Goal: Task Accomplishment & Management: Use online tool/utility

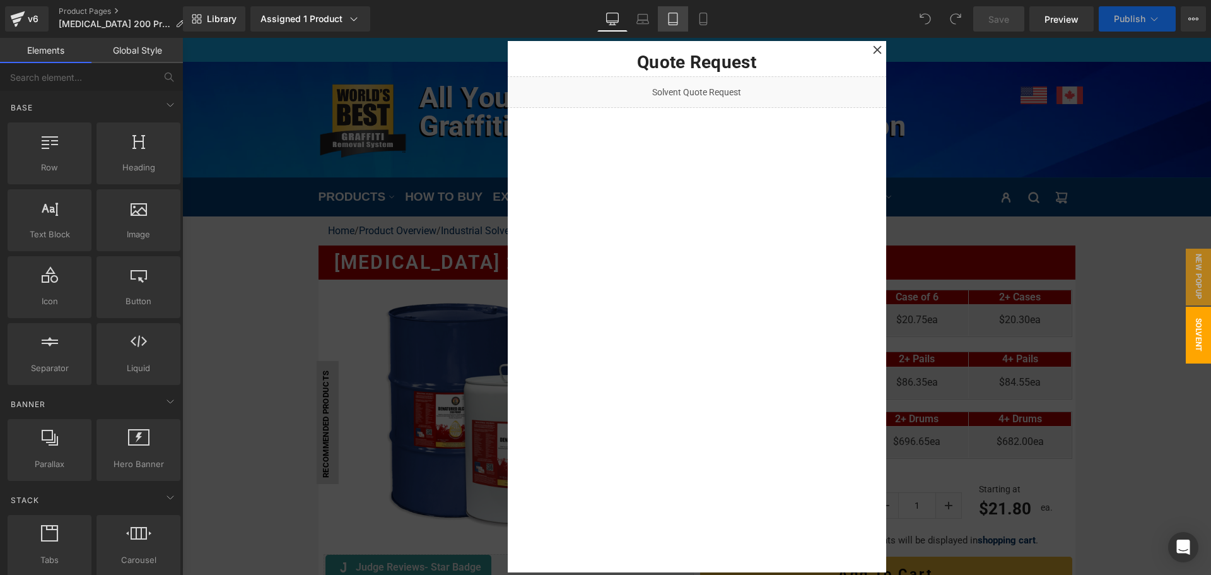
click at [675, 23] on icon at bounding box center [672, 23] width 9 height 0
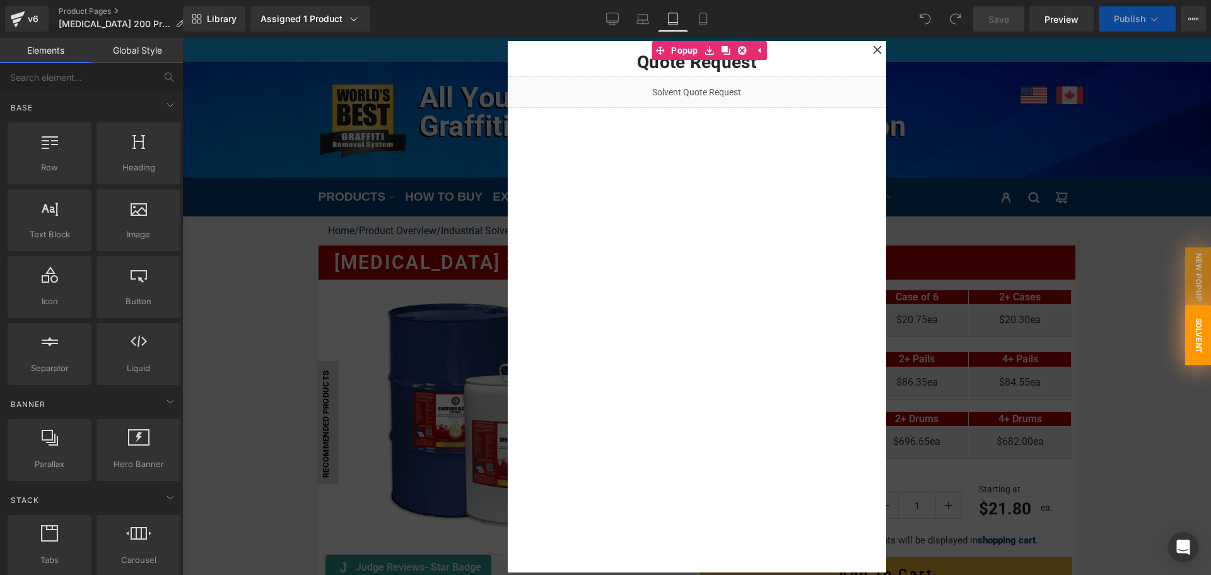
click at [676, 12] on link "Tablet" at bounding box center [673, 18] width 30 height 25
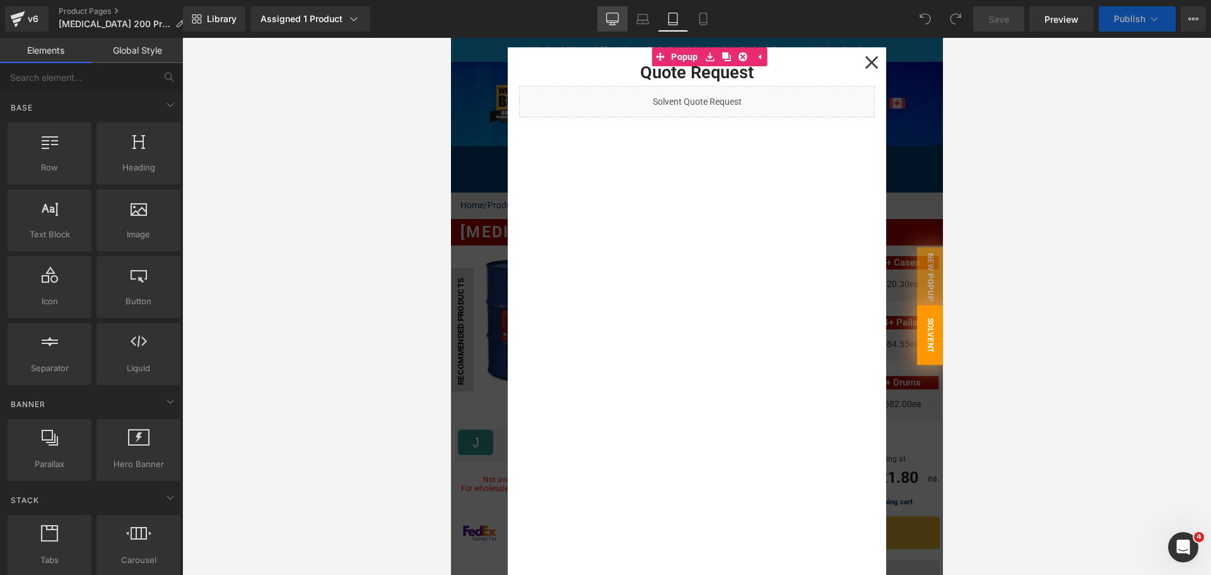
click at [610, 20] on icon at bounding box center [612, 19] width 13 height 13
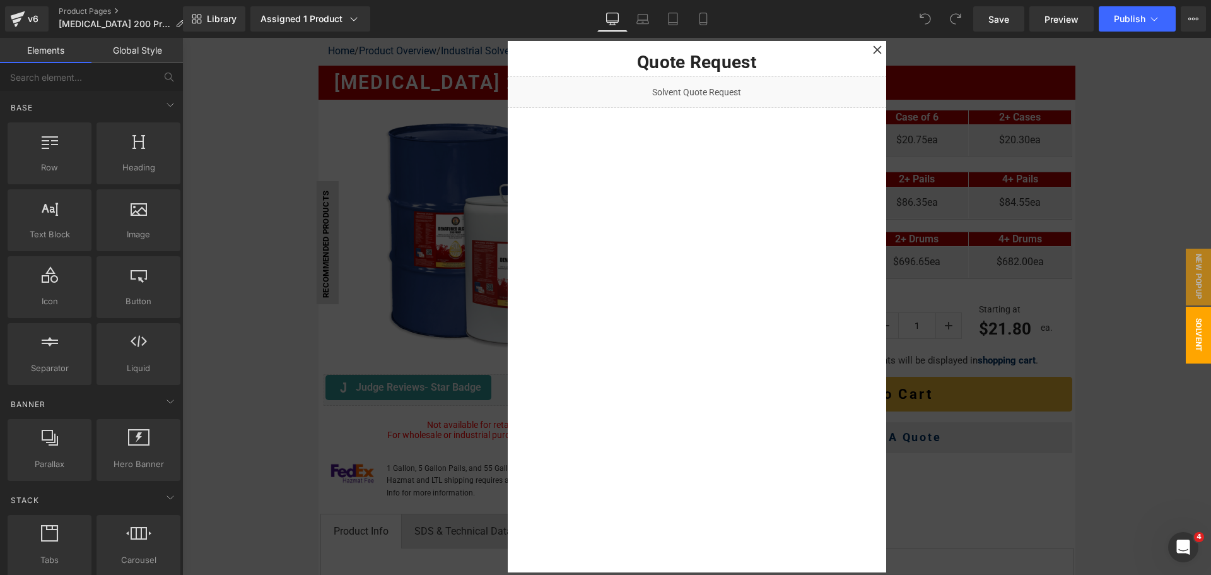
click at [409, 495] on div at bounding box center [696, 306] width 1029 height 537
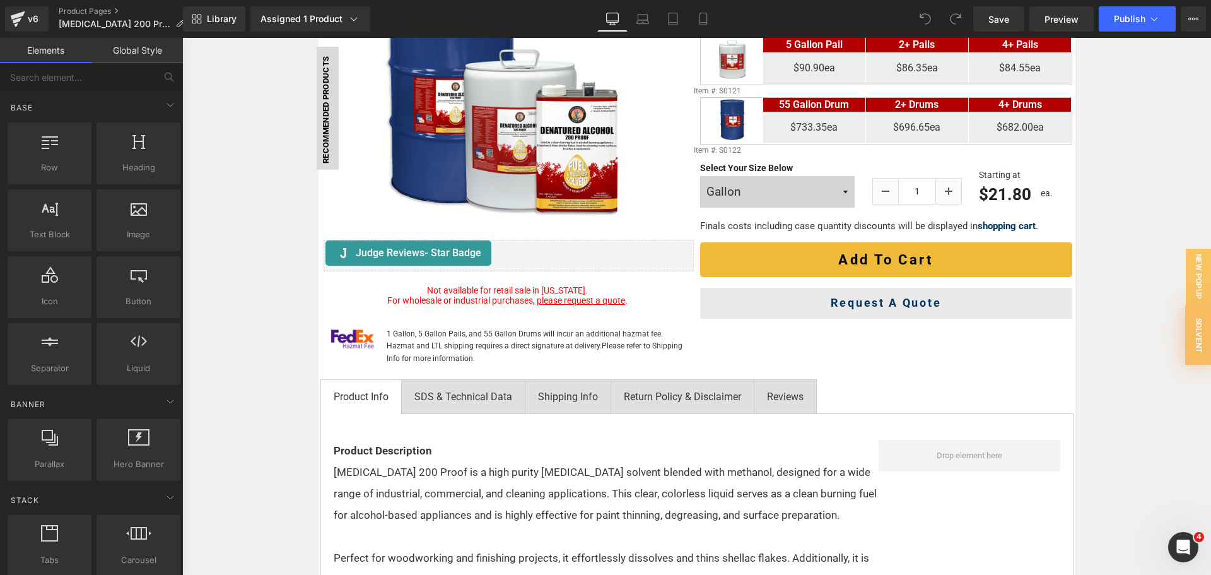
scroll to position [495, 0]
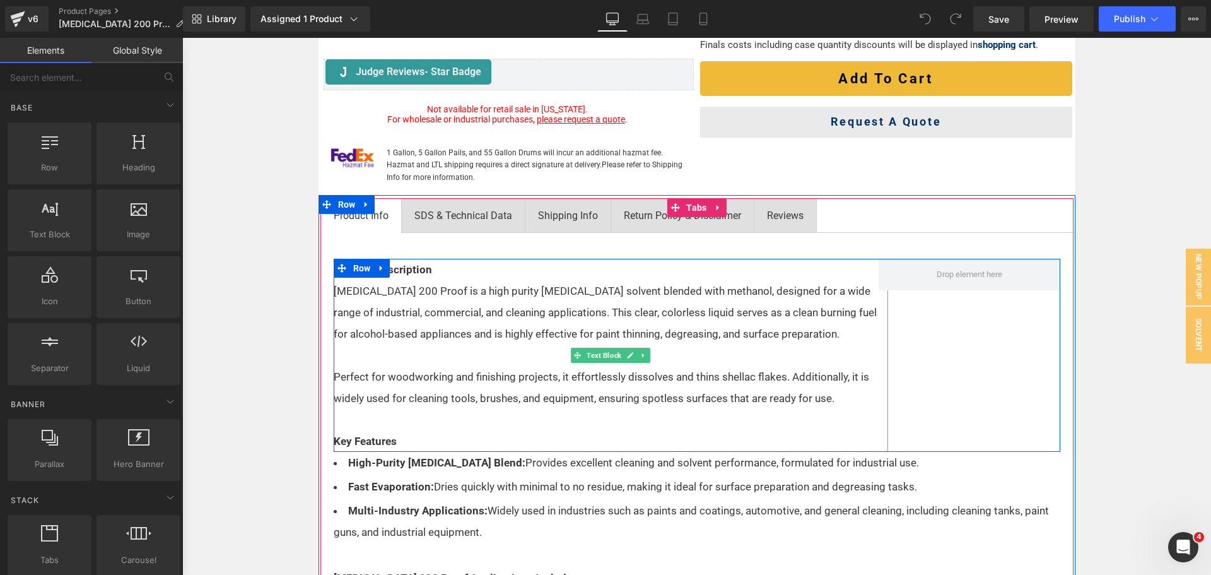
click at [454, 285] on p "[MEDICAL_DATA] 200 Proof is a high purity [MEDICAL_DATA] solvent blended with m…" at bounding box center [611, 312] width 554 height 64
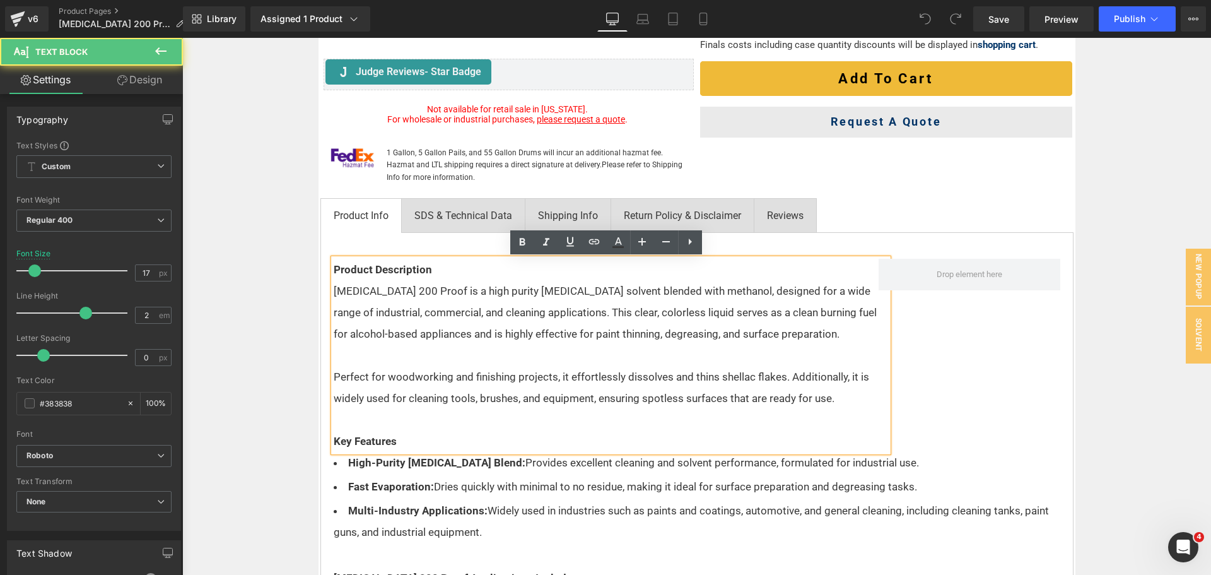
click at [466, 289] on p "[MEDICAL_DATA] 200 Proof is a high purity [MEDICAL_DATA] solvent blended with m…" at bounding box center [611, 312] width 554 height 64
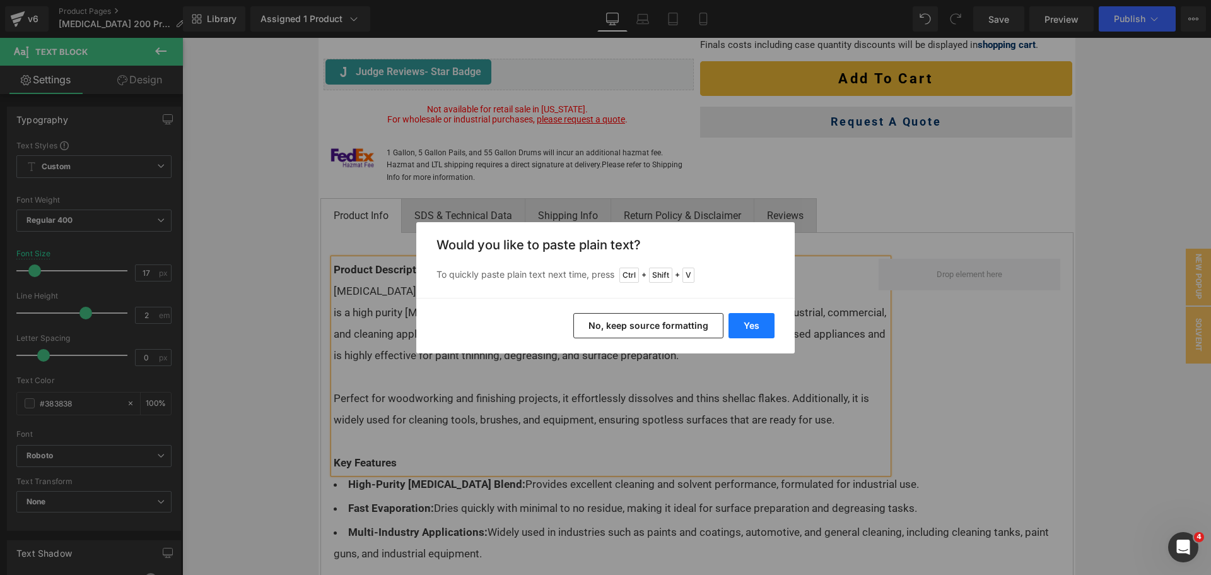
click at [748, 315] on button "Yes" at bounding box center [751, 325] width 46 height 25
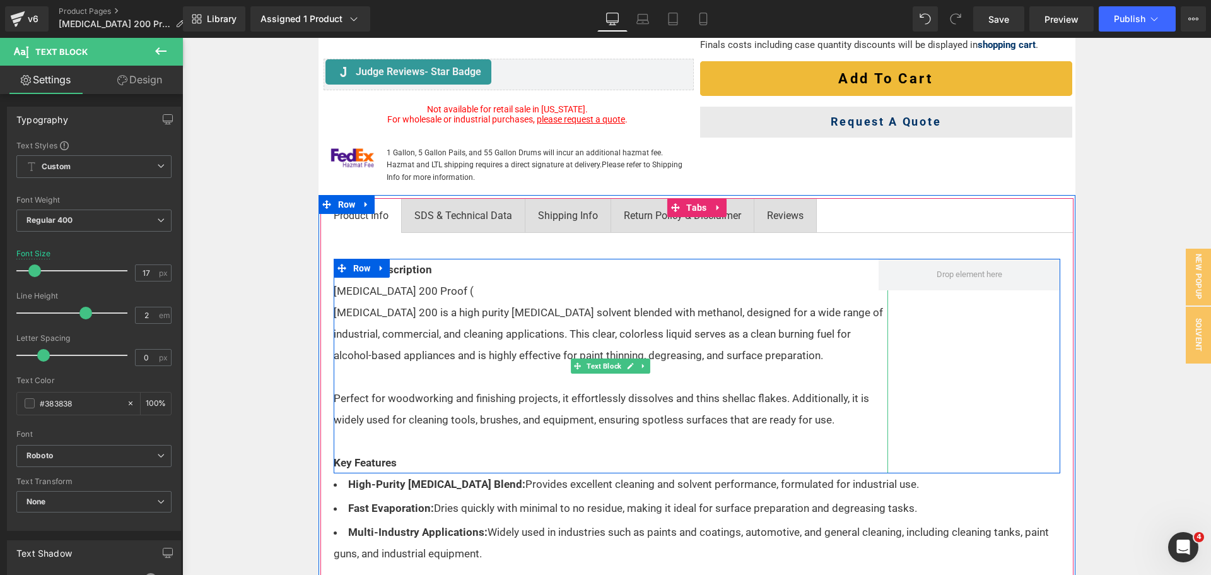
click at [482, 289] on p "[MEDICAL_DATA] 200 Proof (" at bounding box center [611, 290] width 554 height 21
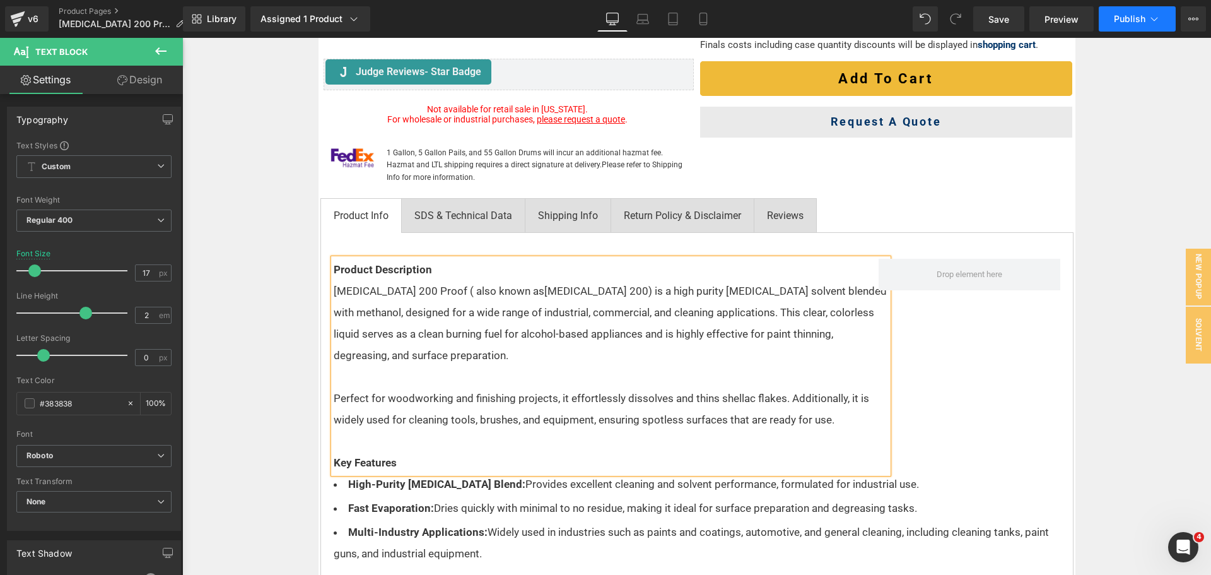
click at [1123, 16] on span "Publish" at bounding box center [1130, 19] width 32 height 10
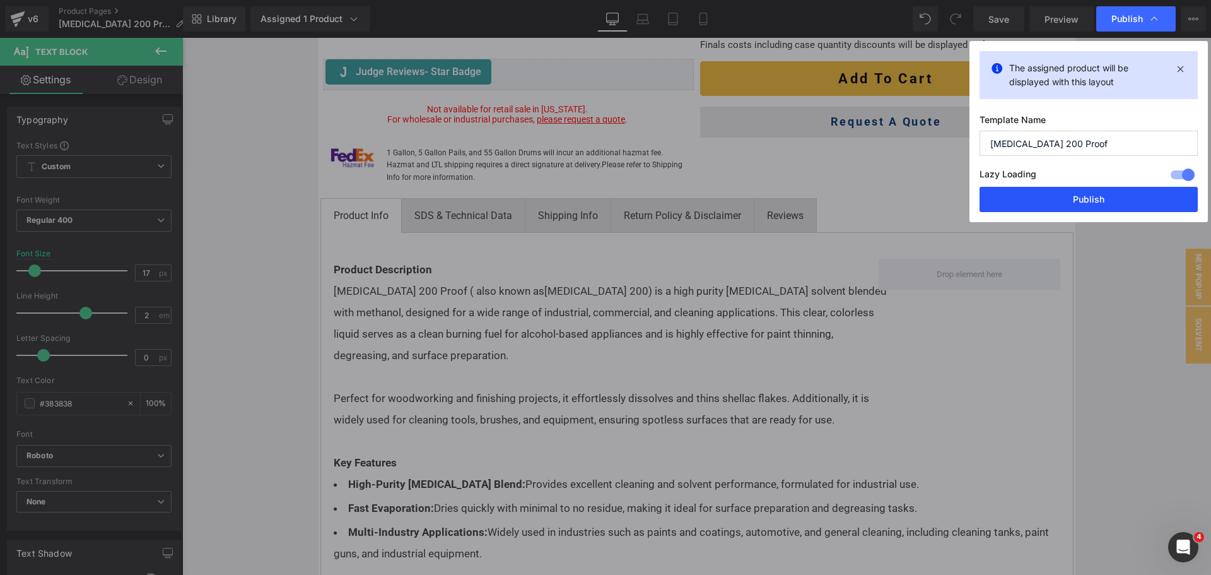
click at [1124, 194] on button "Publish" at bounding box center [1088, 199] width 218 height 25
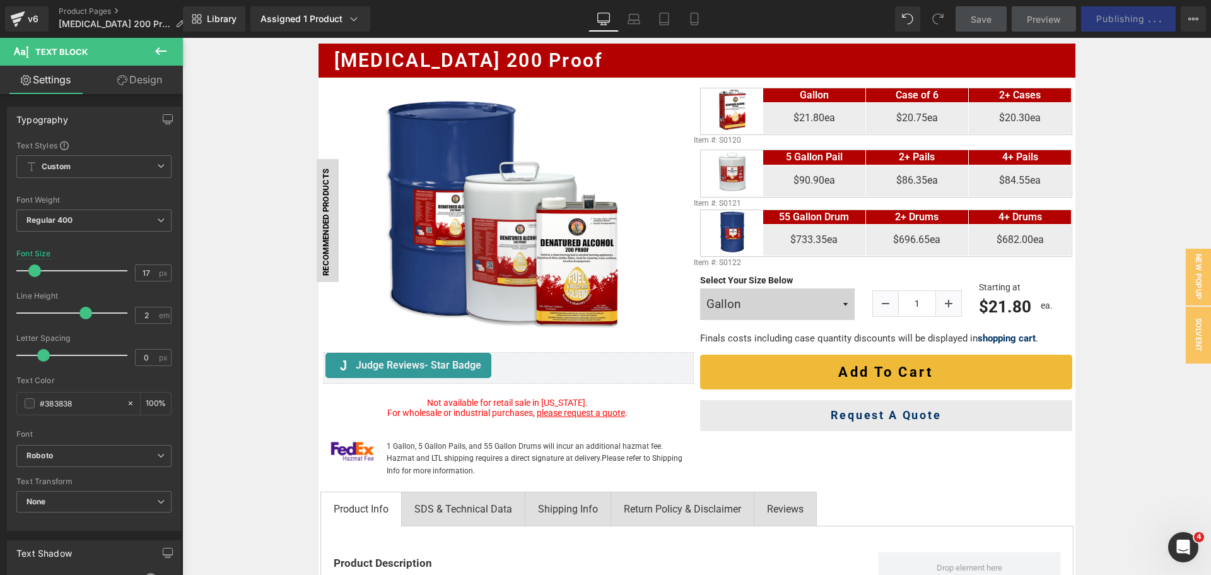
scroll to position [180, 0]
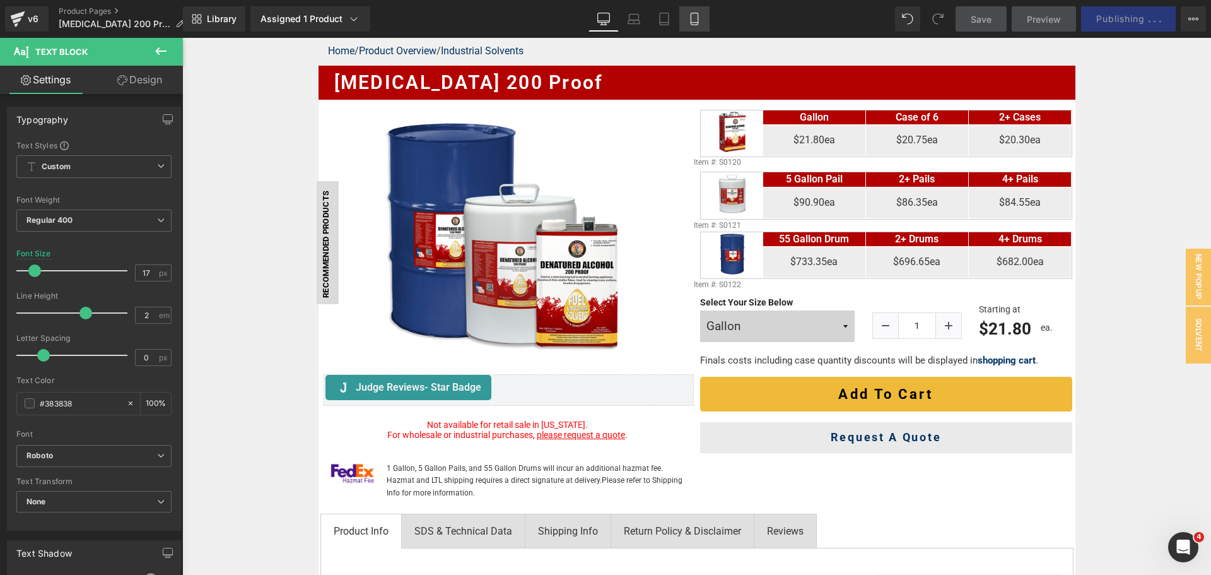
click at [703, 16] on link "Mobile" at bounding box center [694, 18] width 30 height 25
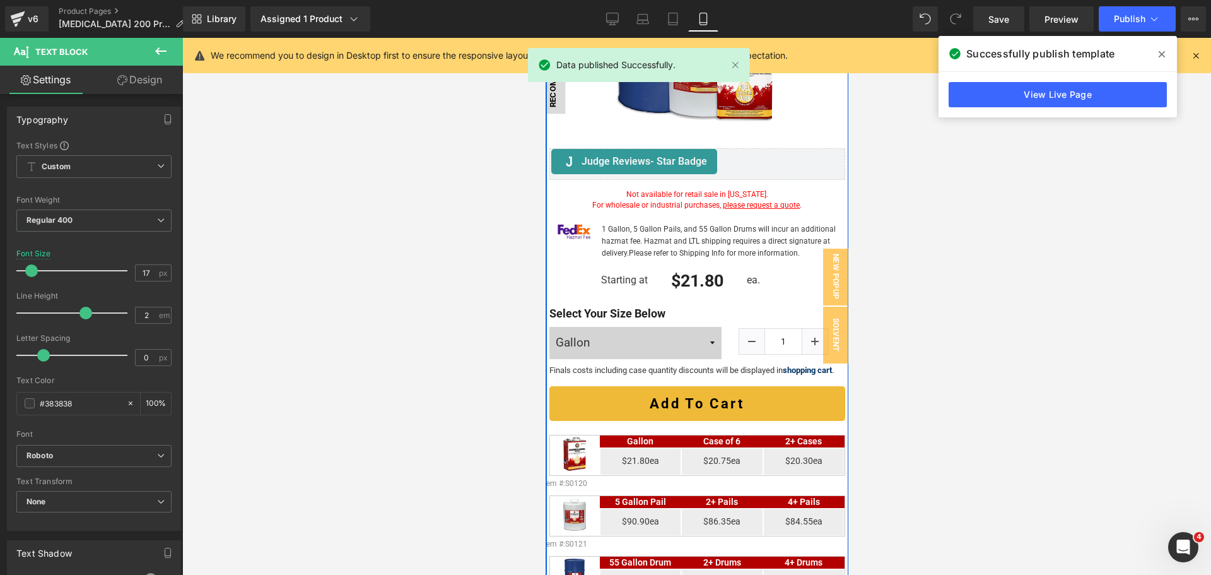
scroll to position [264, 0]
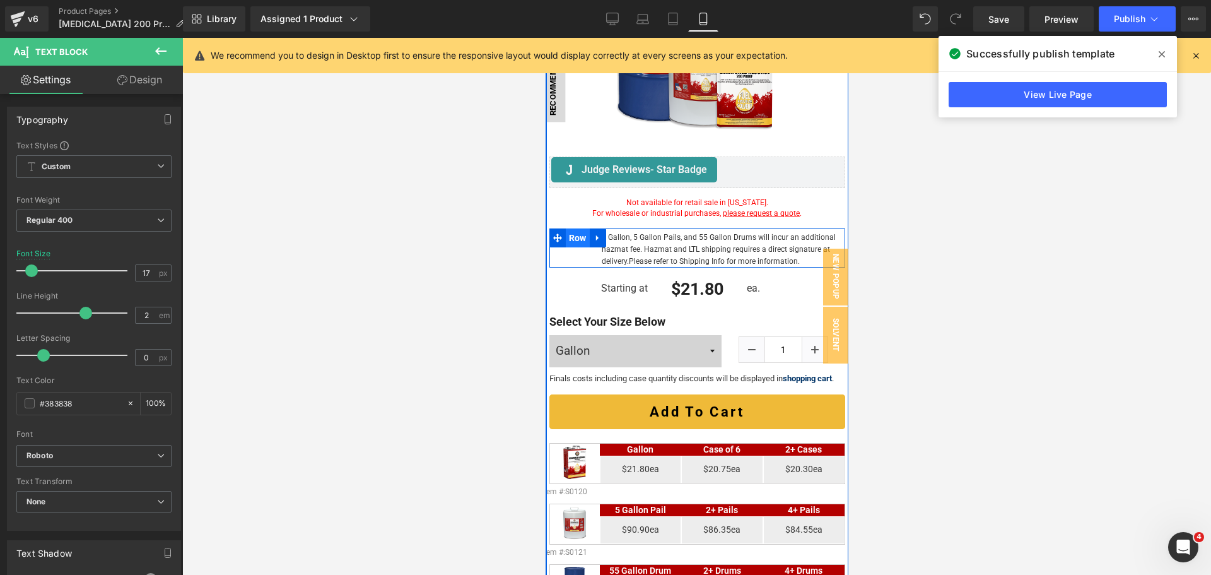
click at [578, 231] on span "Row" at bounding box center [577, 237] width 24 height 19
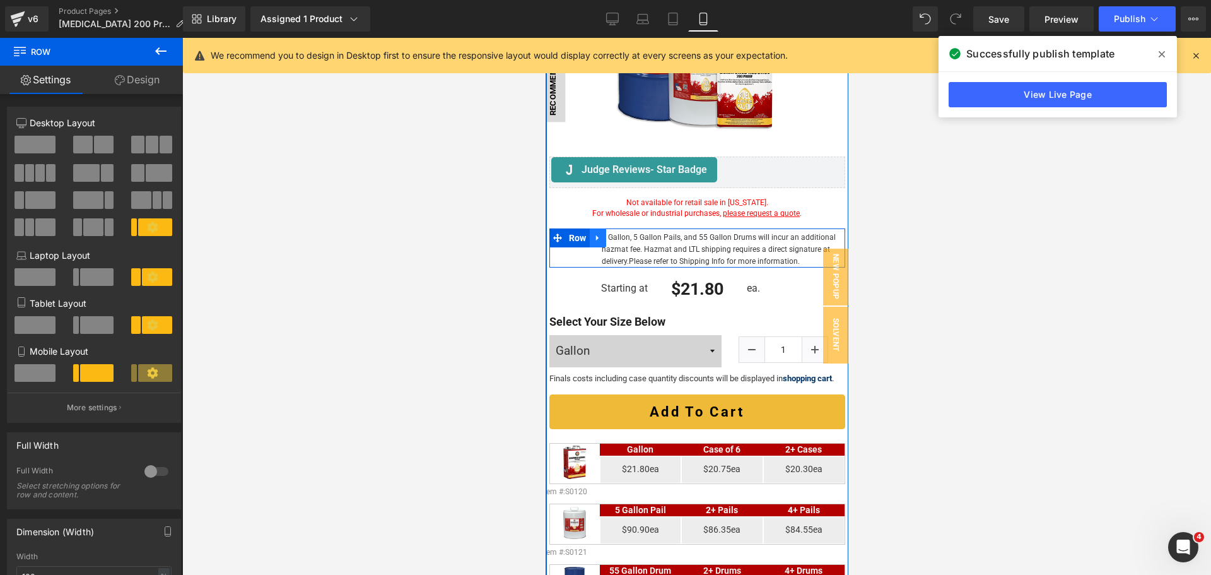
click at [600, 233] on icon at bounding box center [597, 237] width 9 height 9
click at [612, 233] on icon at bounding box center [613, 237] width 9 height 9
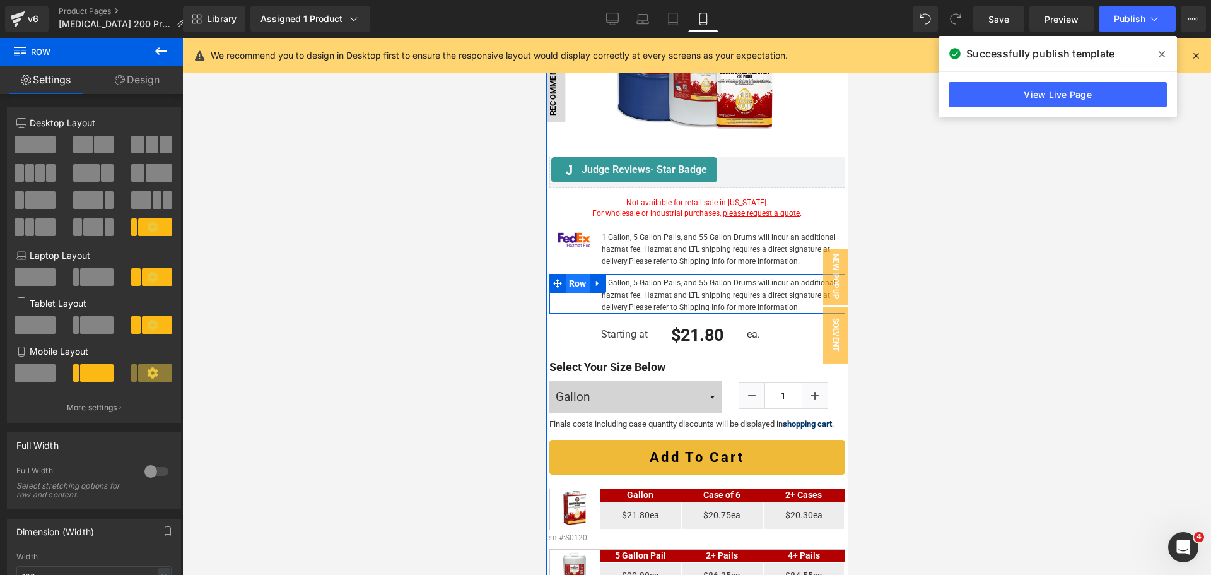
click at [575, 274] on span "Row" at bounding box center [577, 283] width 24 height 19
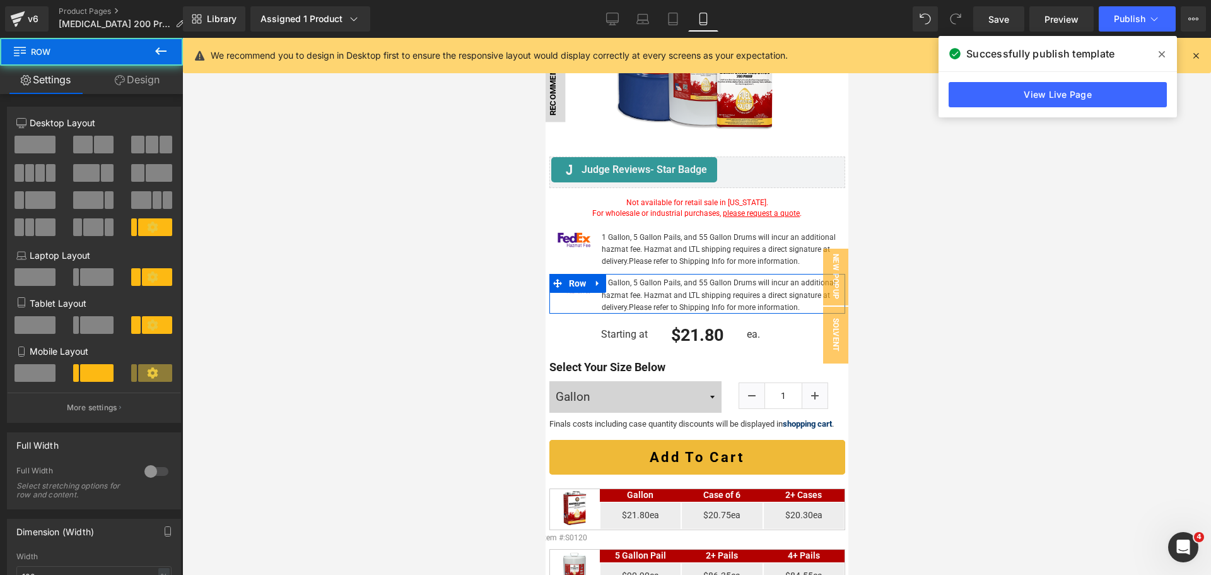
click at [137, 74] on link "Design" at bounding box center [136, 80] width 91 height 28
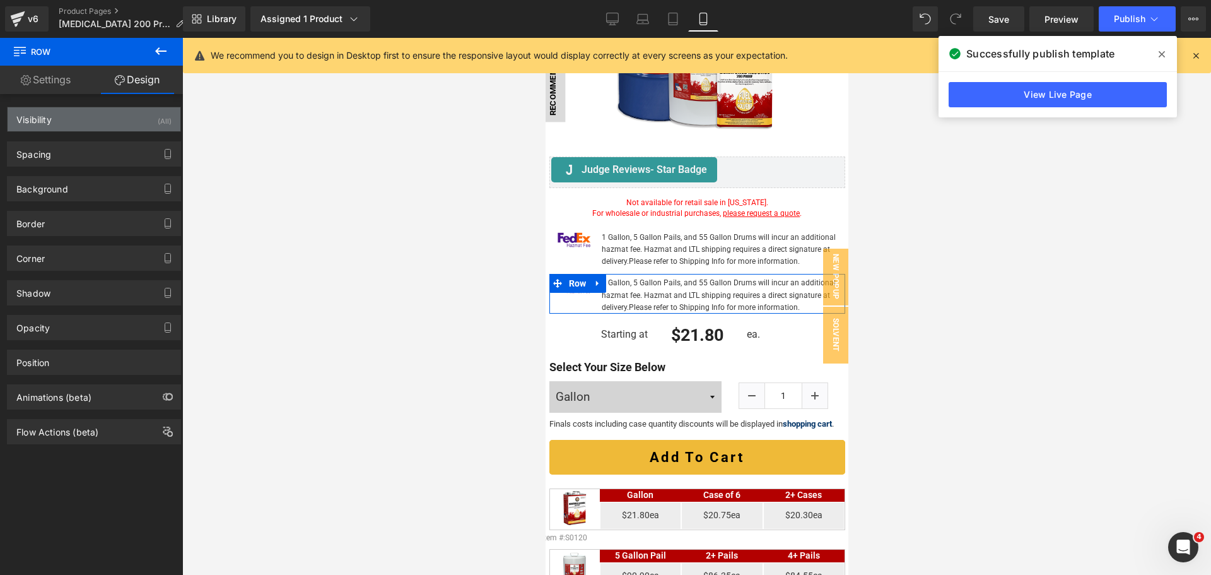
click at [100, 120] on div "Visibility (All)" at bounding box center [94, 119] width 173 height 24
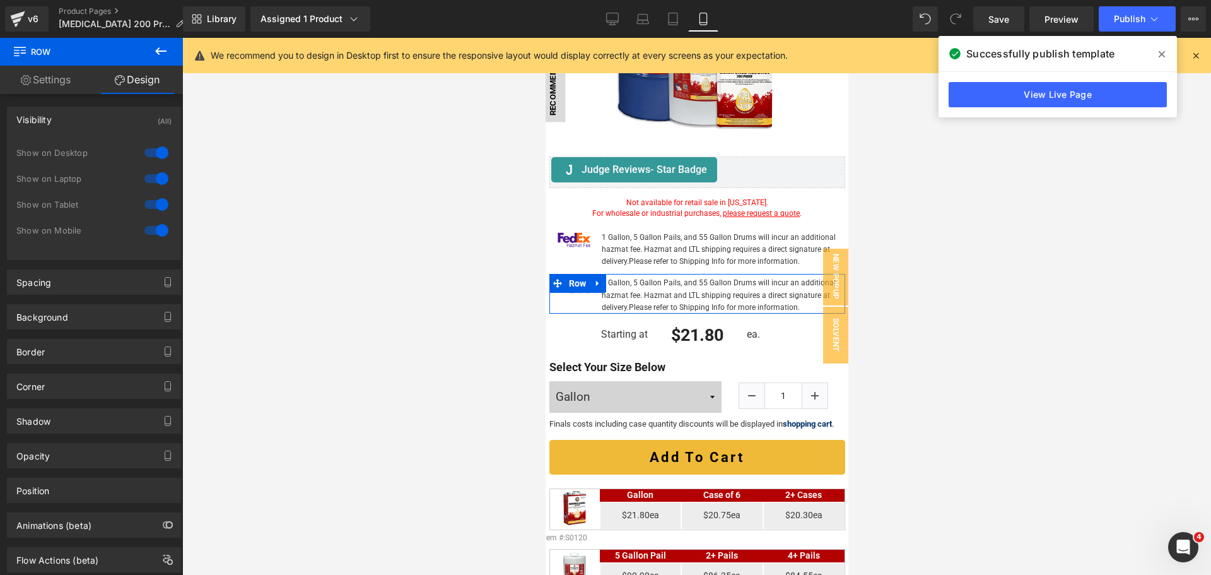
drag, startPoint x: 153, startPoint y: 205, endPoint x: 153, endPoint y: 186, distance: 18.9
click at [153, 204] on div at bounding box center [156, 204] width 30 height 20
click at [153, 185] on div at bounding box center [156, 178] width 30 height 20
click at [154, 155] on div at bounding box center [156, 153] width 30 height 20
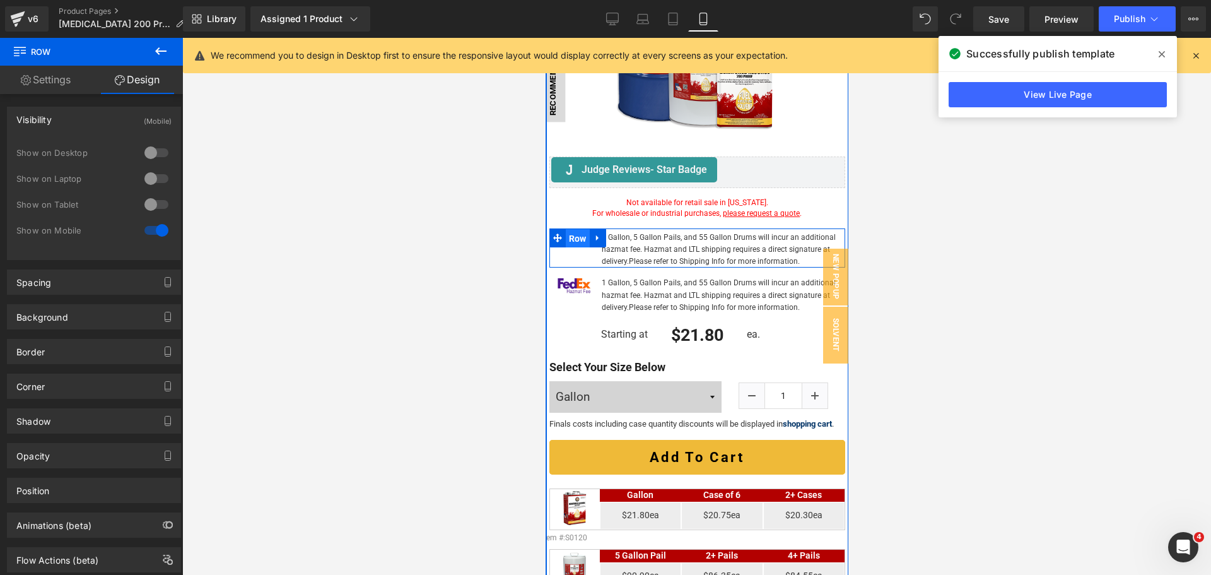
click at [572, 233] on span "Row" at bounding box center [577, 238] width 24 height 19
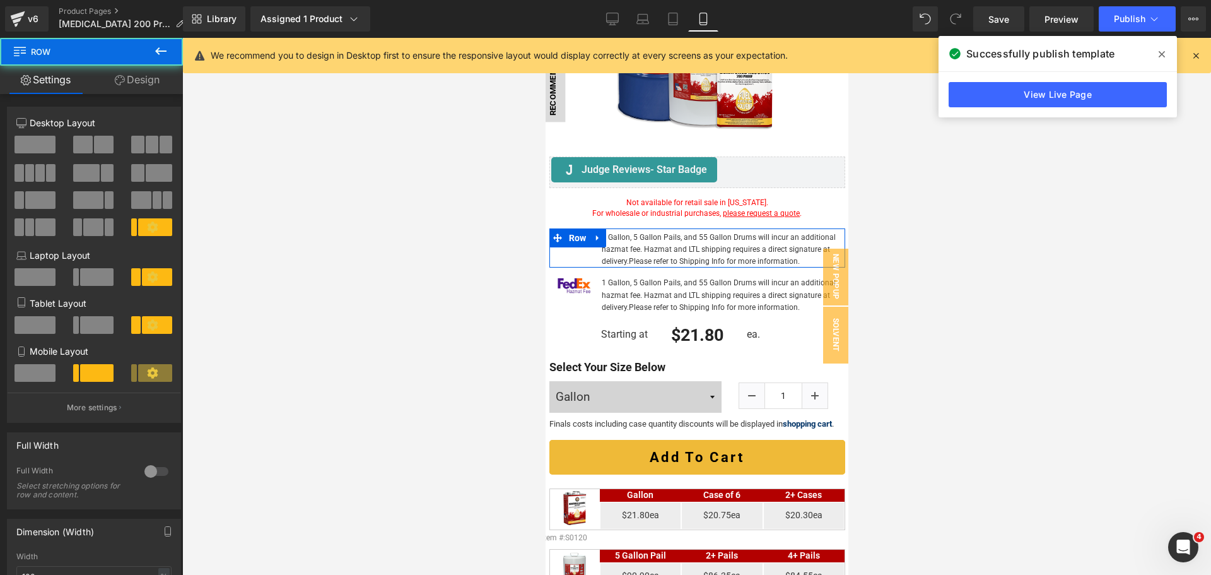
click at [136, 73] on link "Design" at bounding box center [136, 80] width 91 height 28
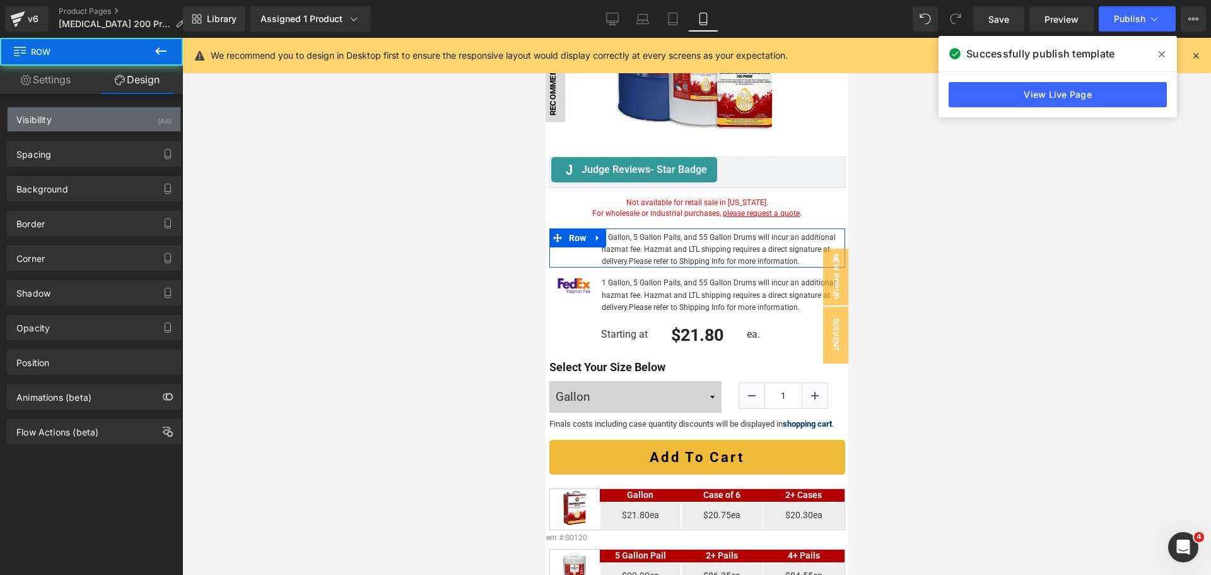
click at [122, 124] on div "Visibility (All)" at bounding box center [94, 119] width 173 height 24
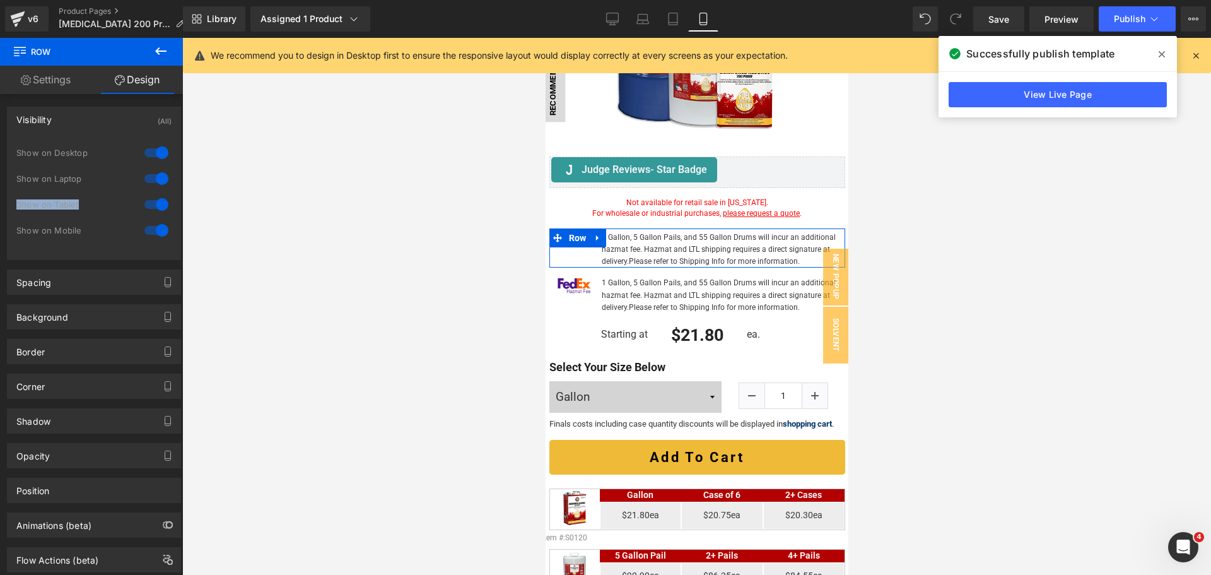
drag, startPoint x: 158, startPoint y: 201, endPoint x: 160, endPoint y: 230, distance: 29.1
click at [160, 230] on div "1 Show on Desktop 1 Show on Laptop 1 Show on Tablet 1 Show on Mobile" at bounding box center [93, 195] width 155 height 110
click at [160, 230] on div at bounding box center [156, 230] width 30 height 20
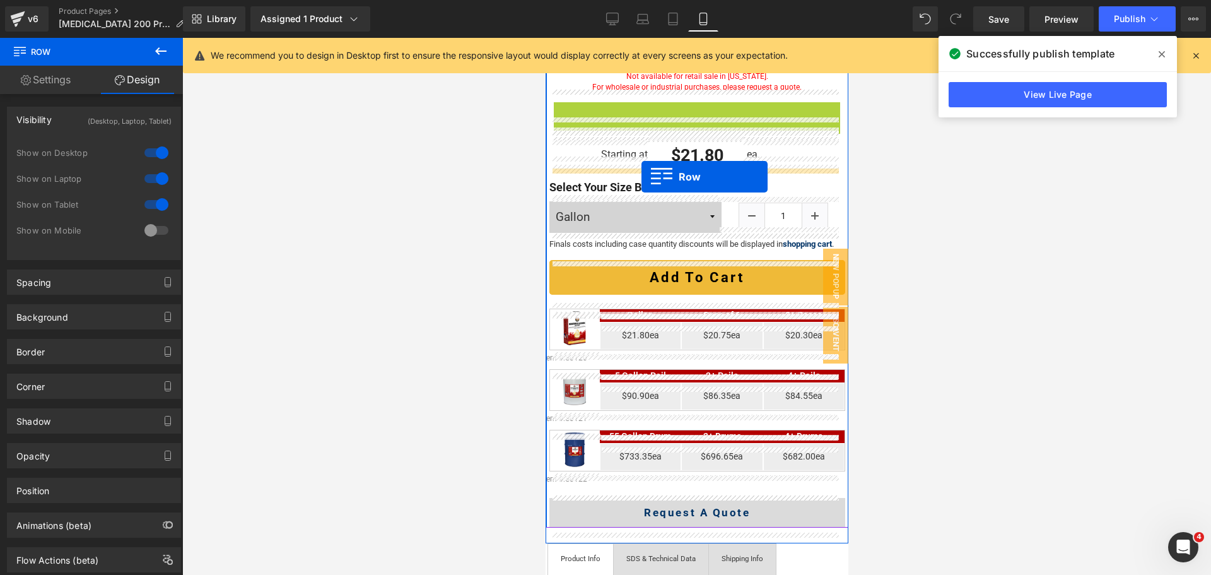
scroll to position [516, 0]
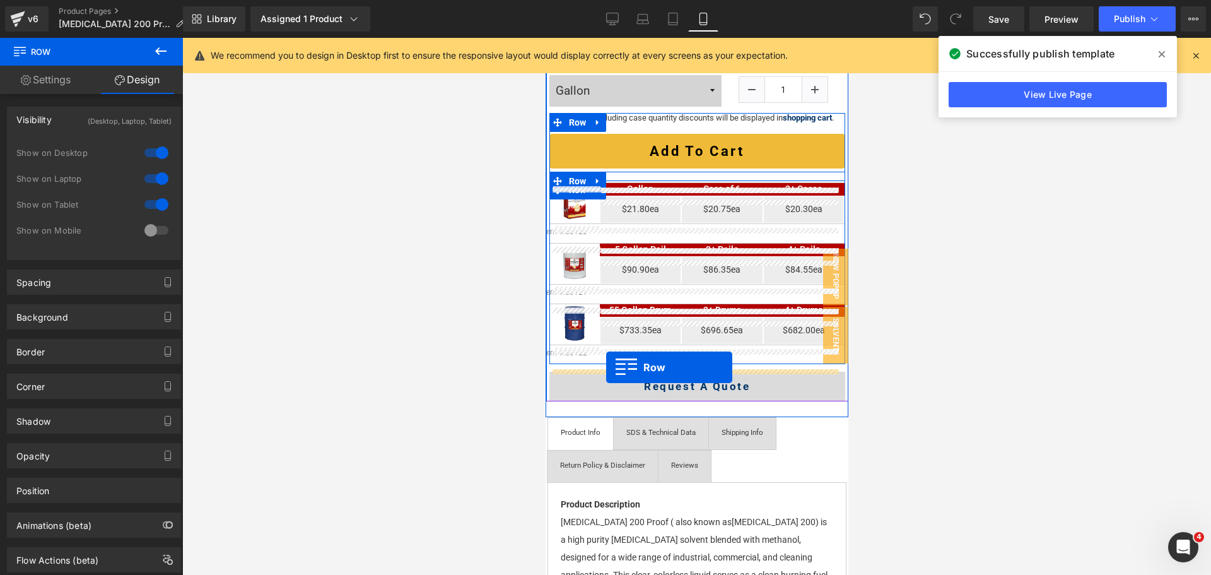
drag, startPoint x: 571, startPoint y: 231, endPoint x: 605, endPoint y: 367, distance: 140.0
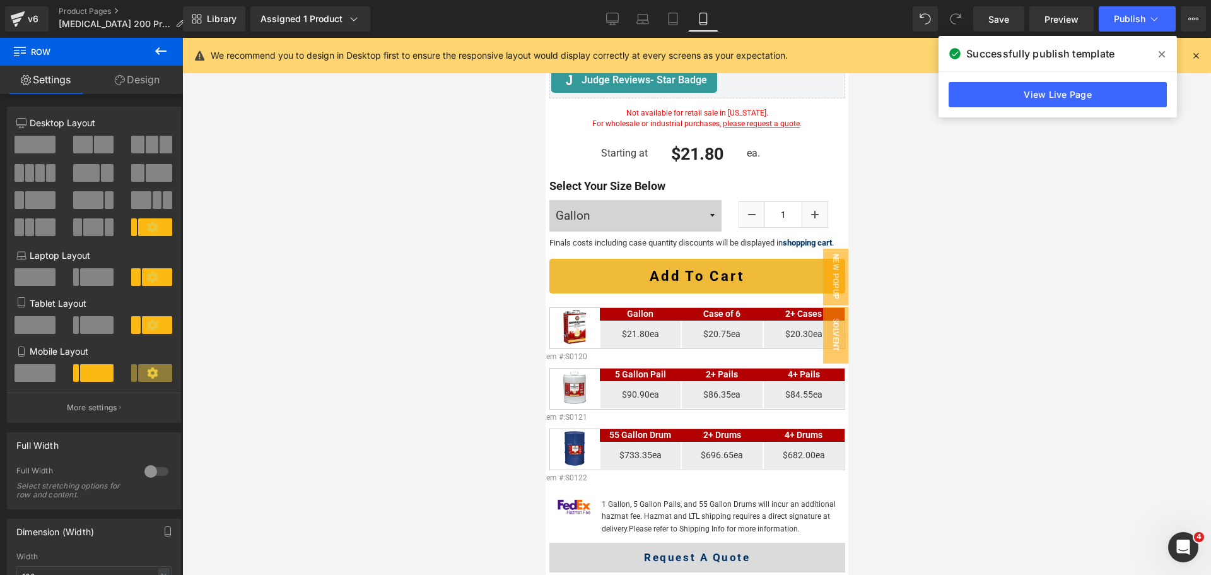
scroll to position [353, 0]
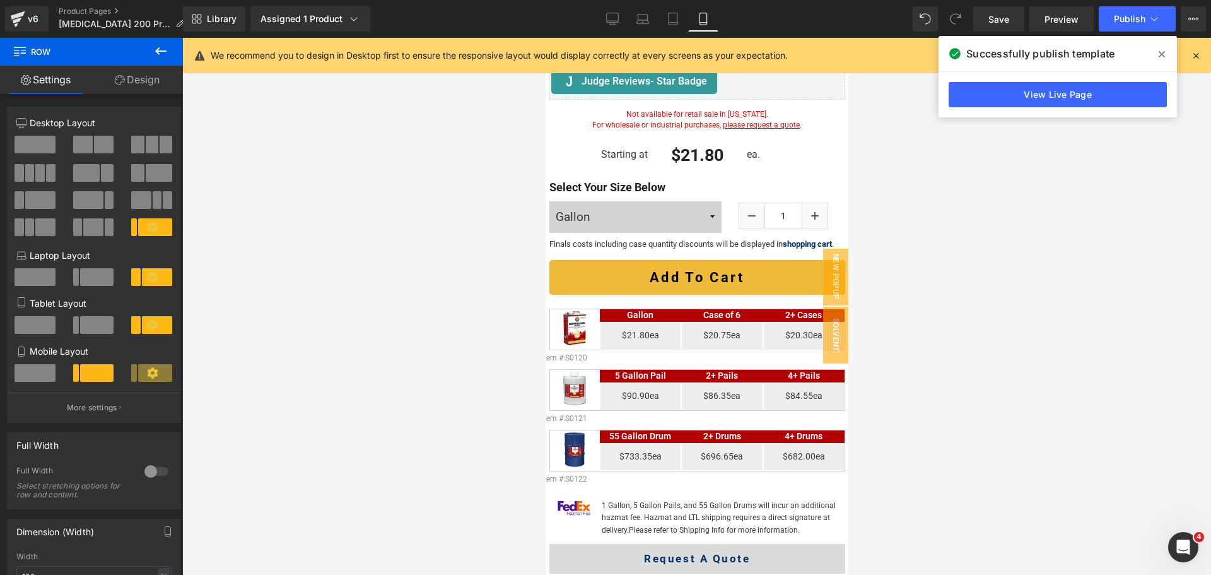
click at [976, 225] on div at bounding box center [696, 306] width 1029 height 537
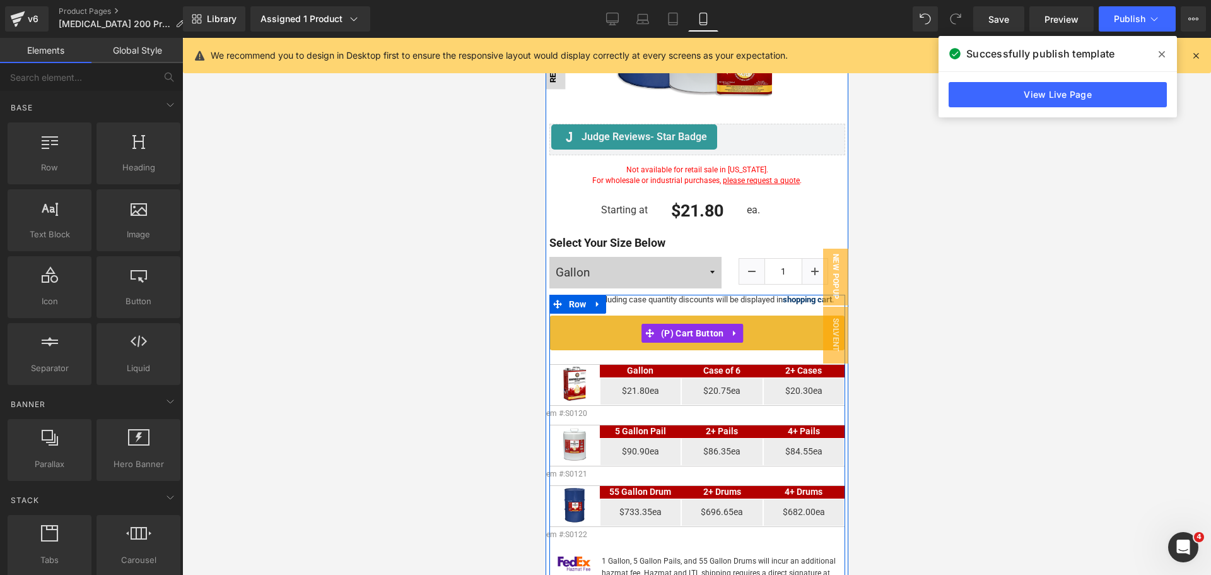
scroll to position [226, 0]
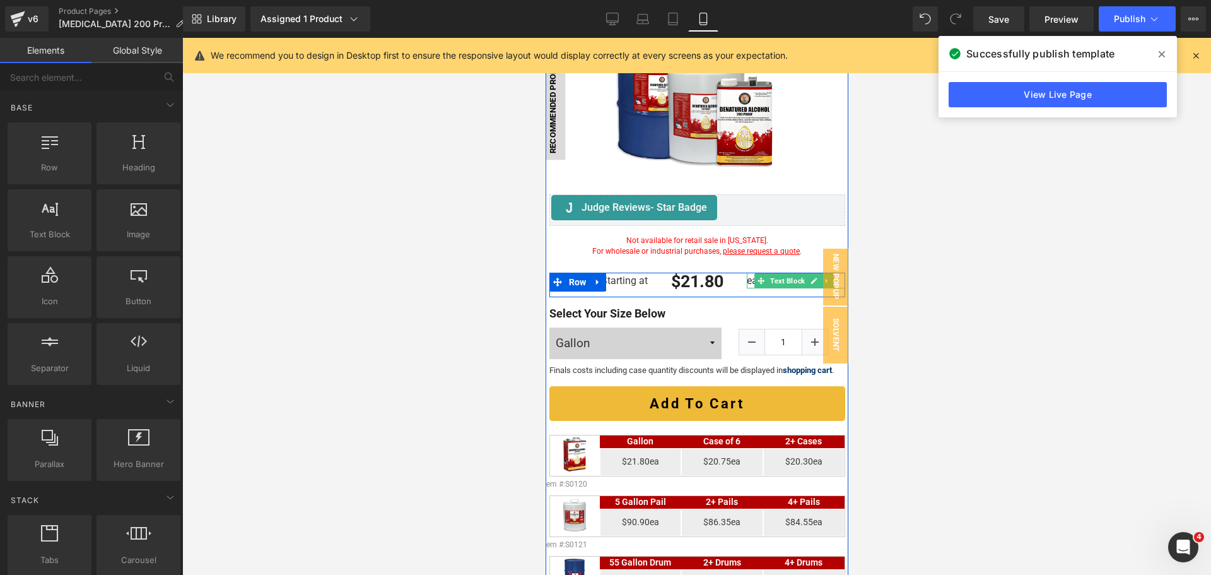
click at [757, 277] on icon at bounding box center [760, 281] width 7 height 8
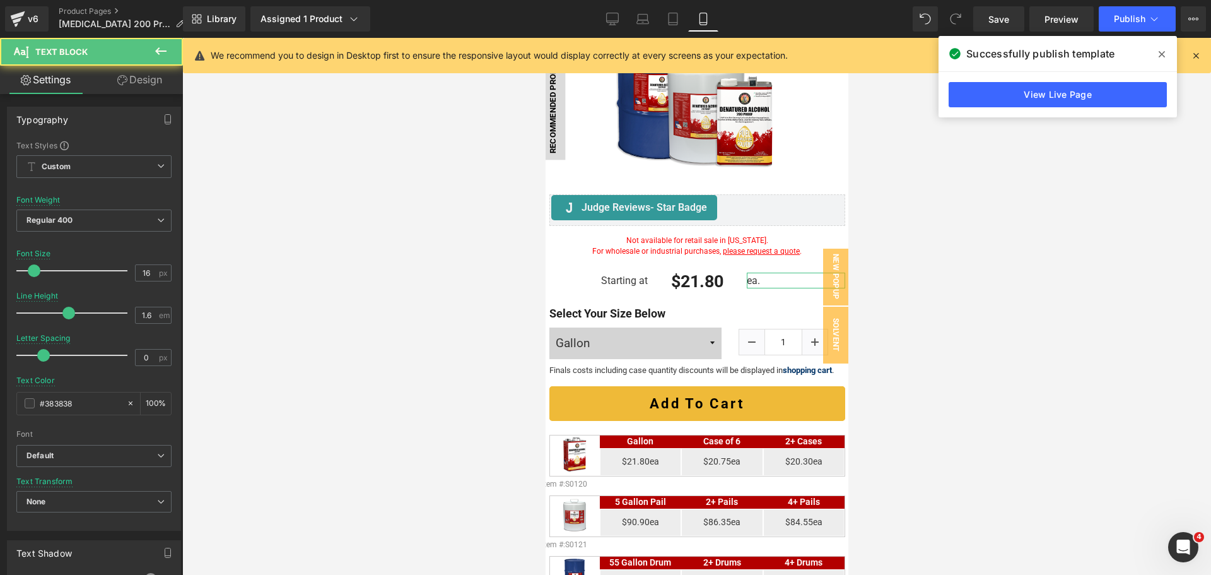
click at [140, 82] on link "Design" at bounding box center [139, 80] width 91 height 28
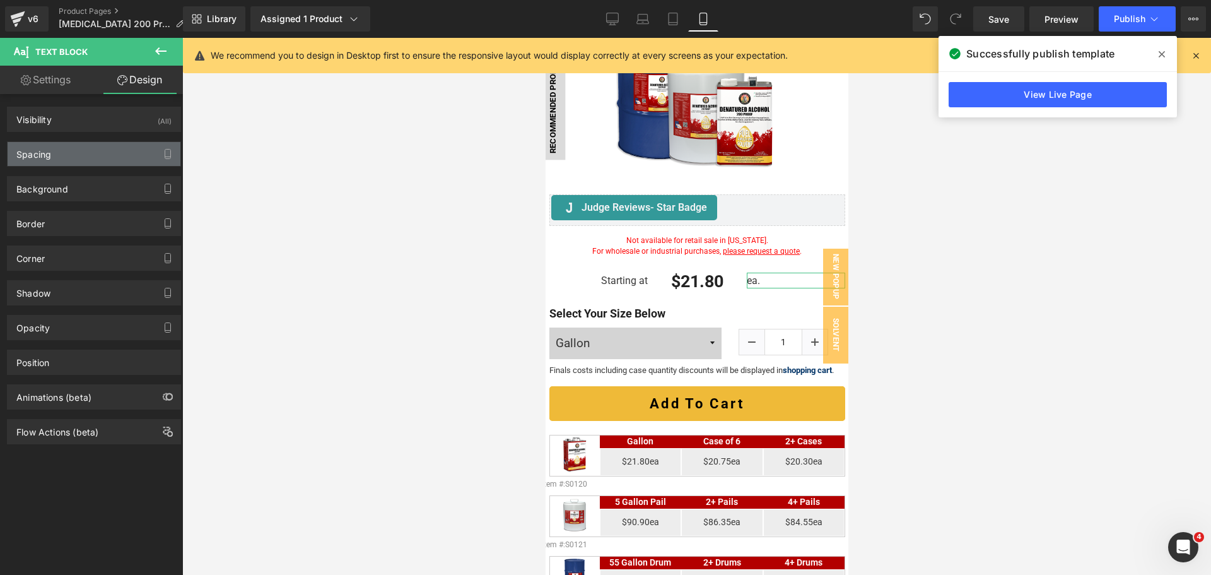
click at [91, 158] on div "Spacing" at bounding box center [94, 154] width 173 height 24
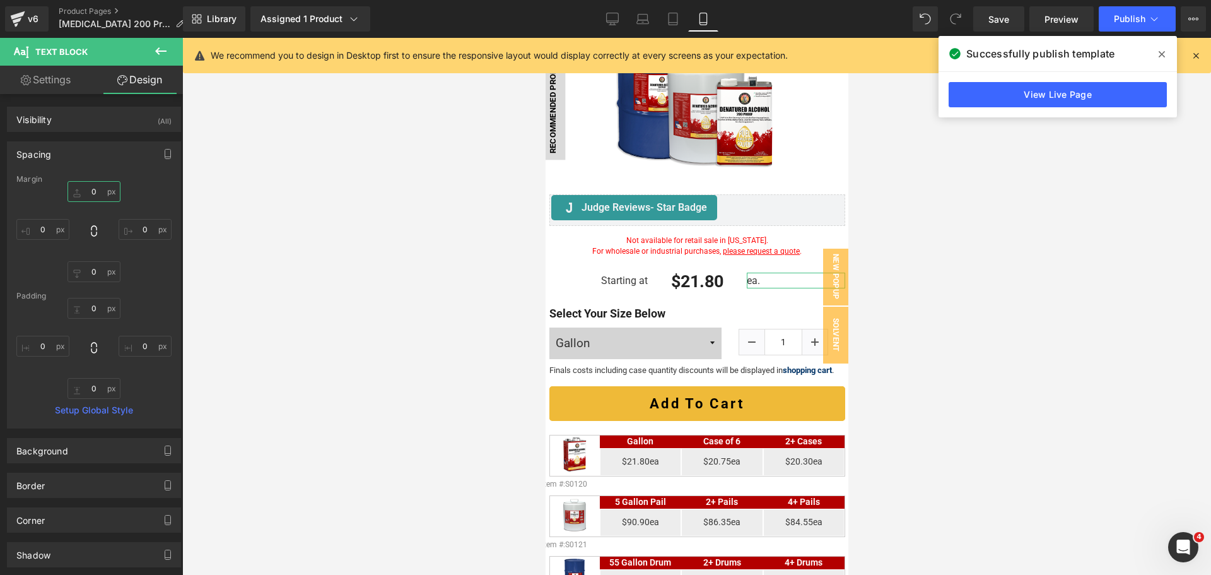
click at [102, 191] on input "0" at bounding box center [93, 191] width 53 height 21
type input "4"
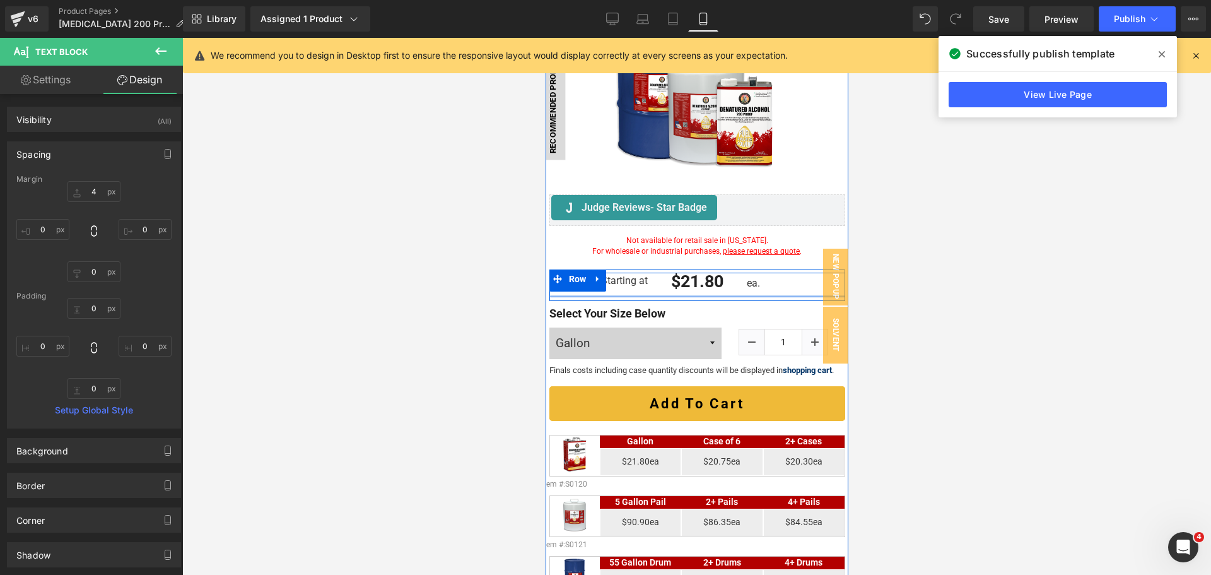
click at [645, 295] on div at bounding box center [697, 296] width 296 height 2
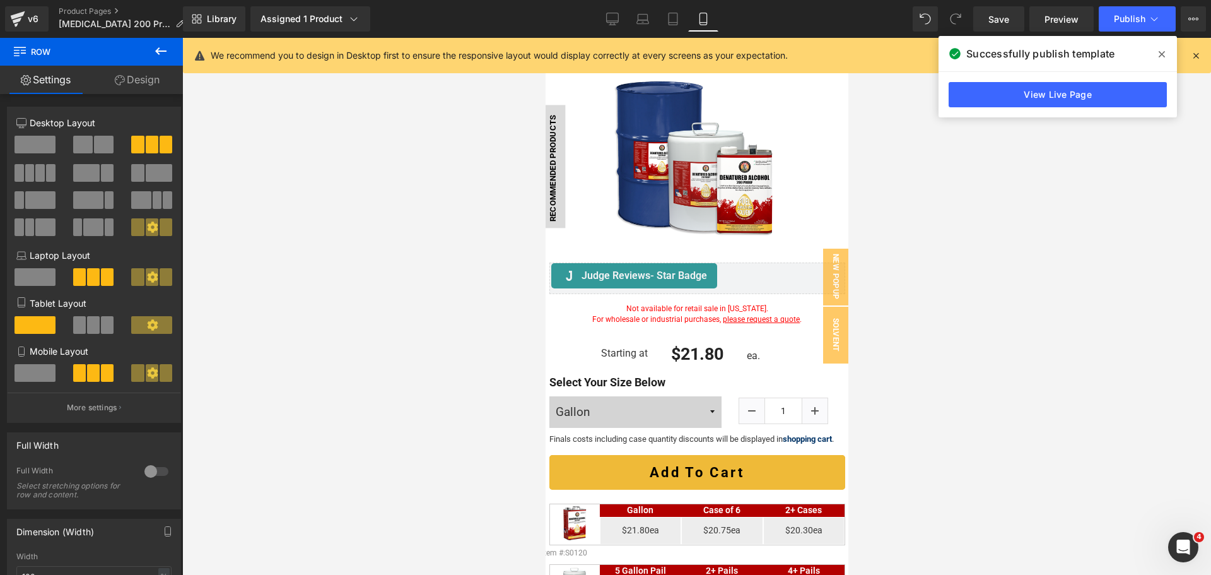
scroll to position [157, 0]
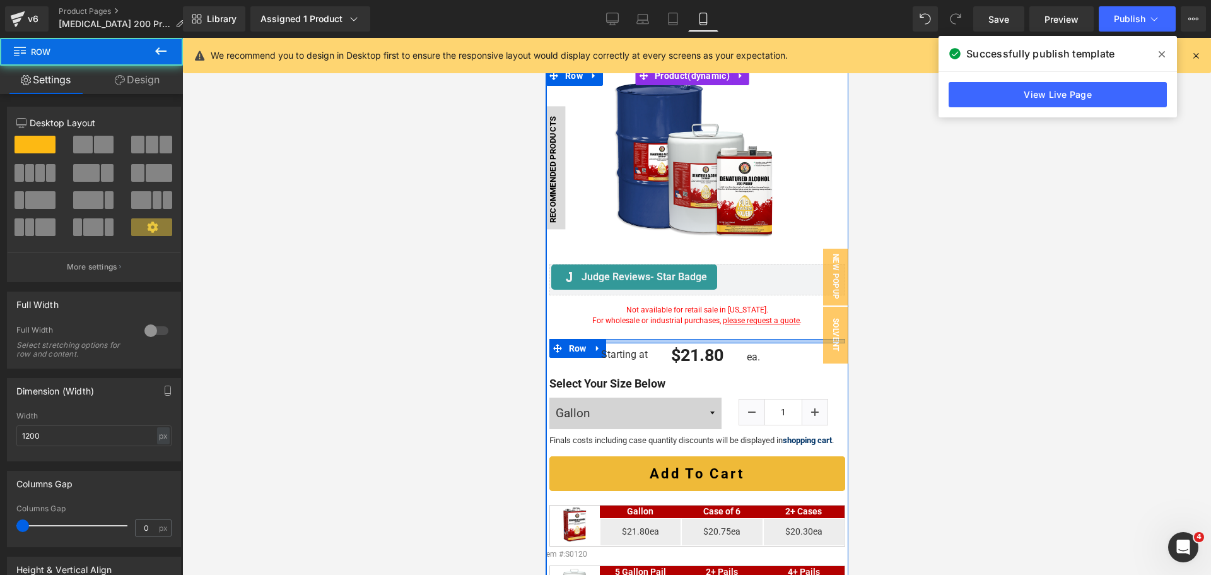
click at [636, 339] on div at bounding box center [697, 341] width 296 height 4
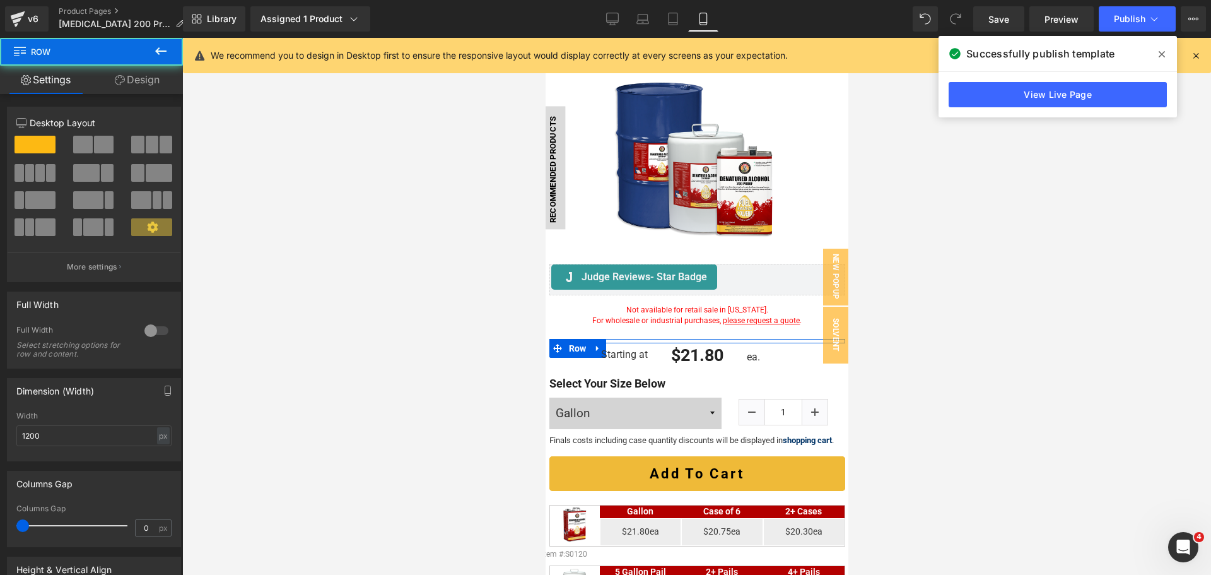
click at [136, 81] on link "Design" at bounding box center [136, 80] width 91 height 28
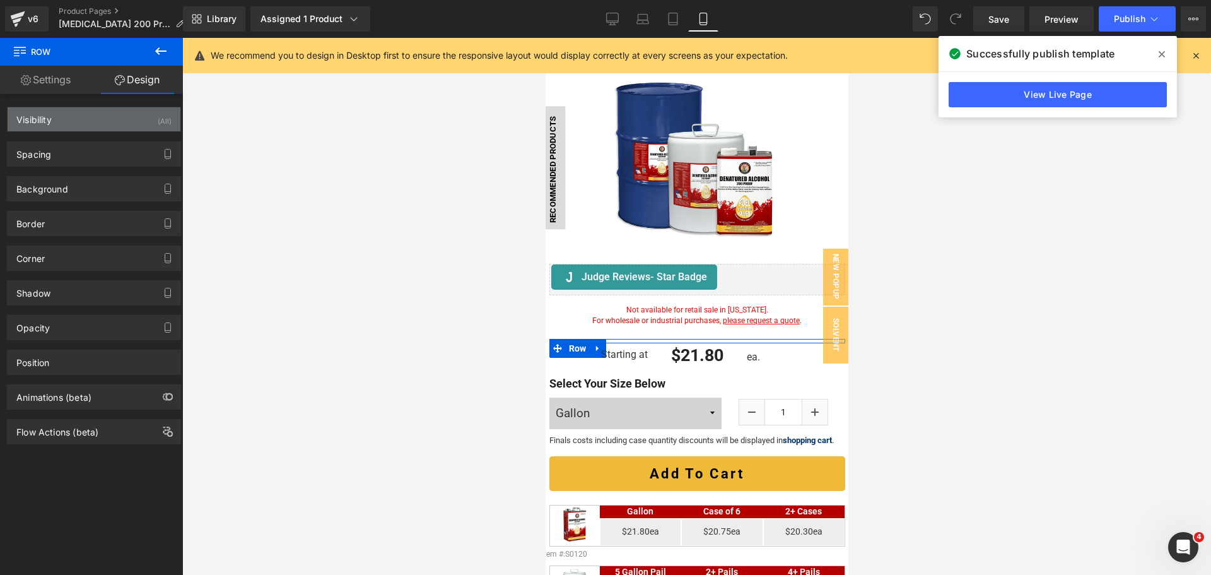
click at [125, 118] on div "Visibility (All)" at bounding box center [94, 119] width 173 height 24
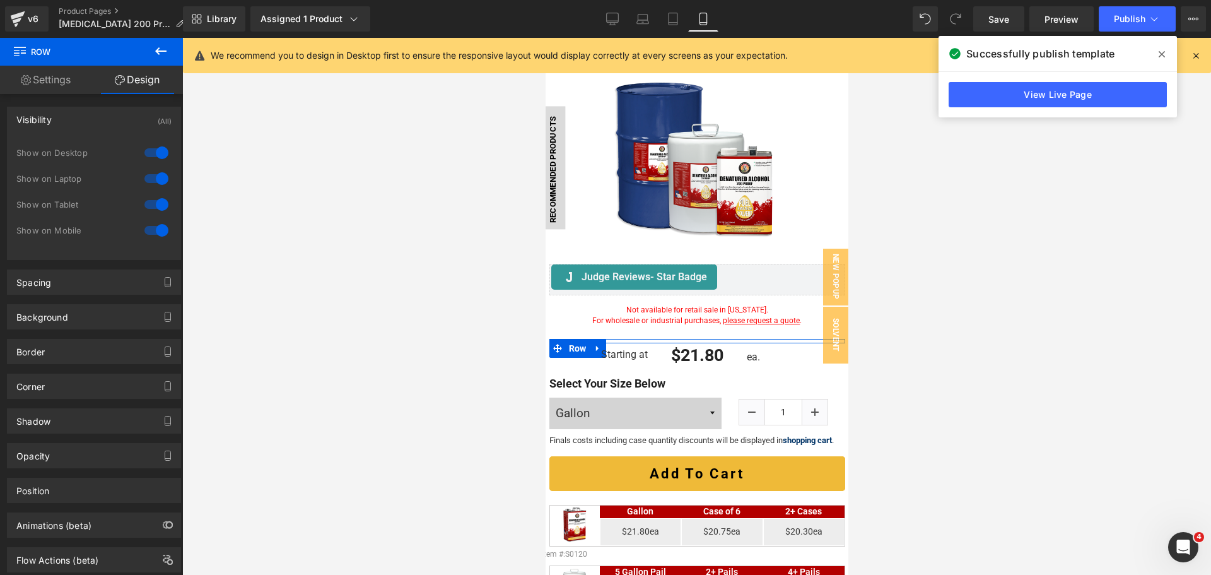
click at [155, 231] on div at bounding box center [156, 230] width 30 height 20
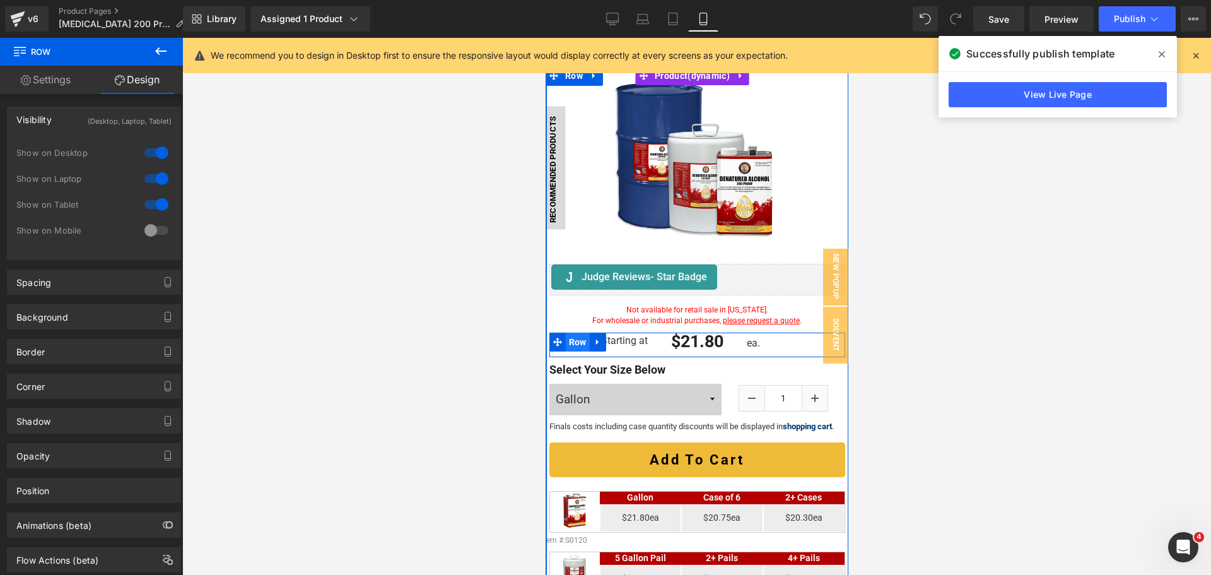
click at [568, 337] on span "Row" at bounding box center [577, 341] width 24 height 19
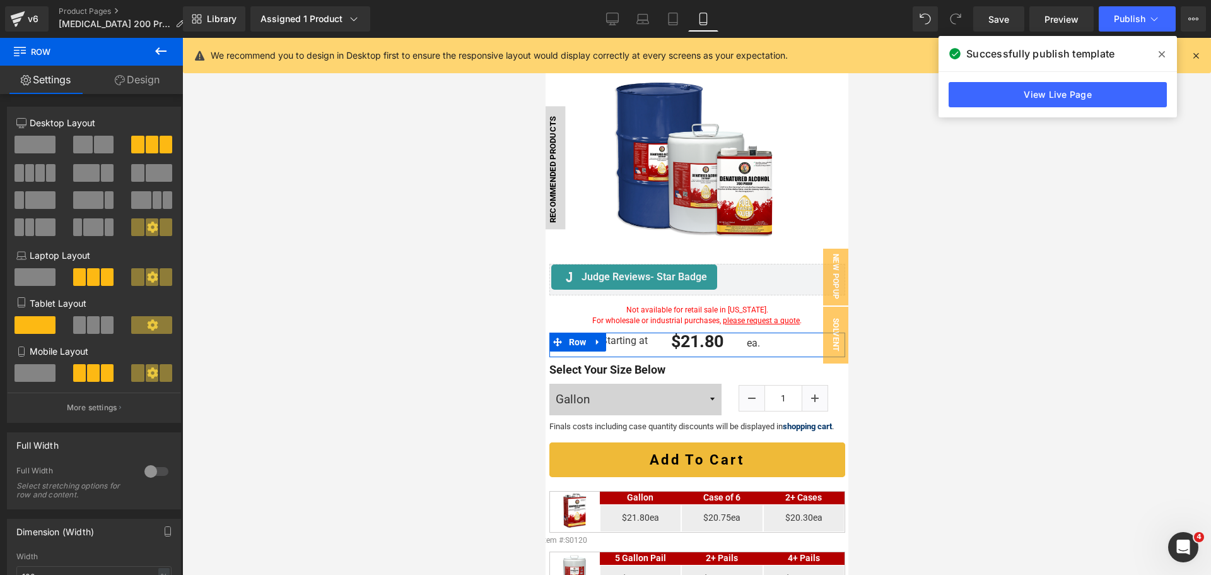
drag, startPoint x: 107, startPoint y: 165, endPoint x: 107, endPoint y: 149, distance: 15.1
click at [107, 158] on div at bounding box center [93, 191] width 155 height 110
click at [107, 149] on span at bounding box center [104, 145] width 20 height 18
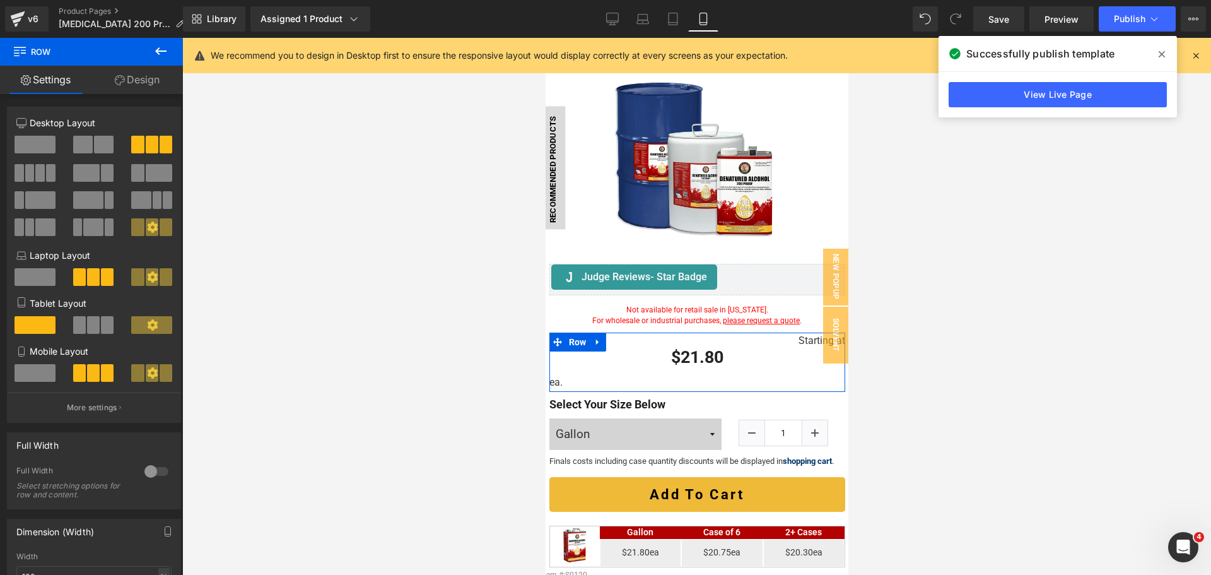
scroll to position [0, 0]
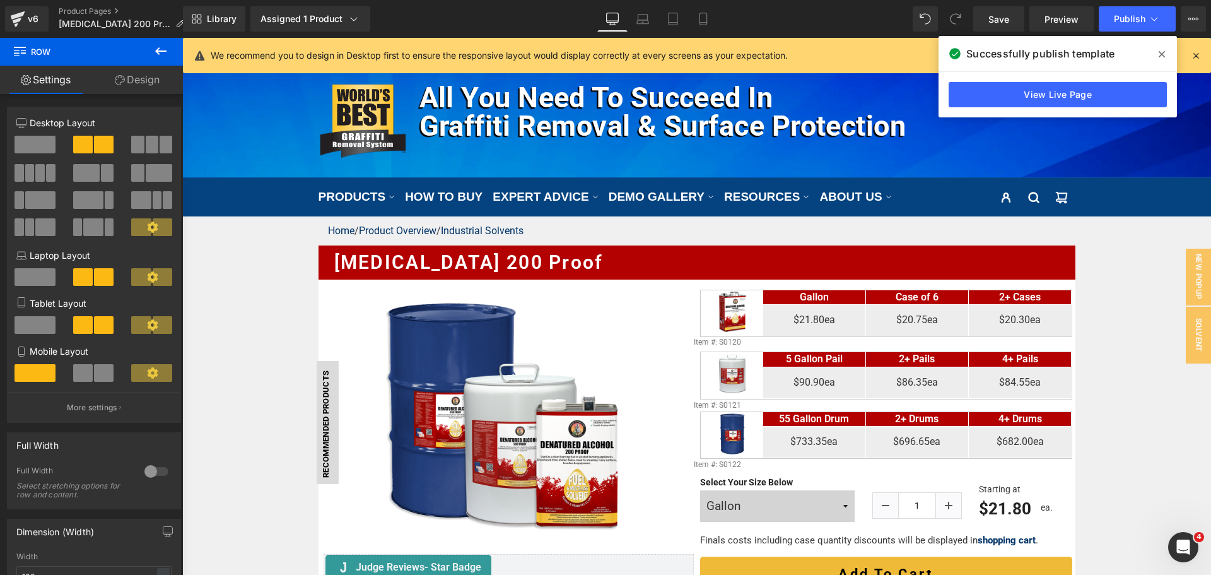
click at [94, 371] on span at bounding box center [104, 373] width 20 height 18
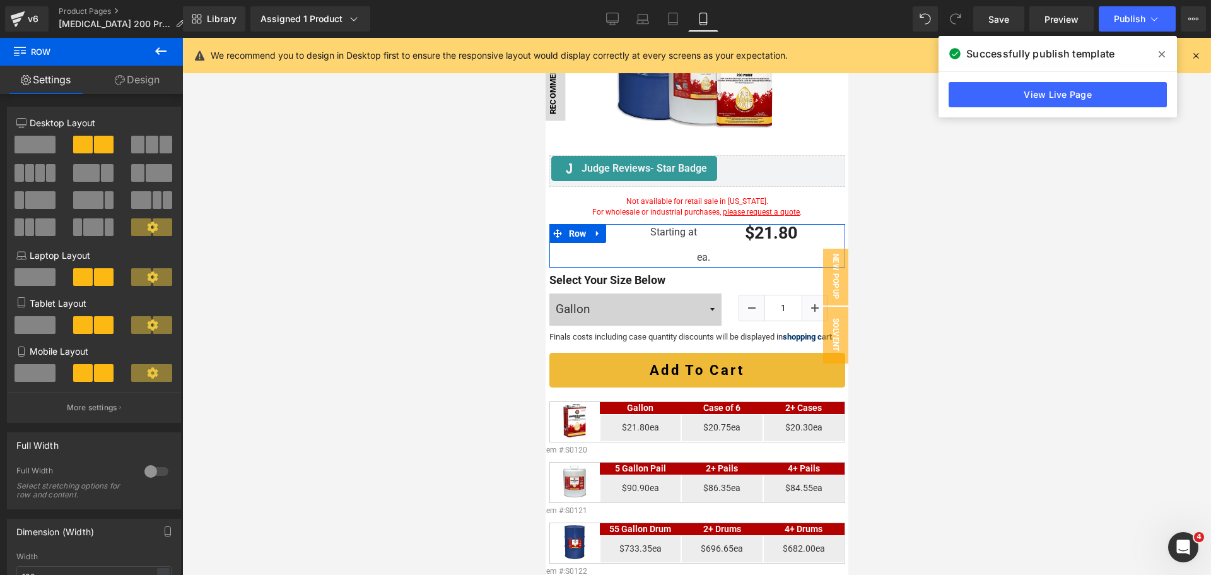
scroll to position [265, 0]
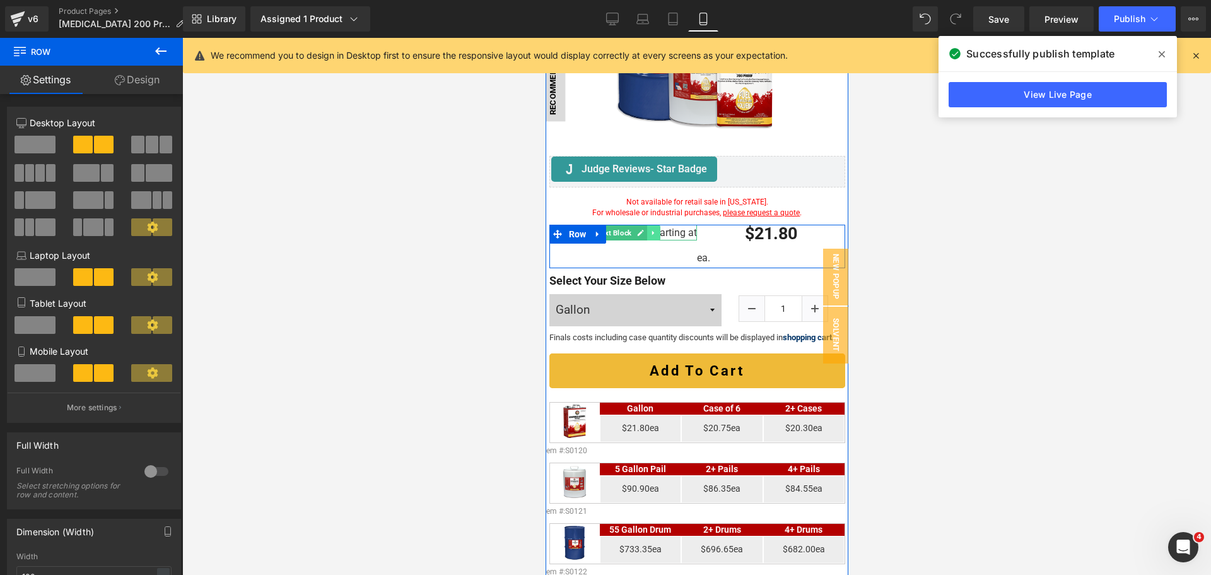
click at [648, 226] on link at bounding box center [652, 232] width 13 height 15
click at [662, 229] on icon at bounding box center [659, 232] width 7 height 7
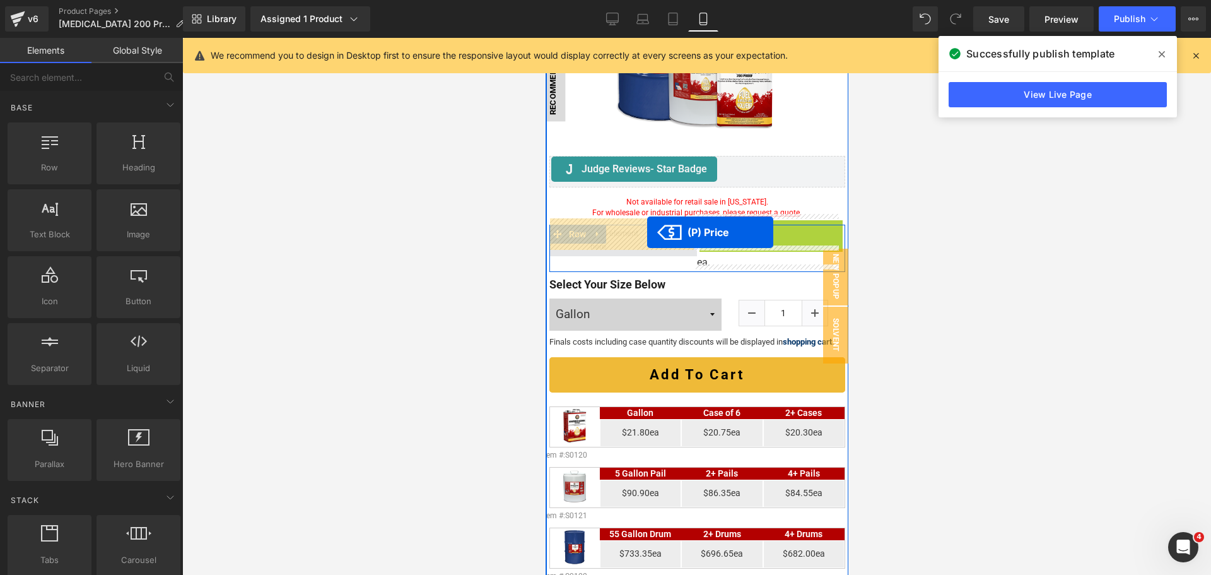
drag, startPoint x: 750, startPoint y: 230, endPoint x: 646, endPoint y: 232, distance: 104.1
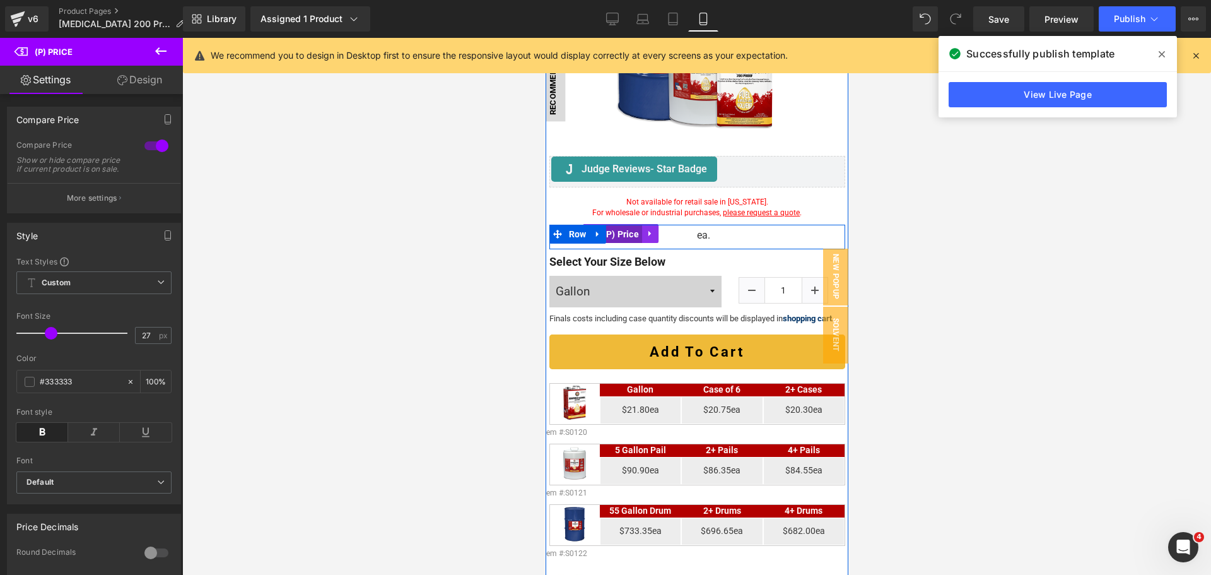
drag, startPoint x: 616, startPoint y: 226, endPoint x: 776, endPoint y: 409, distance: 243.5
click at [616, 226] on span "(P) Price" at bounding box center [619, 234] width 43 height 19
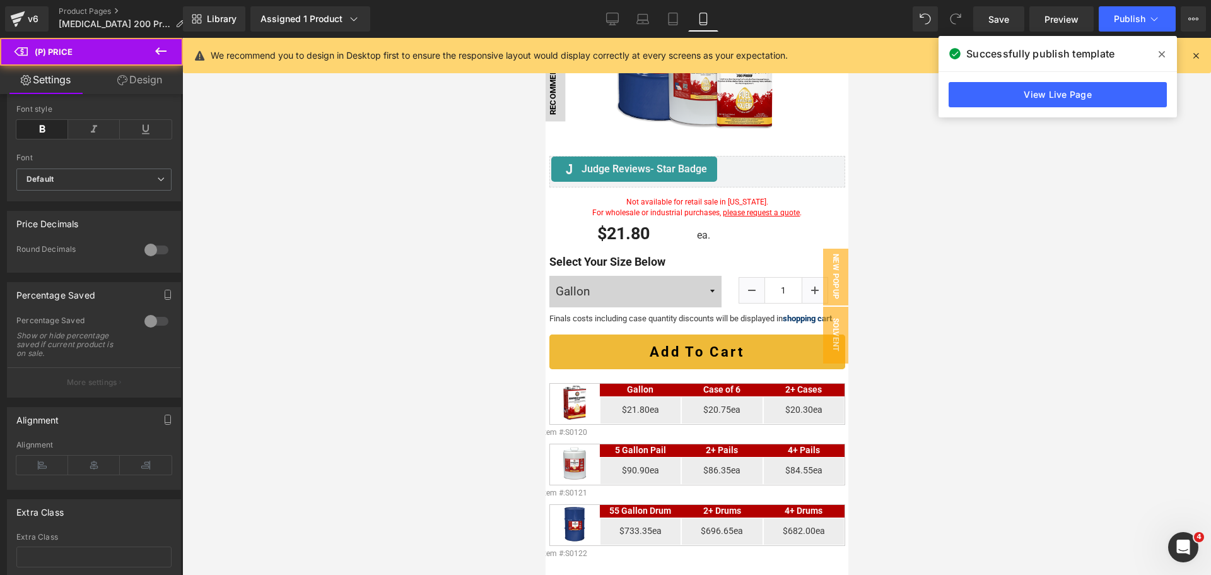
scroll to position [395, 0]
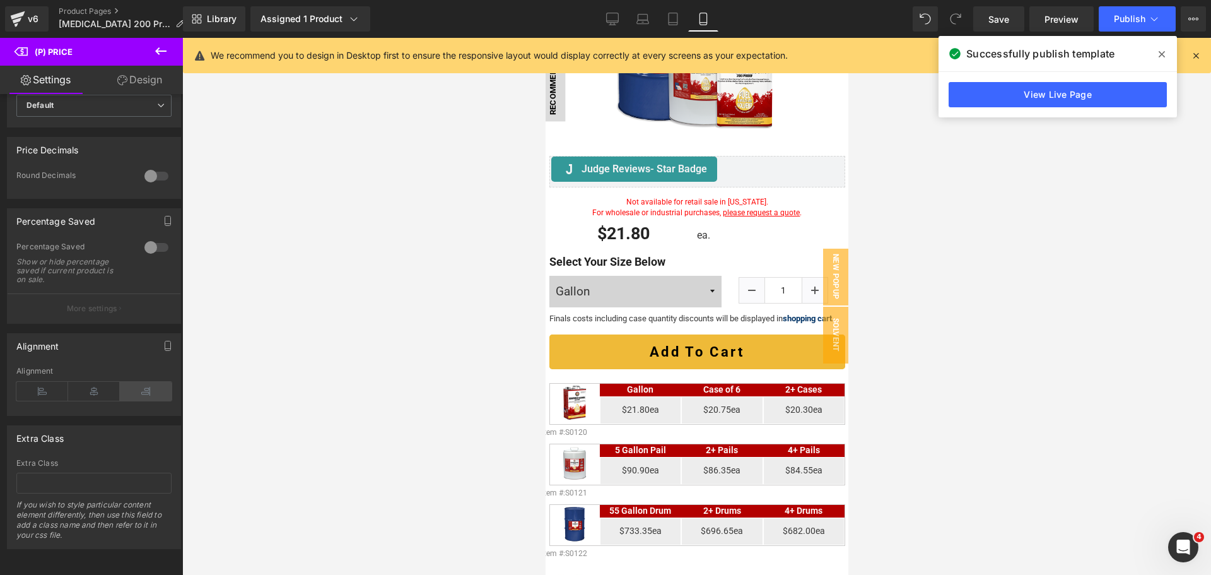
click at [137, 382] on icon at bounding box center [146, 391] width 52 height 19
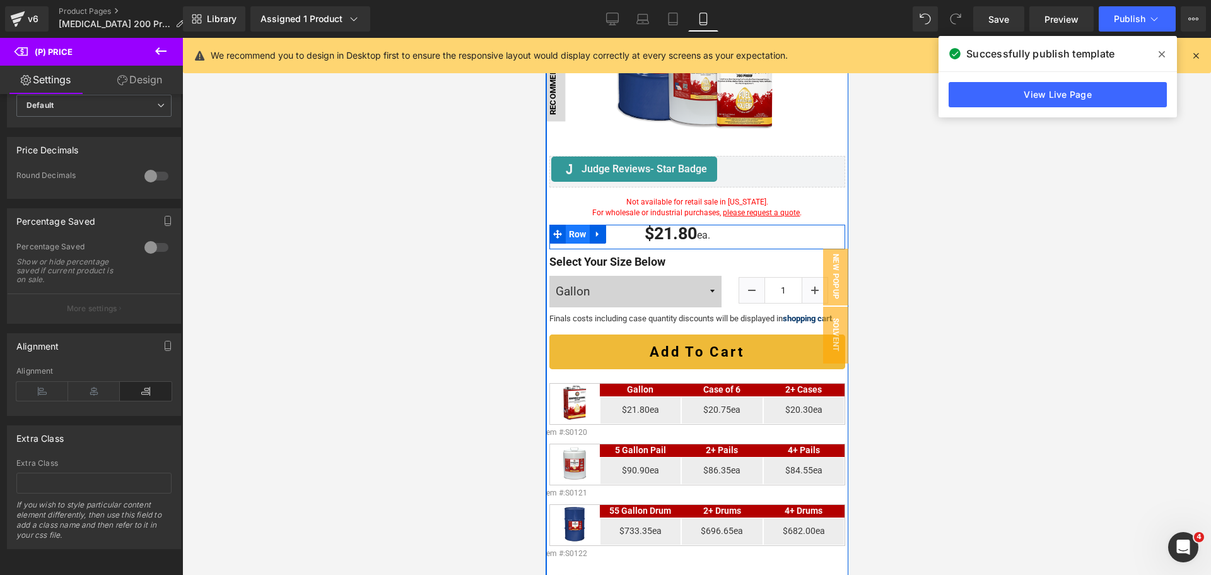
click at [569, 230] on span "Row" at bounding box center [577, 234] width 24 height 19
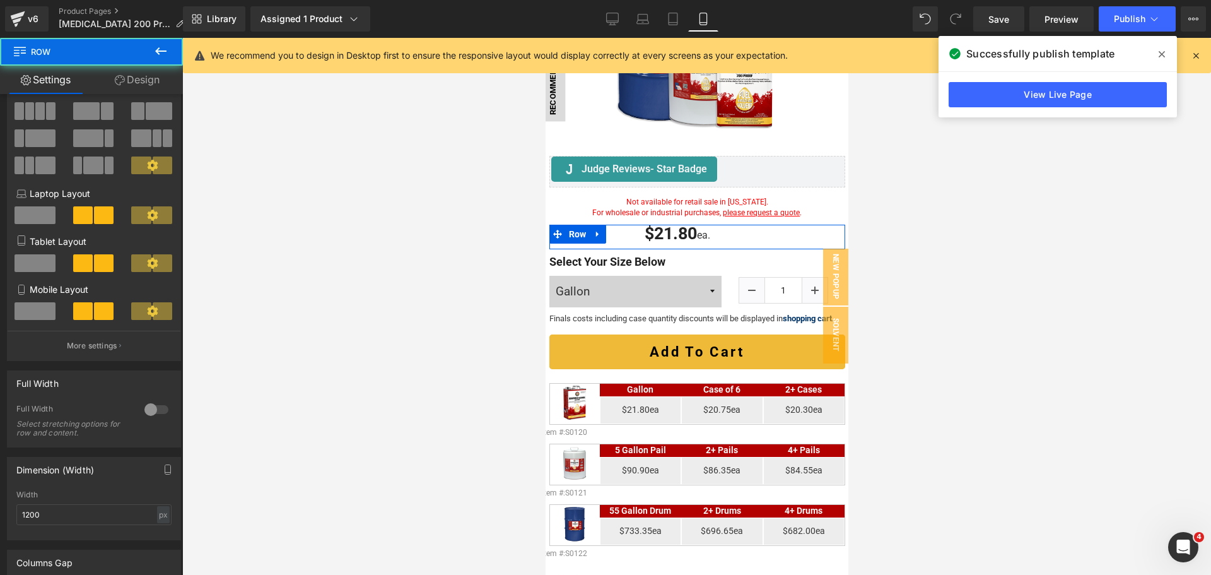
scroll to position [189, 0]
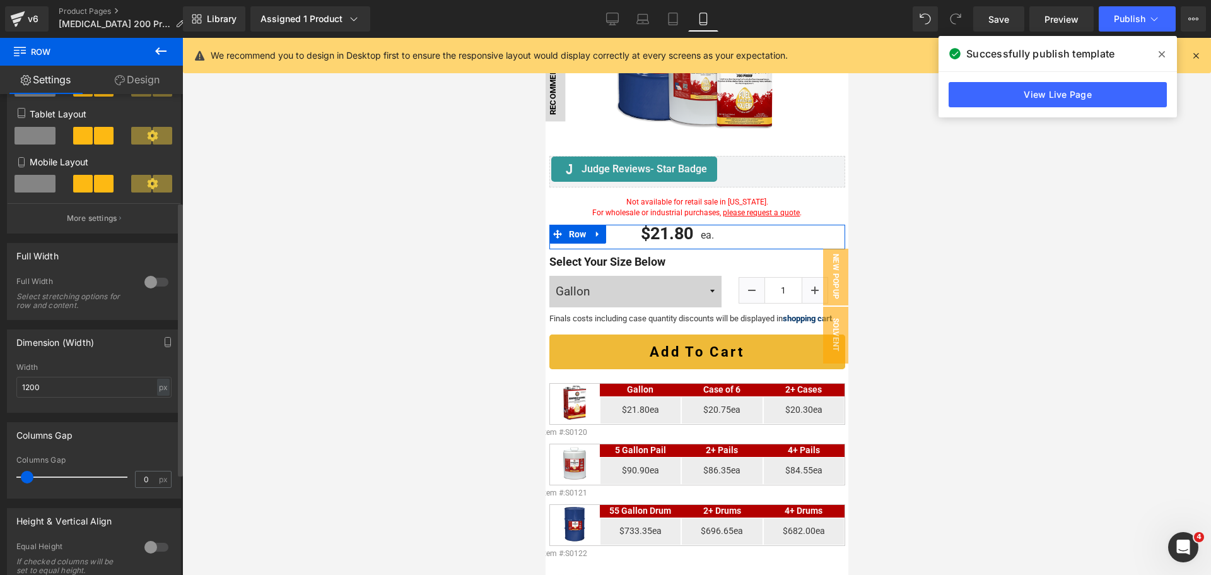
click at [31, 474] on span at bounding box center [27, 476] width 13 height 13
click at [609, 14] on icon at bounding box center [612, 19] width 13 height 13
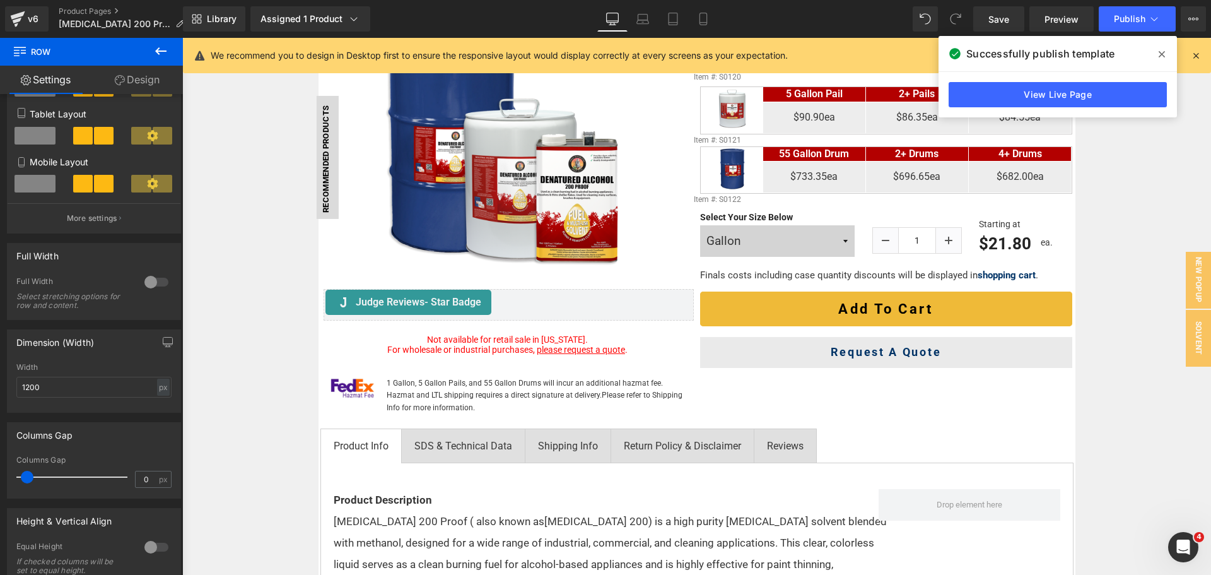
scroll to position [0, 0]
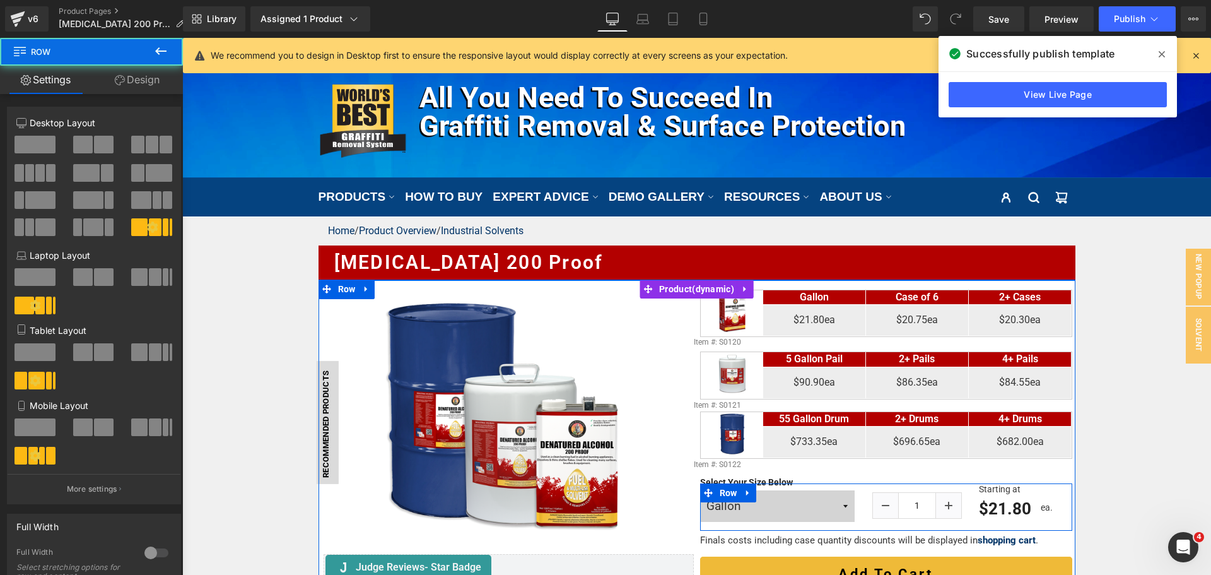
click at [1041, 489] on div "ea. Text Block" at bounding box center [1056, 499] width 31 height 30
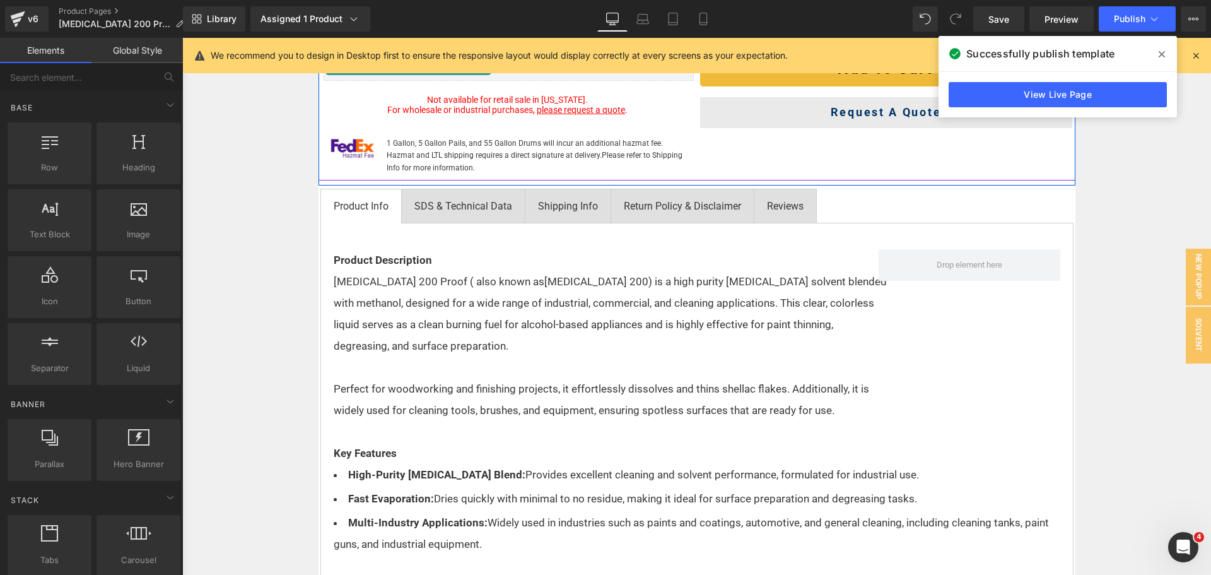
scroll to position [315, 0]
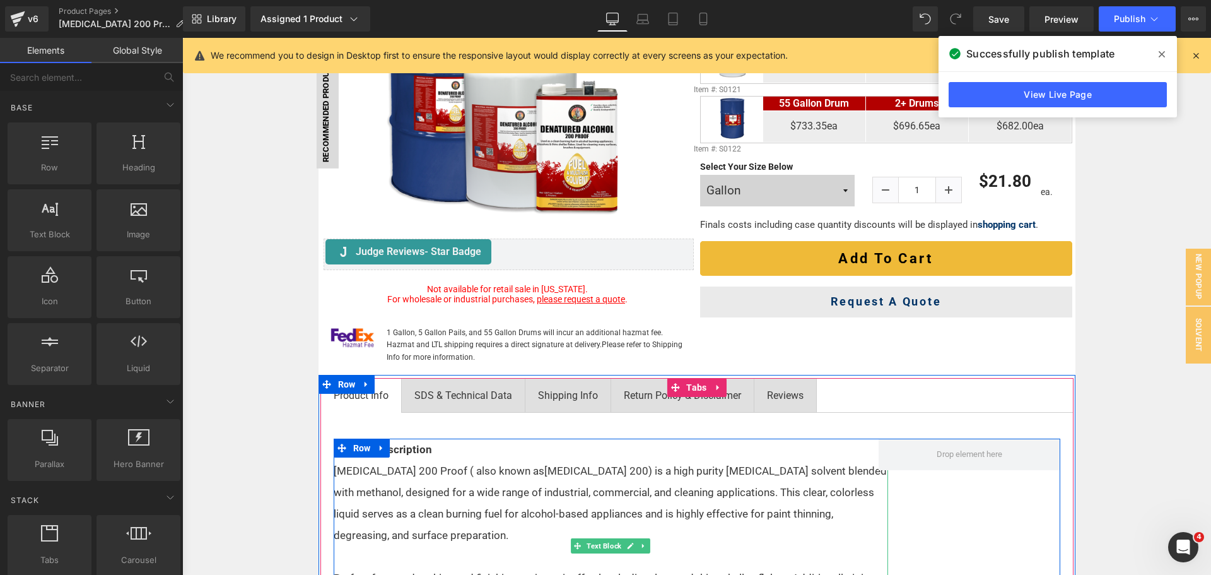
drag, startPoint x: 487, startPoint y: 458, endPoint x: 481, endPoint y: 468, distance: 11.0
click at [487, 458] on p "Product Description" at bounding box center [611, 448] width 554 height 21
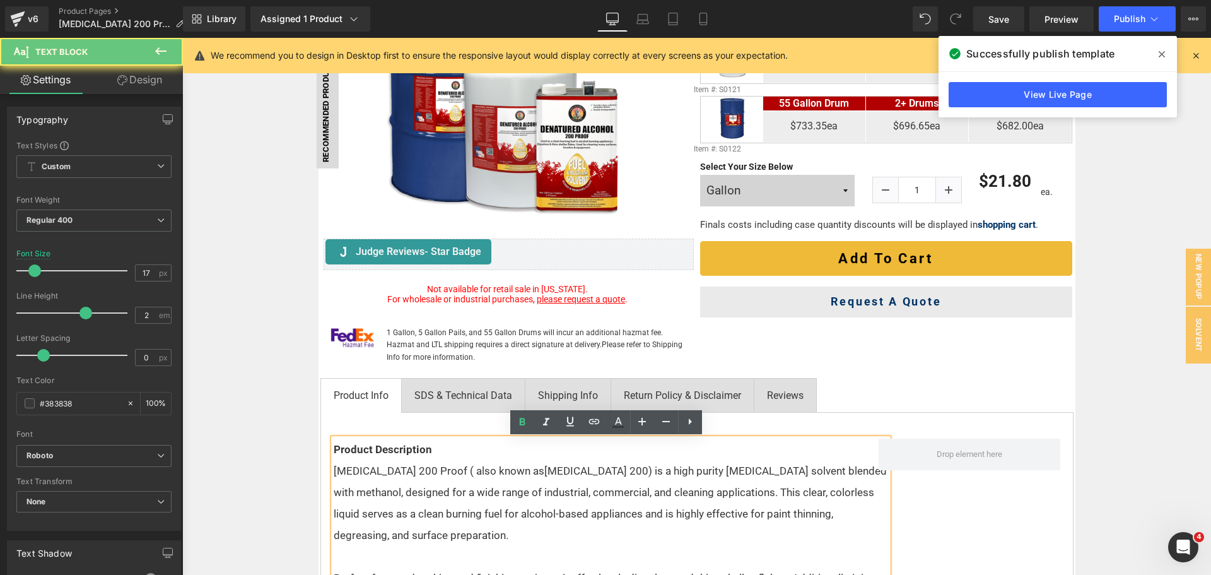
click at [477, 471] on p "[MEDICAL_DATA] 200 Proof ( also known as [MEDICAL_DATA] 200) is a high purity […" at bounding box center [611, 503] width 554 height 86
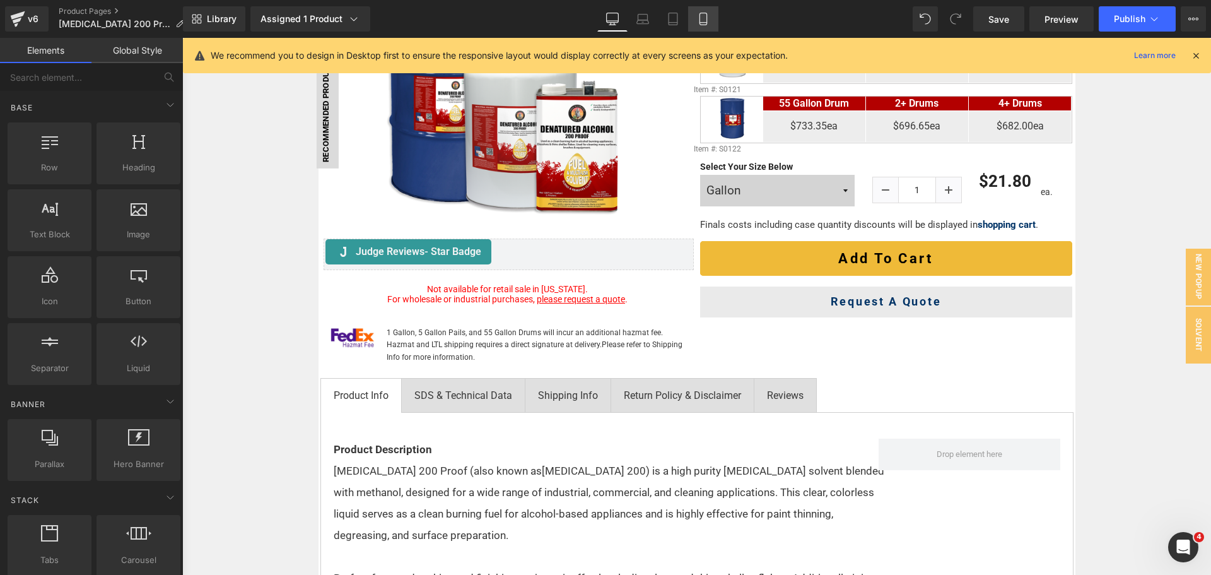
click at [706, 15] on icon at bounding box center [703, 19] width 13 height 13
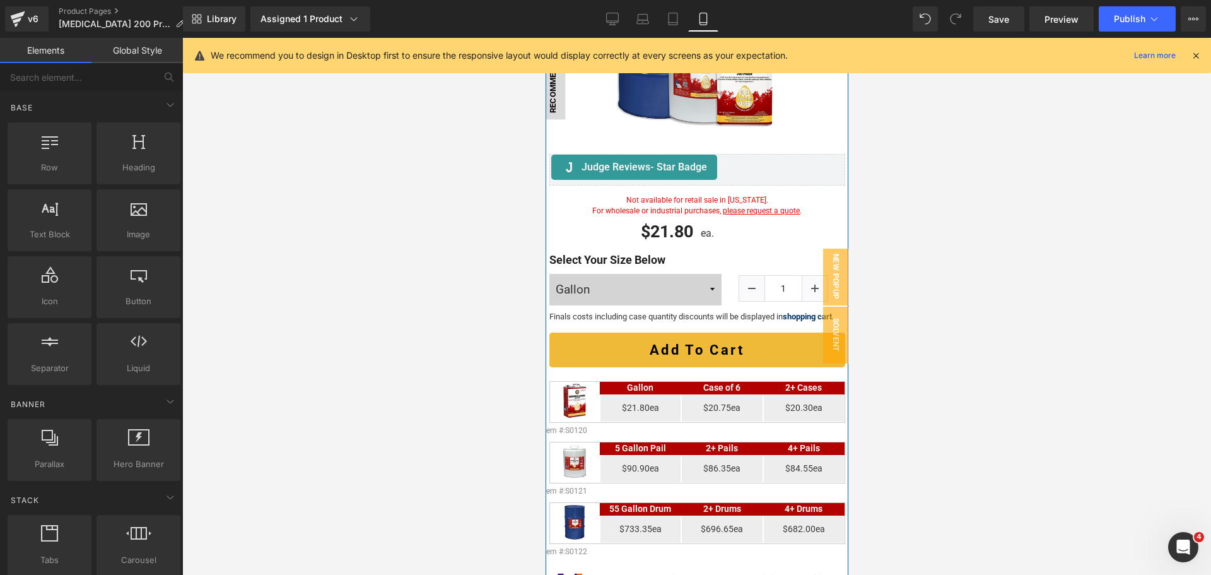
scroll to position [266, 0]
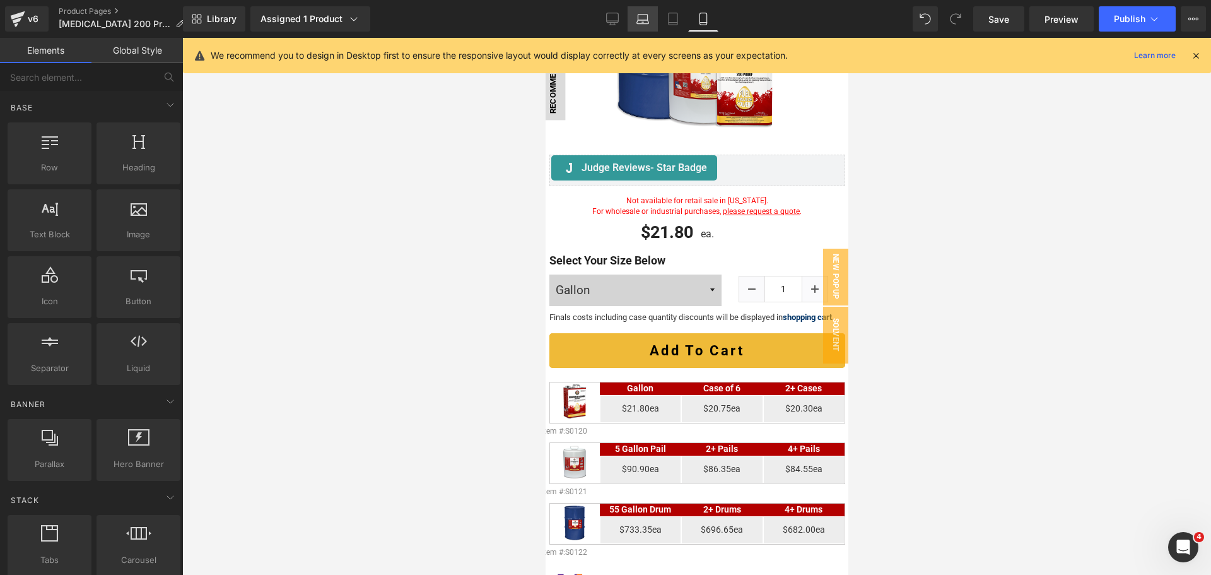
click at [649, 12] on link "Laptop" at bounding box center [642, 18] width 30 height 25
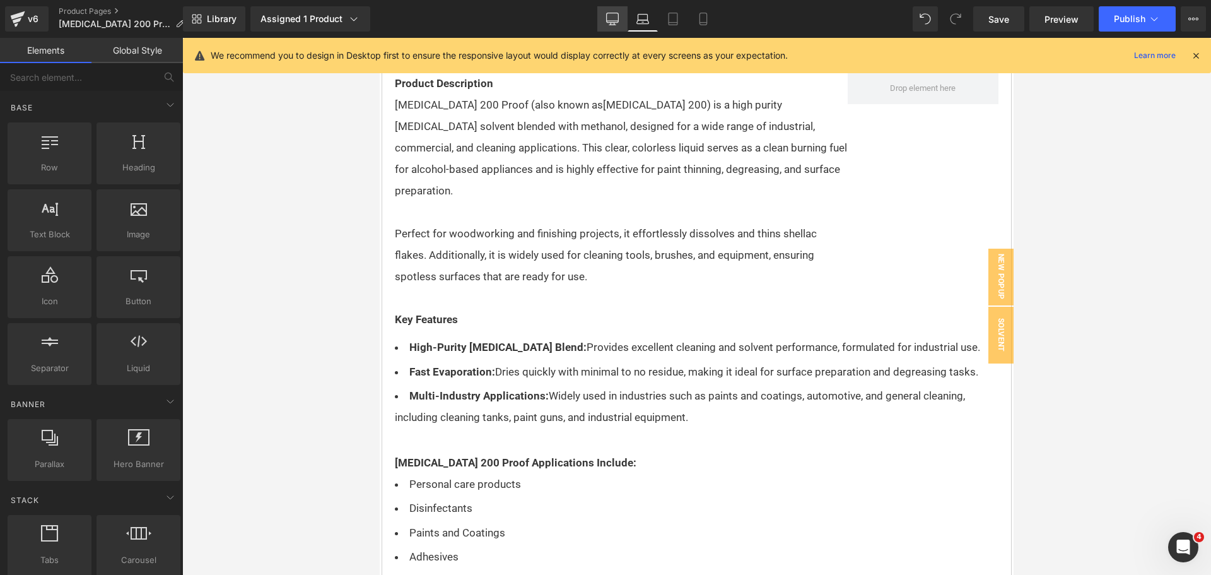
click at [607, 18] on icon at bounding box center [613, 17] width 12 height 9
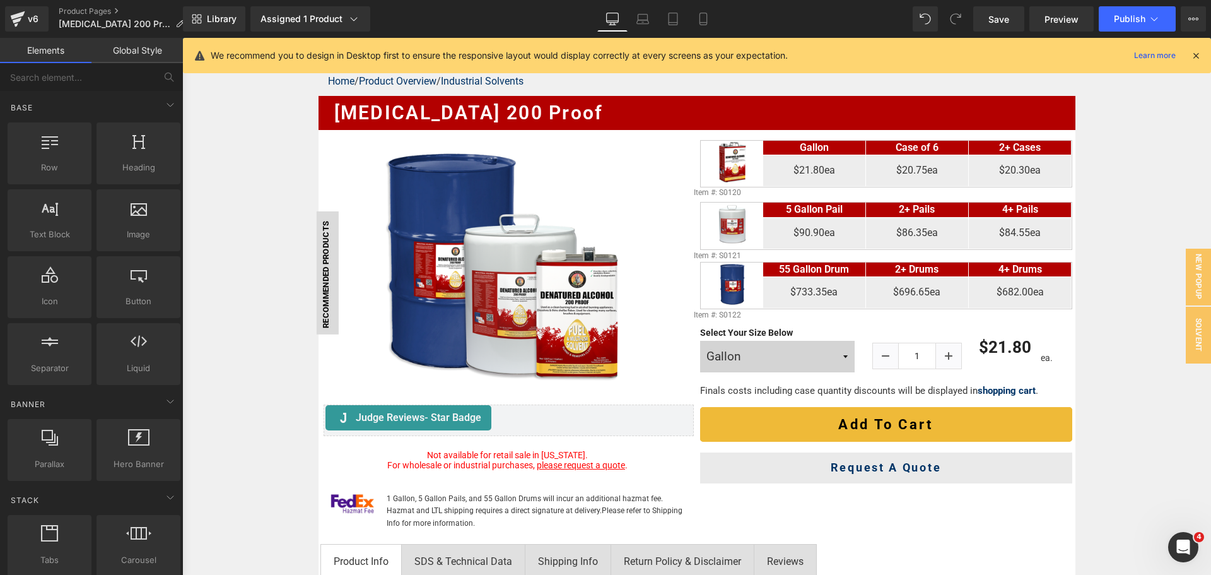
scroll to position [148, 0]
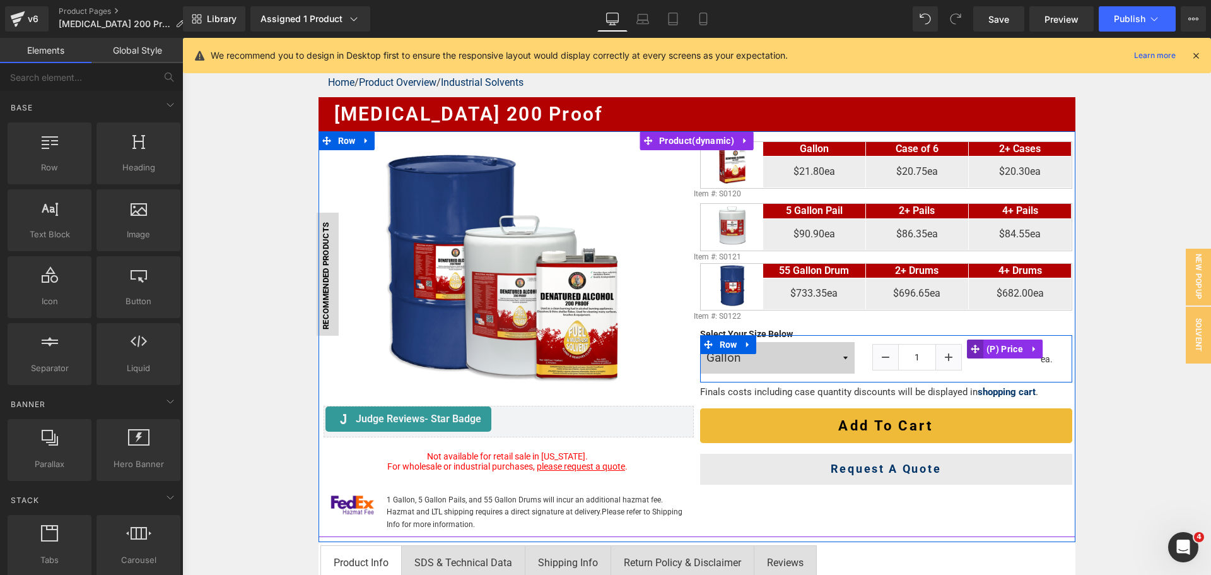
drag, startPoint x: 1003, startPoint y: 351, endPoint x: 964, endPoint y: 346, distance: 38.9
click at [1002, 353] on span "(P) Price" at bounding box center [1004, 348] width 43 height 19
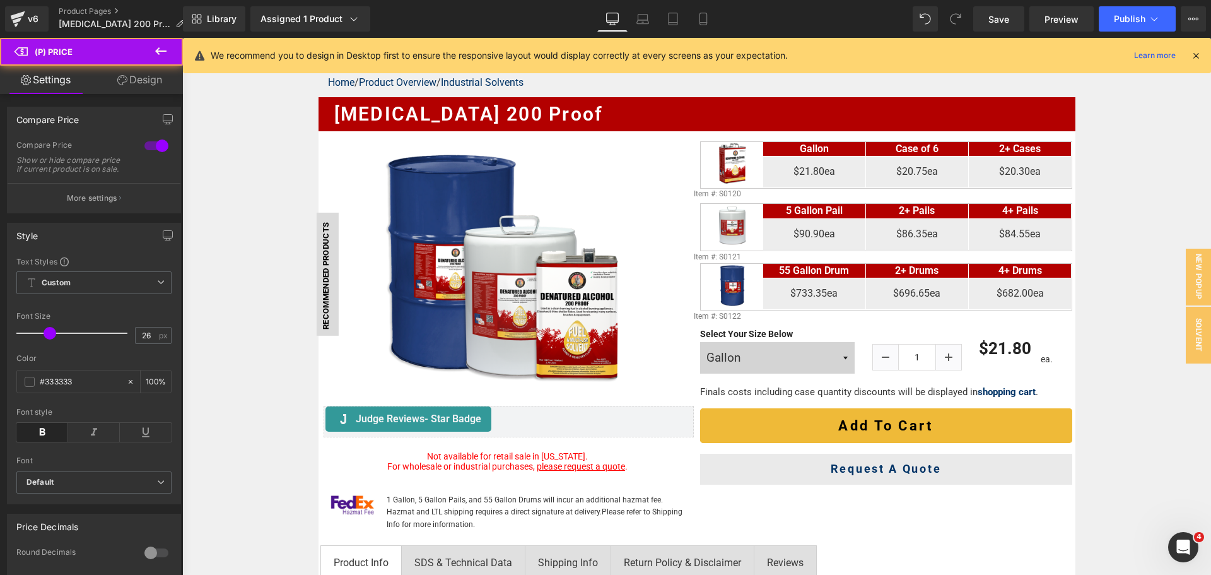
click at [160, 76] on link "Design" at bounding box center [139, 80] width 91 height 28
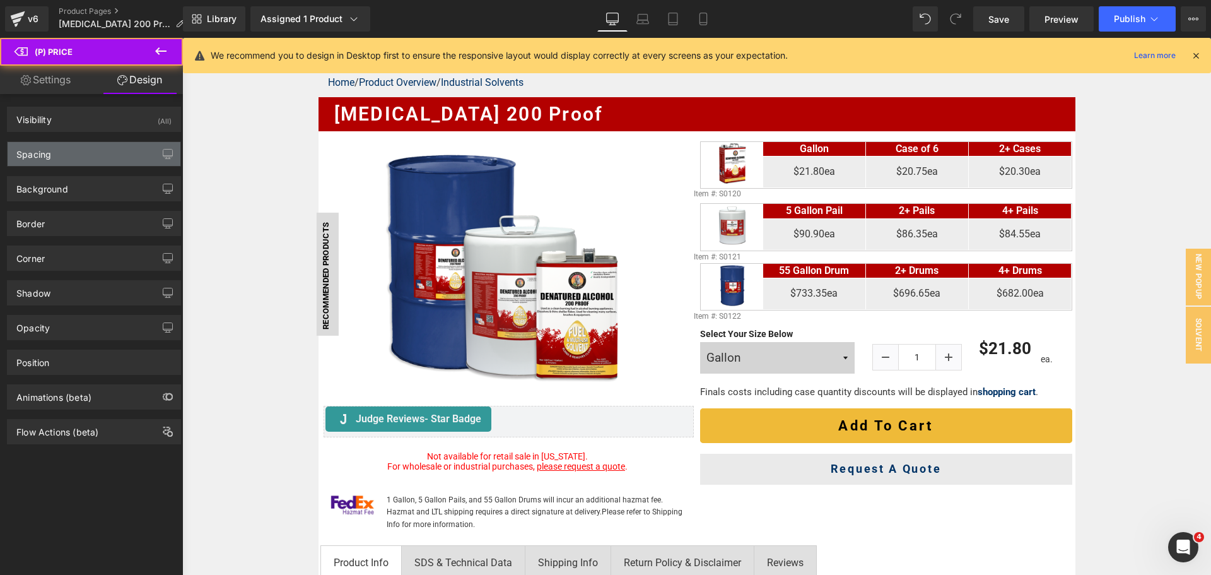
click at [79, 149] on div "Spacing" at bounding box center [94, 154] width 173 height 24
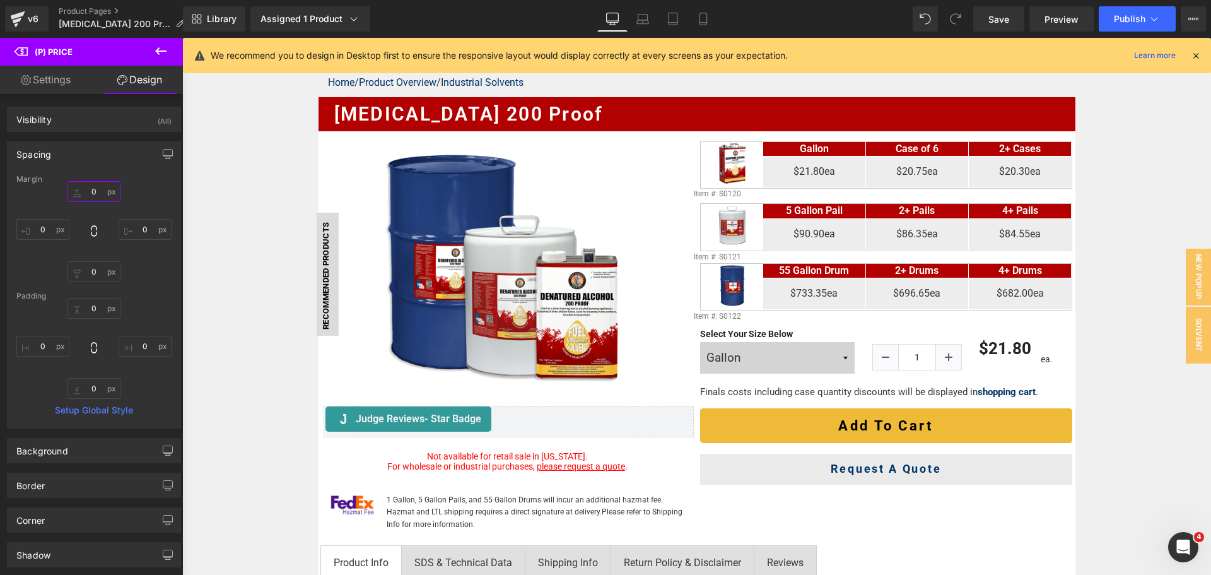
click at [90, 196] on input "0" at bounding box center [93, 191] width 53 height 21
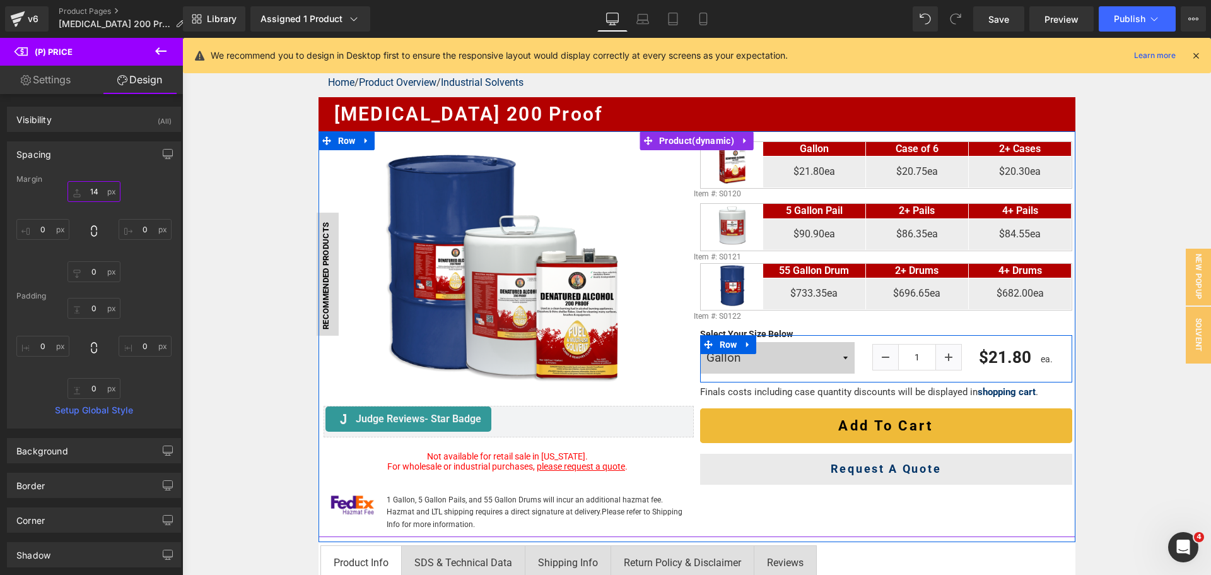
type input "15"
click at [1044, 360] on span "Text Block" at bounding box center [1050, 359] width 40 height 15
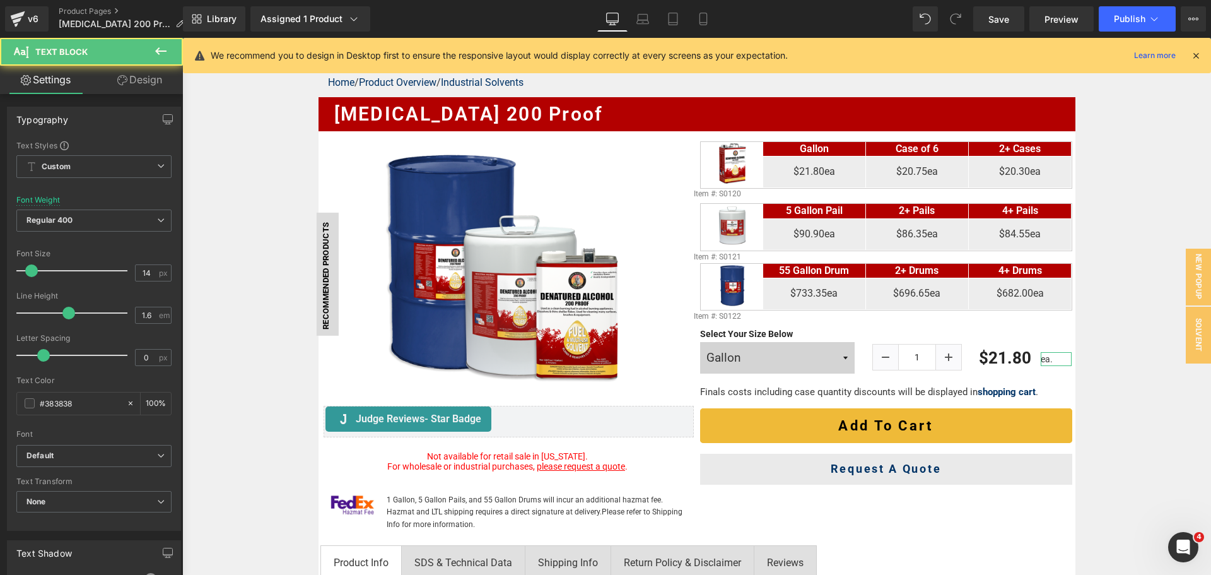
click at [144, 83] on link "Design" at bounding box center [139, 80] width 91 height 28
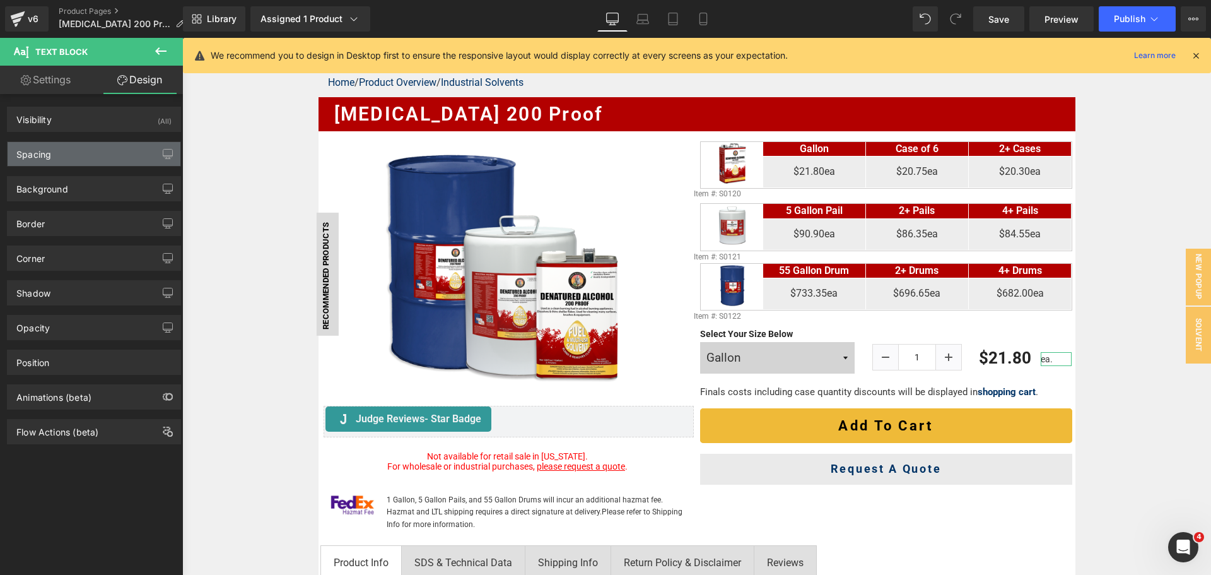
click at [70, 156] on div "Spacing" at bounding box center [94, 154] width 173 height 24
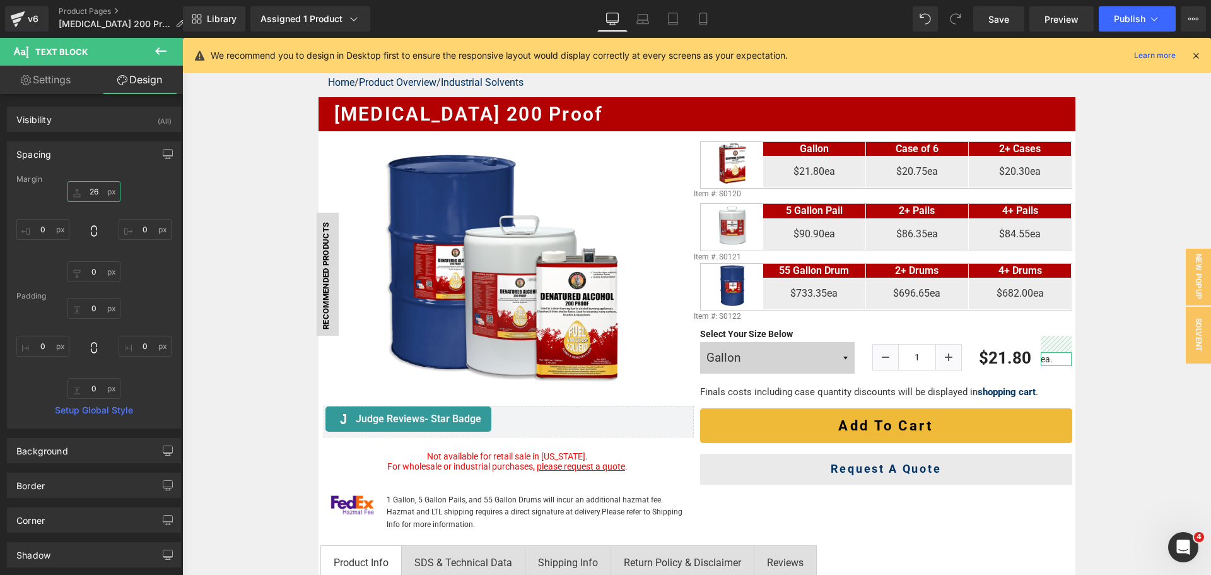
click at [101, 194] on input "text" at bounding box center [93, 191] width 53 height 21
type input "28"
click at [640, 20] on icon at bounding box center [643, 22] width 12 height 4
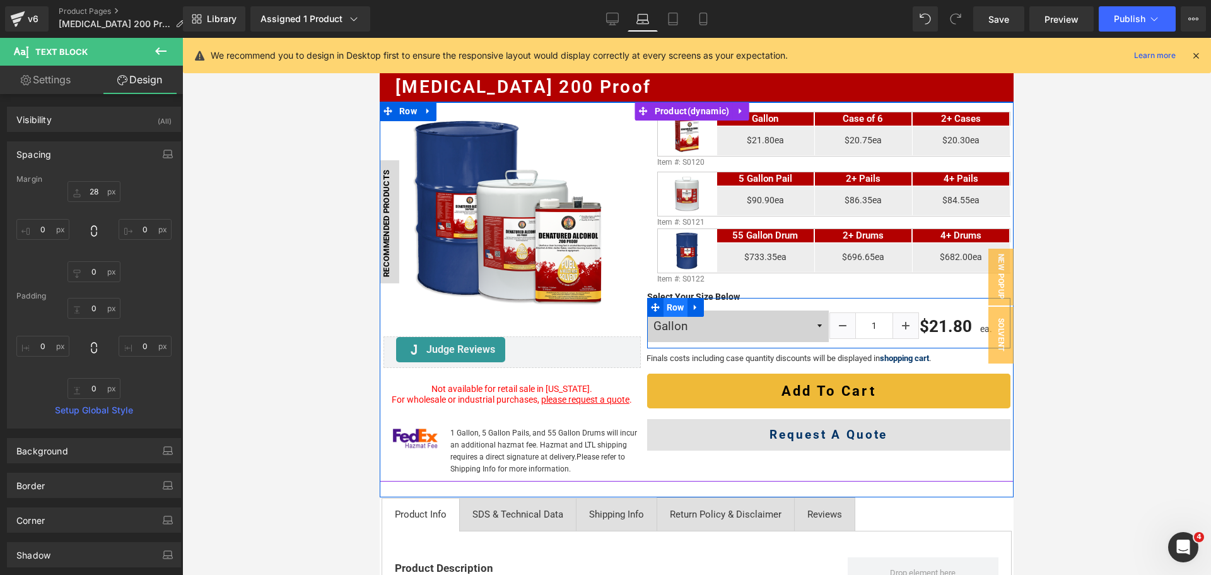
click at [679, 317] on span "Row" at bounding box center [675, 307] width 24 height 19
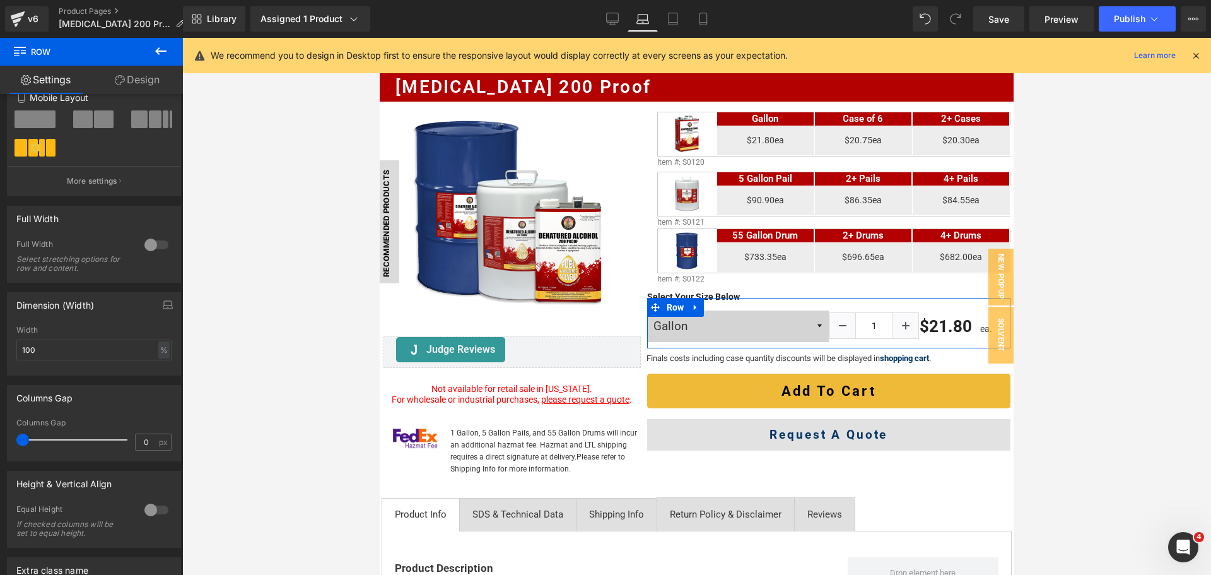
scroll to position [315, 0]
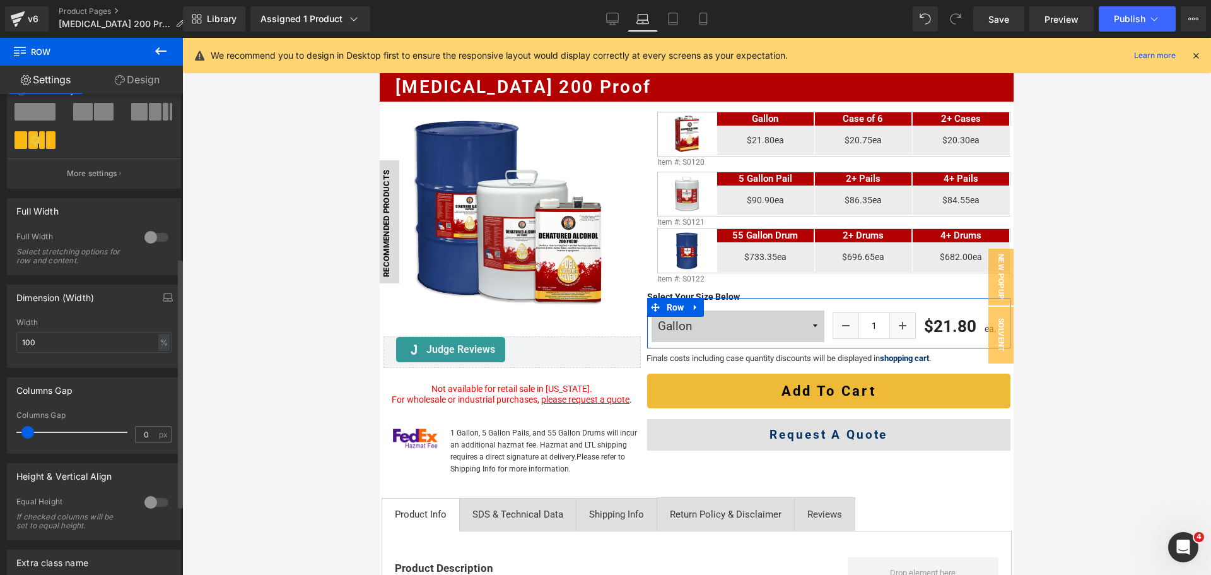
click at [32, 431] on span at bounding box center [27, 432] width 13 height 13
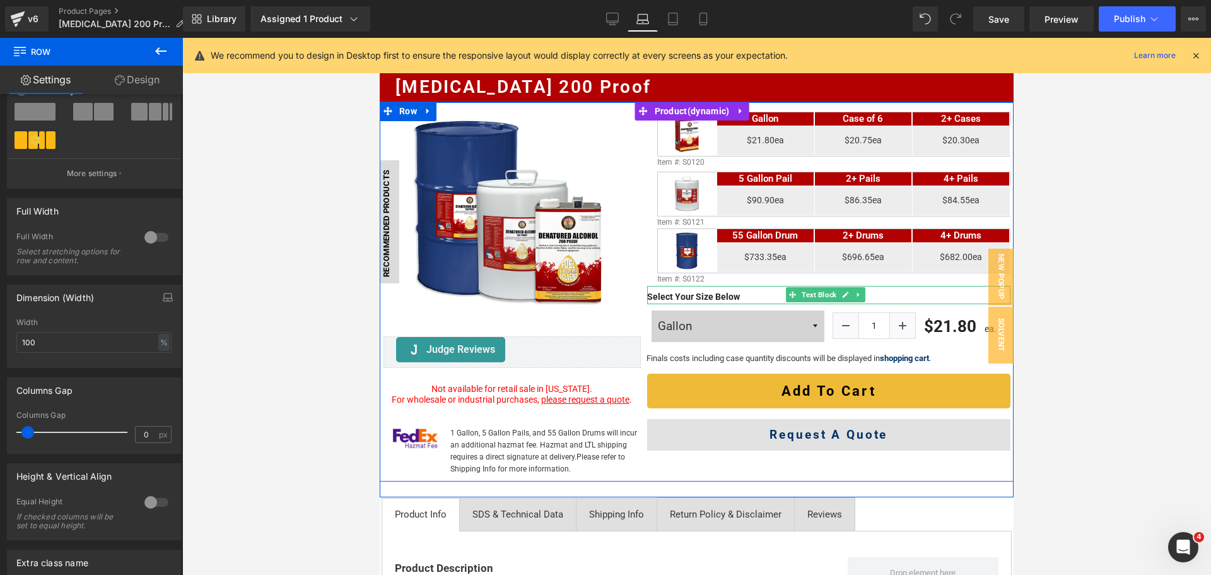
click at [667, 301] on b "Select Your Size Below" at bounding box center [693, 296] width 93 height 10
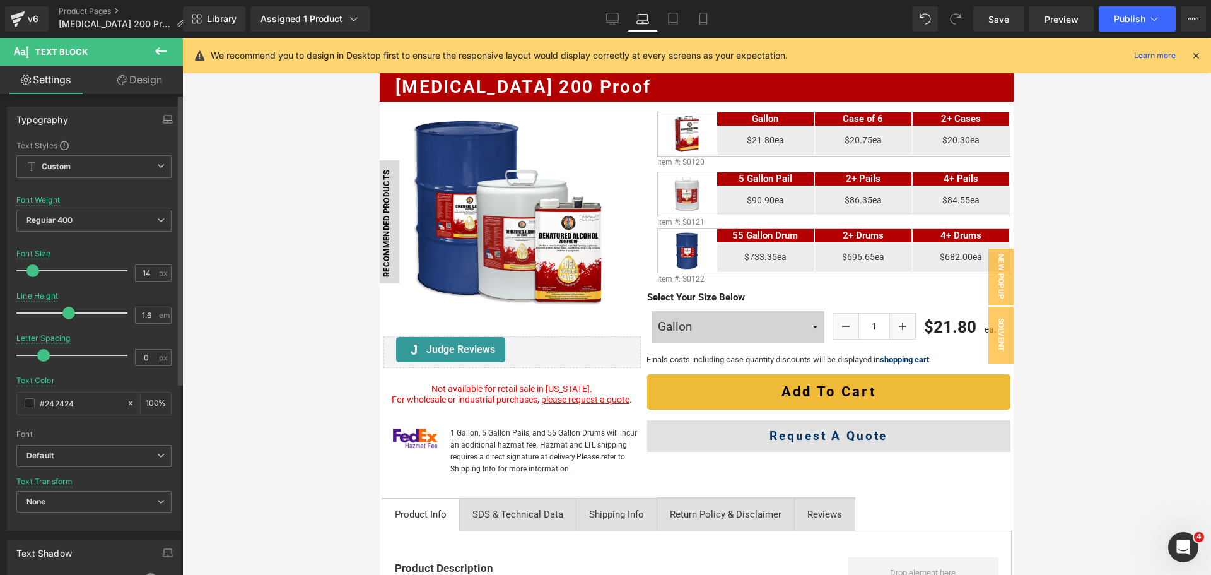
click at [36, 267] on span at bounding box center [32, 270] width 13 height 13
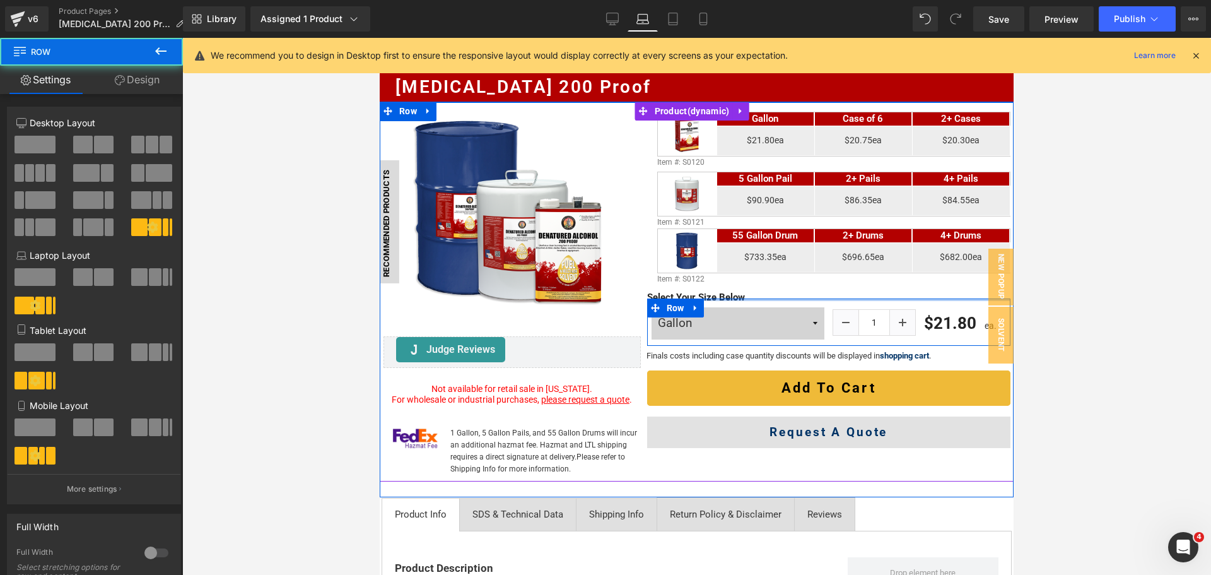
click at [754, 326] on div "Image Gallon Heading Case of 6 Heading 2+ Cases Heading Row $21.80ea Text Block…" at bounding box center [829, 275] width 370 height 346
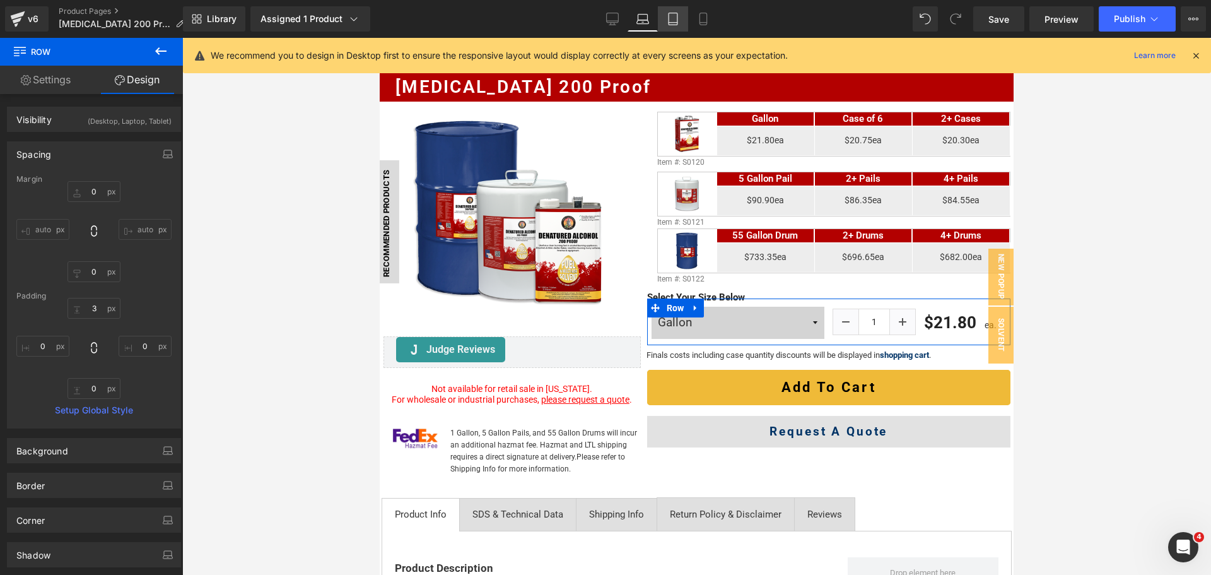
click at [676, 15] on icon at bounding box center [673, 19] width 13 height 13
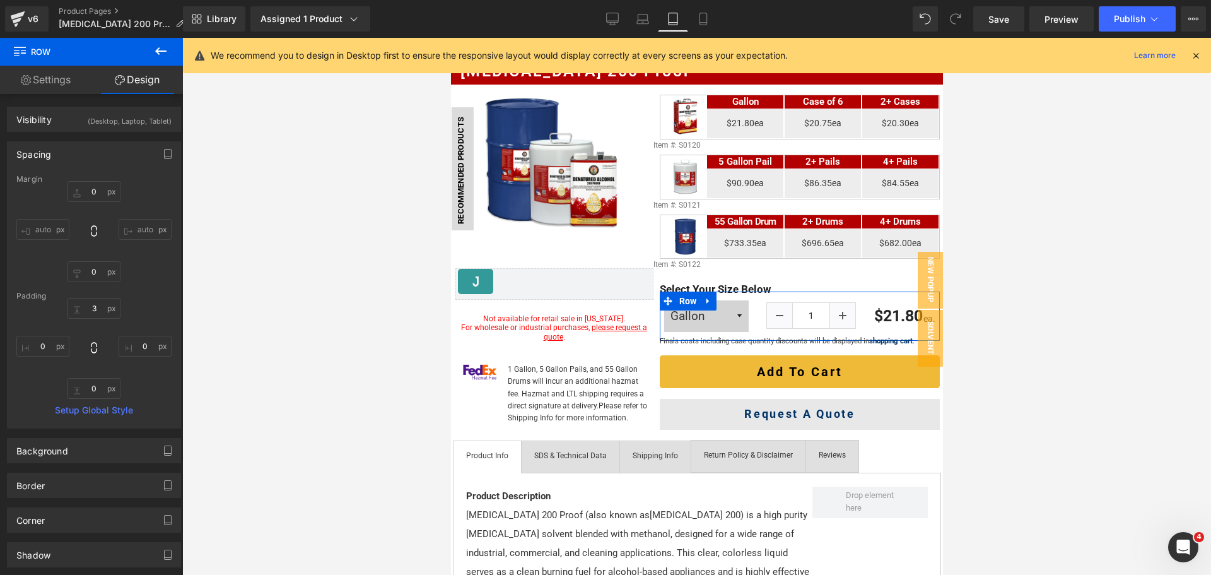
scroll to position [126, 0]
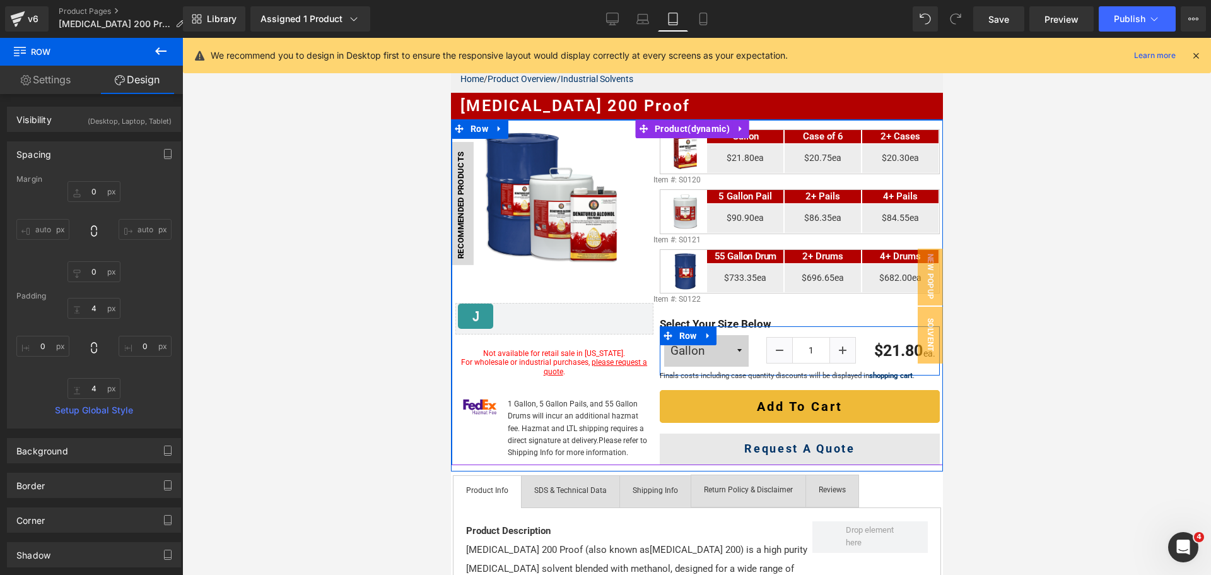
click at [918, 366] on div "Gallon 5 Gallon Pail 55 Gallon Drum (P) Variants 1 (P) Quantity" at bounding box center [799, 350] width 280 height 49
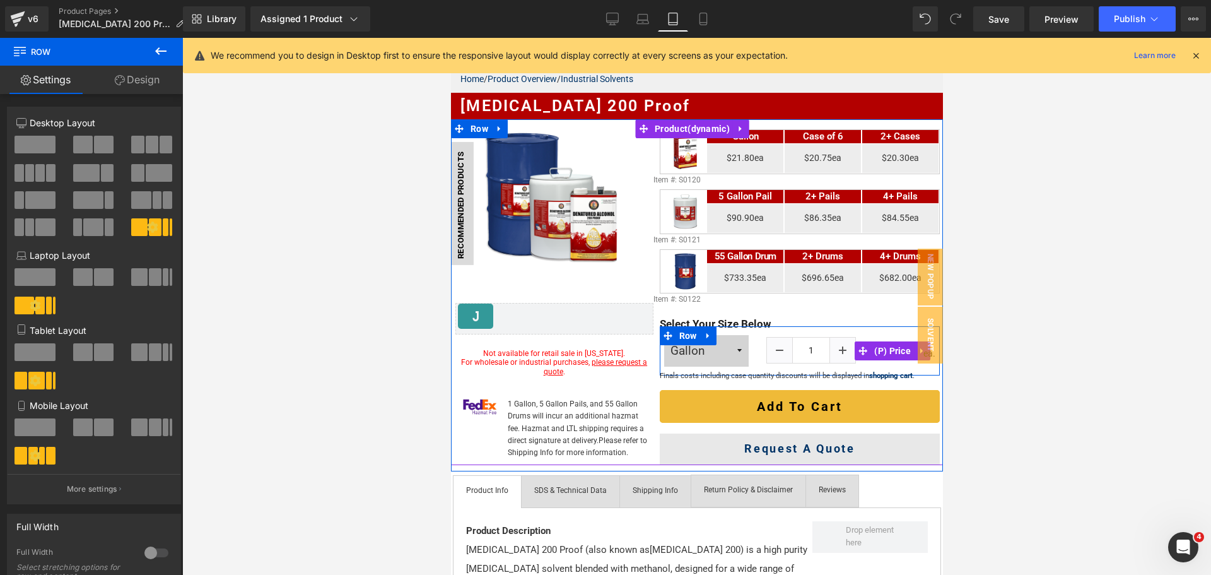
click at [884, 349] on span "(P) Price" at bounding box center [891, 350] width 43 height 19
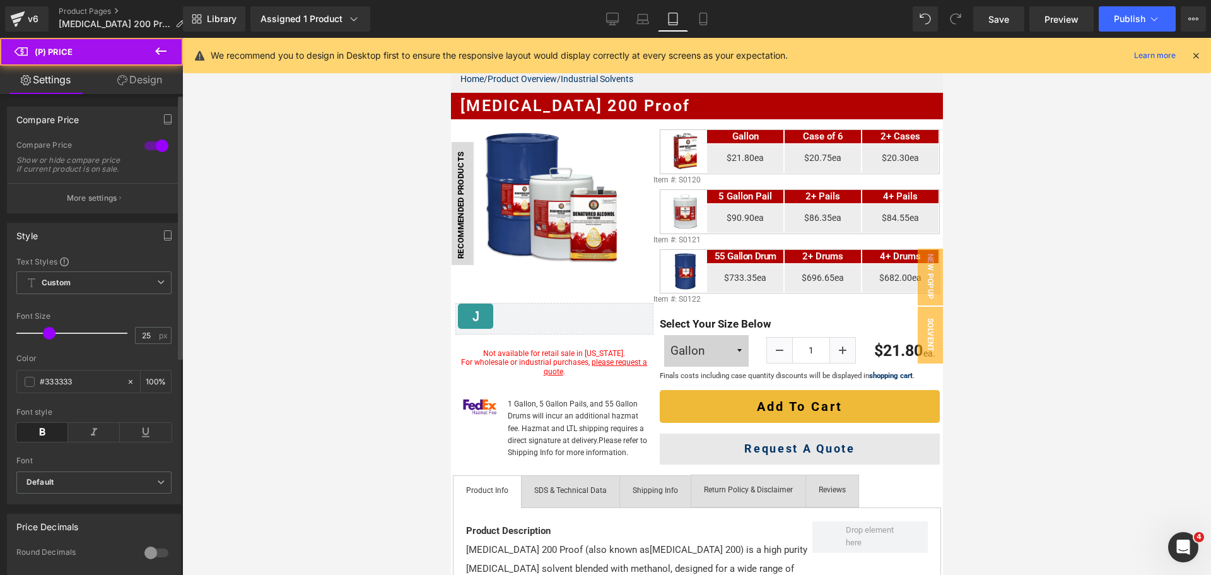
scroll to position [315, 0]
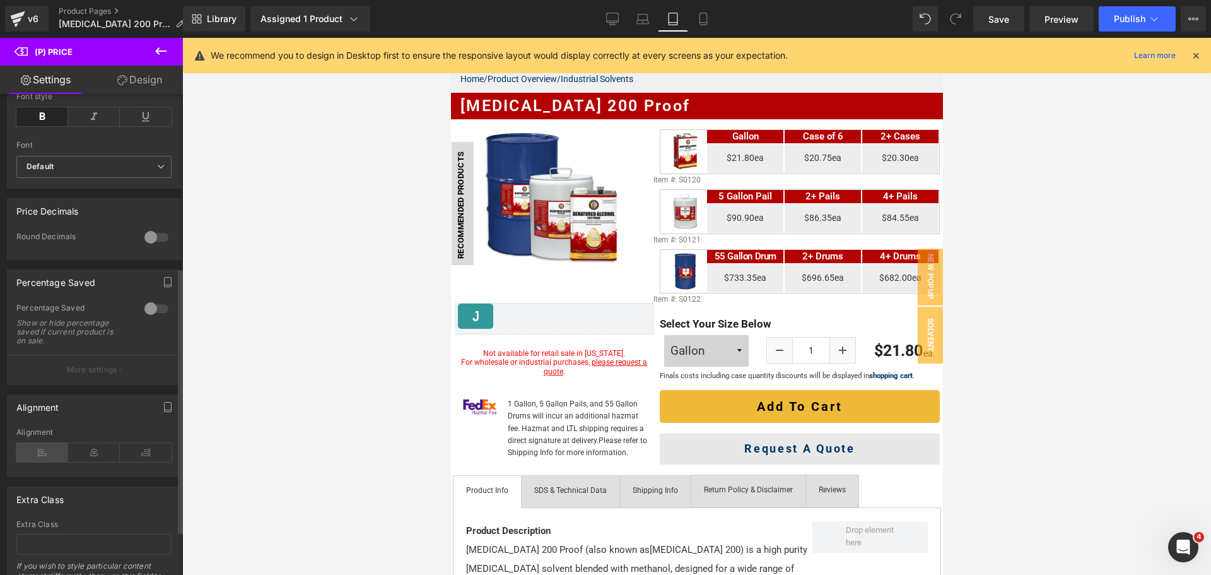
click at [36, 455] on icon at bounding box center [42, 452] width 52 height 19
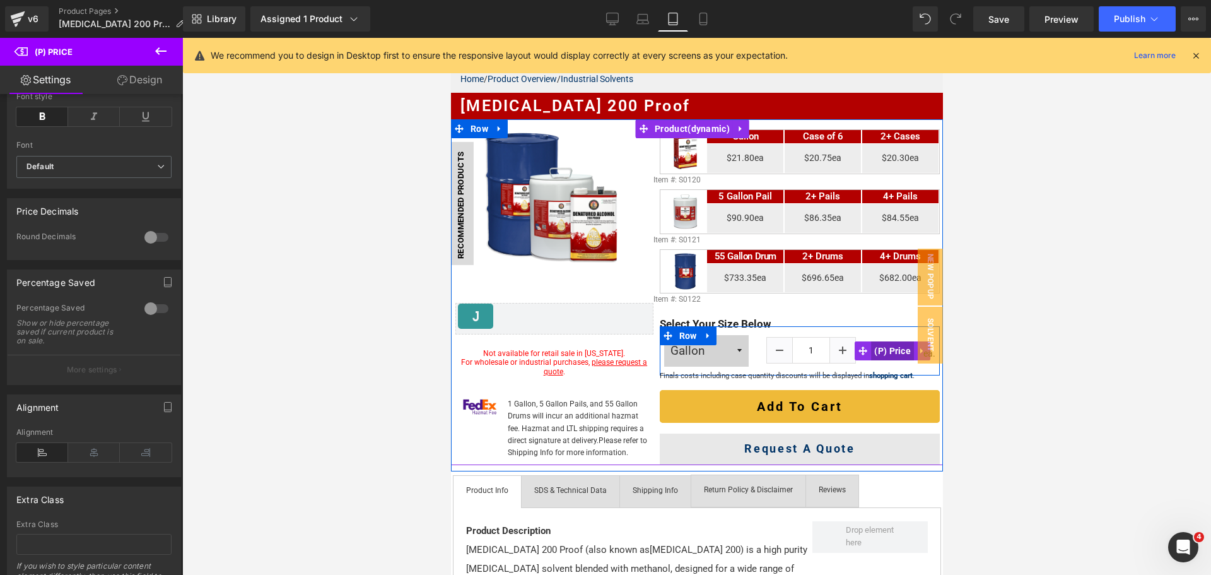
click at [875, 354] on span "(P) Price" at bounding box center [891, 350] width 43 height 19
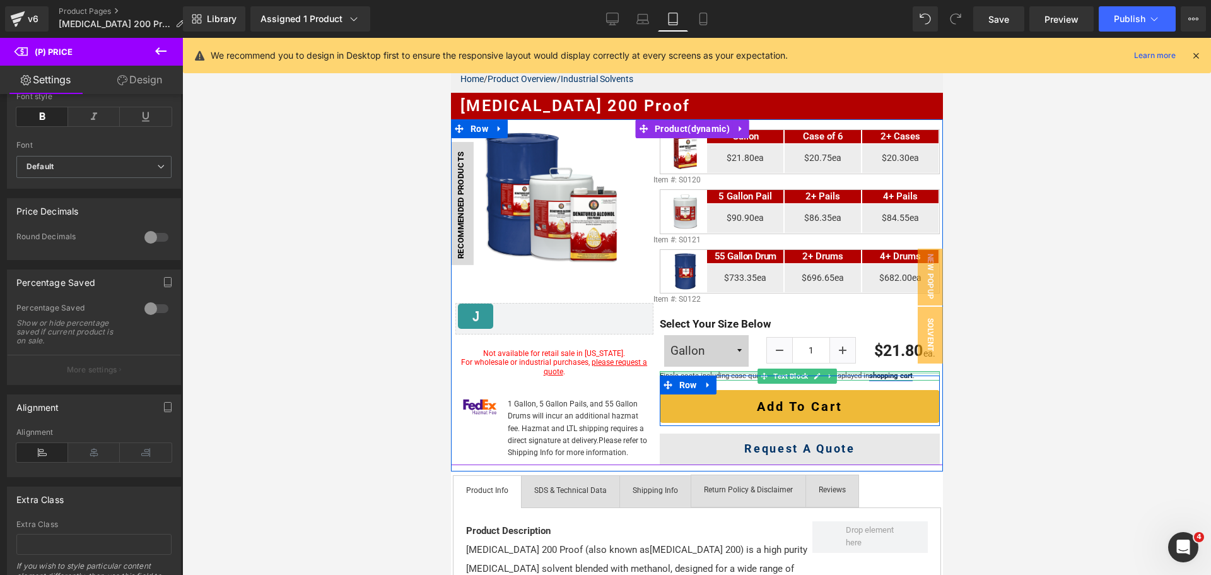
scroll to position [0, 0]
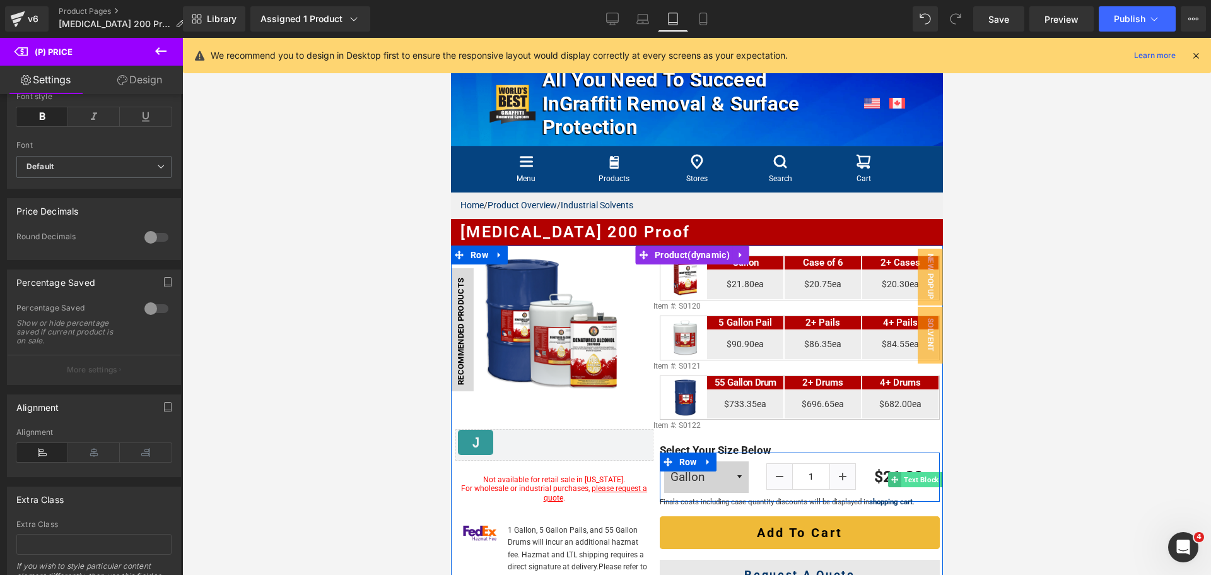
click at [916, 477] on span "Text Block" at bounding box center [921, 479] width 40 height 15
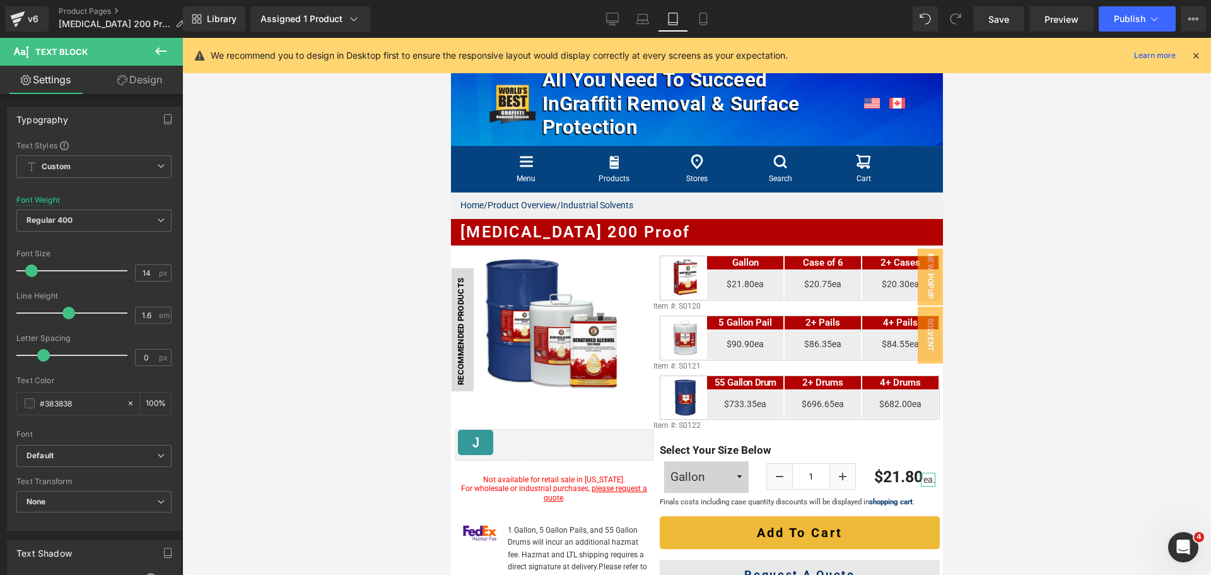
click at [144, 83] on link "Design" at bounding box center [139, 80] width 91 height 28
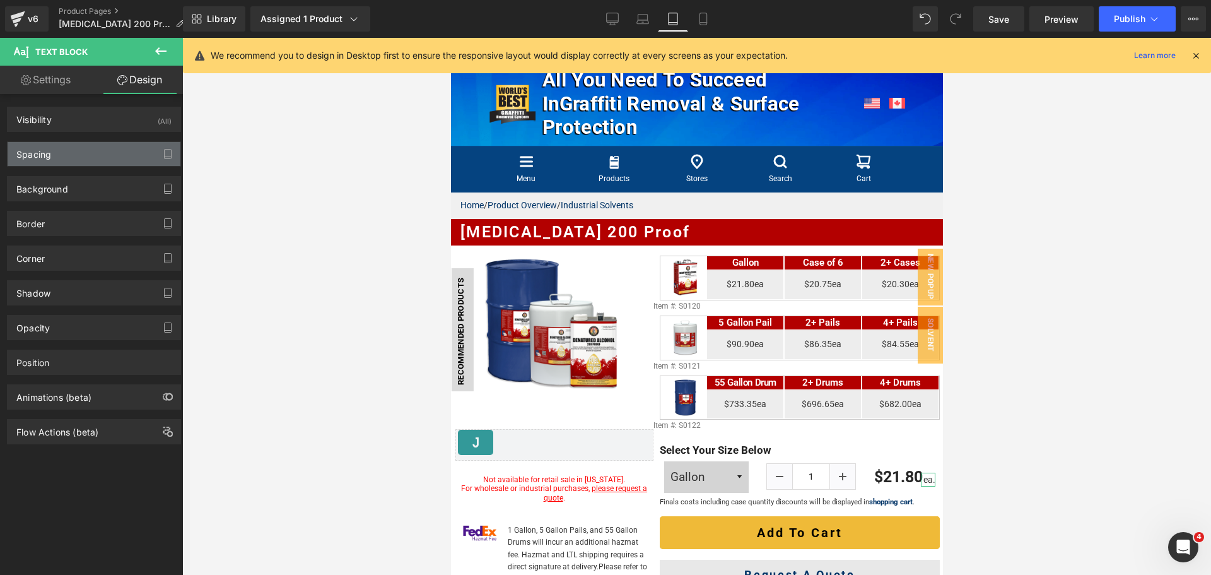
click at [89, 155] on div "Spacing" at bounding box center [94, 154] width 173 height 24
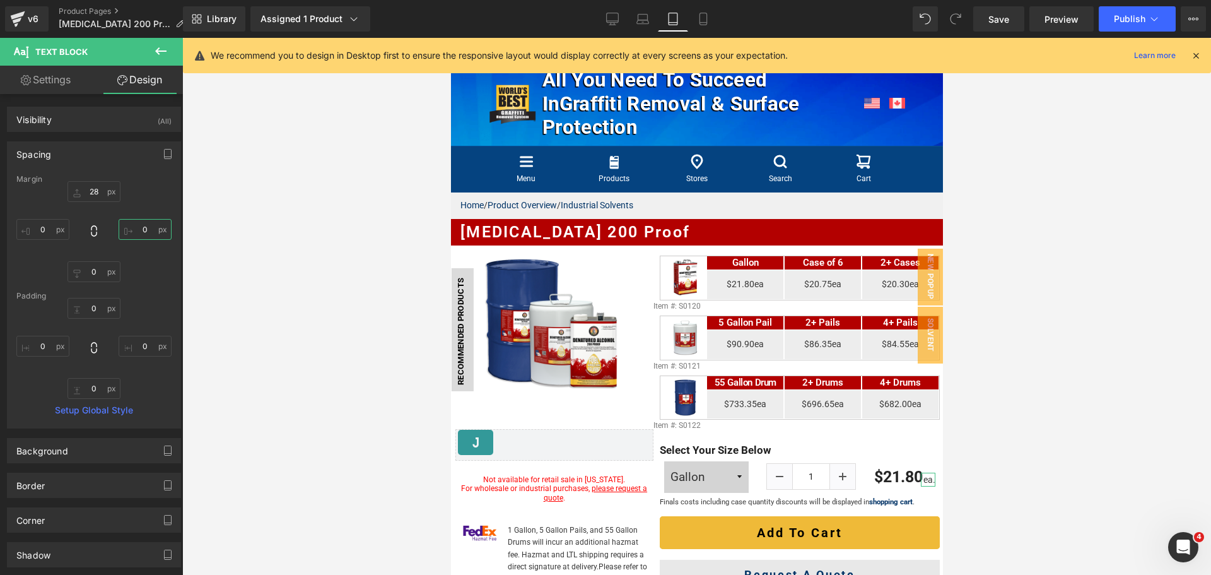
click at [136, 231] on input "0" at bounding box center [145, 229] width 53 height 21
type input "-10"
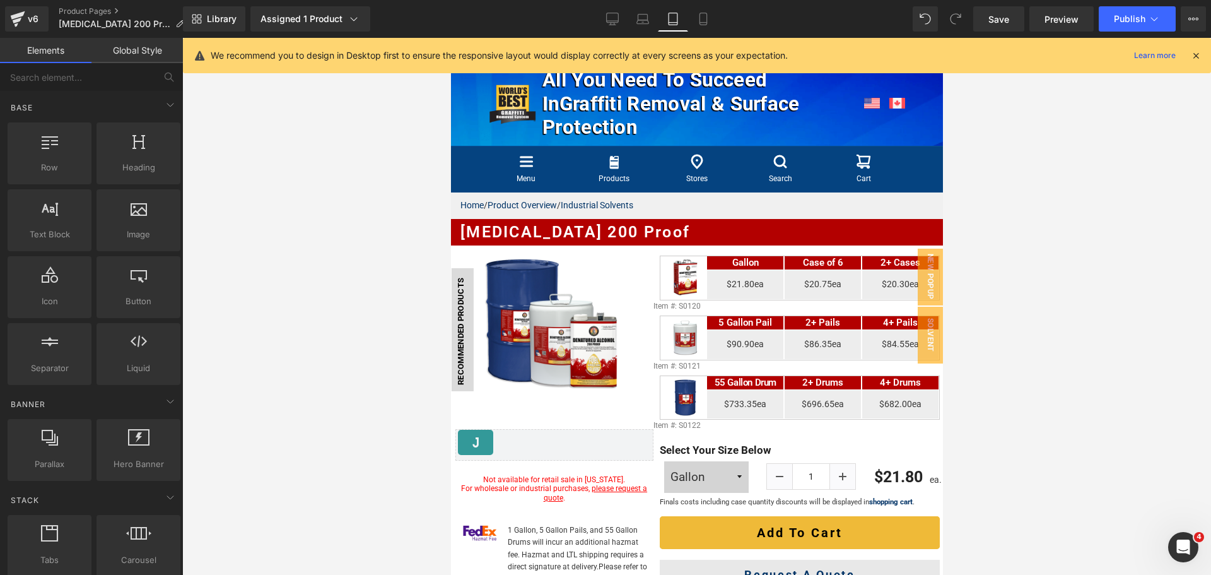
click at [1075, 411] on div at bounding box center [696, 306] width 1029 height 537
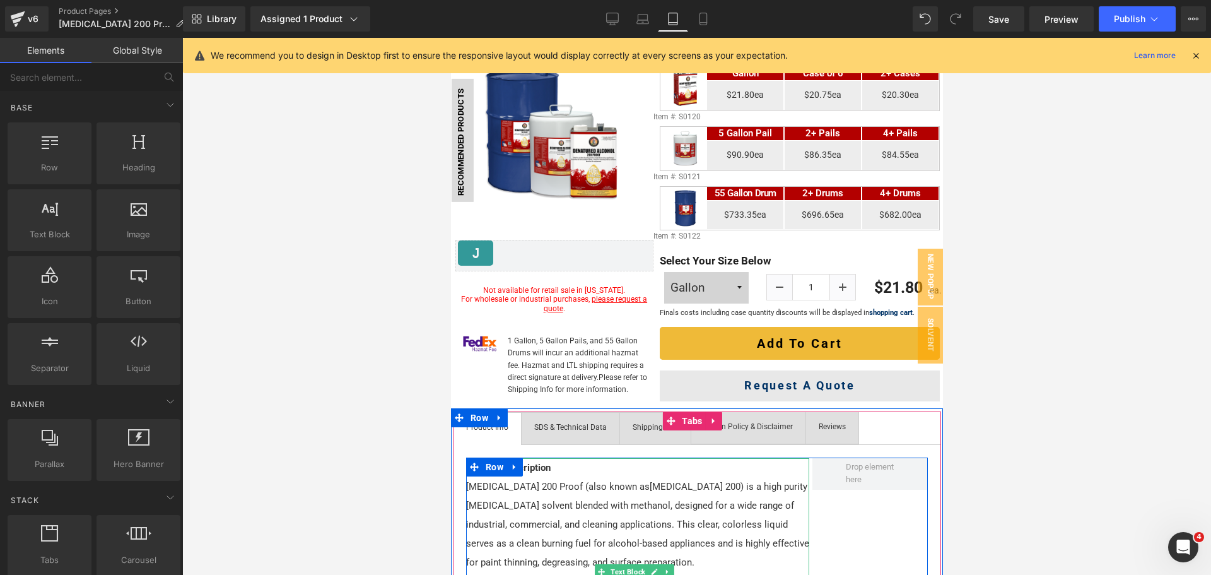
scroll to position [63, 0]
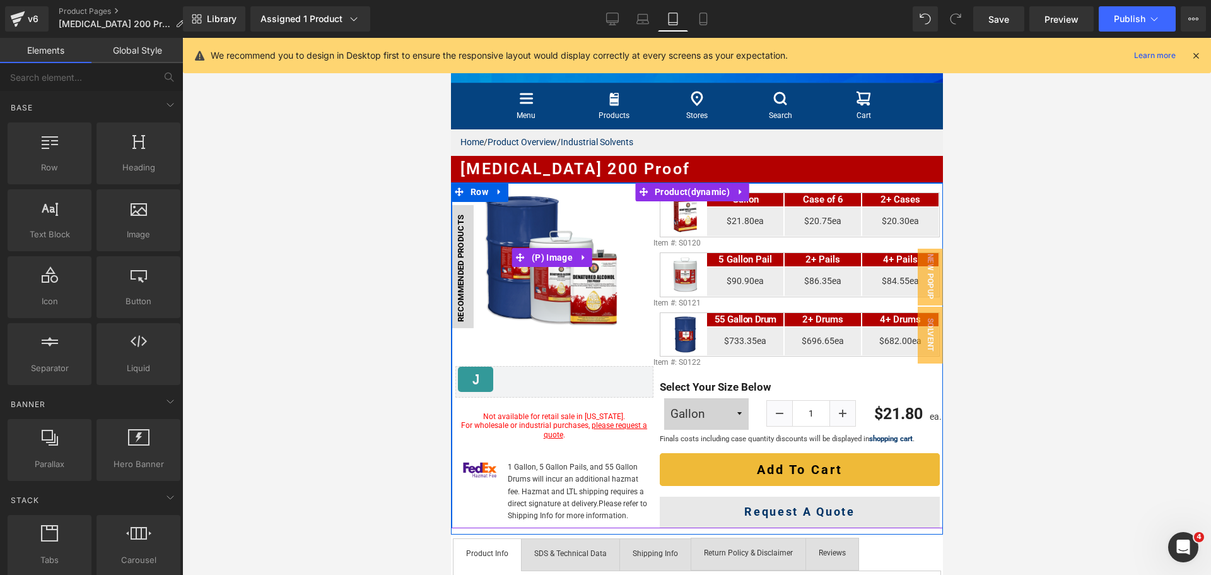
click at [579, 280] on img at bounding box center [553, 257] width 149 height 149
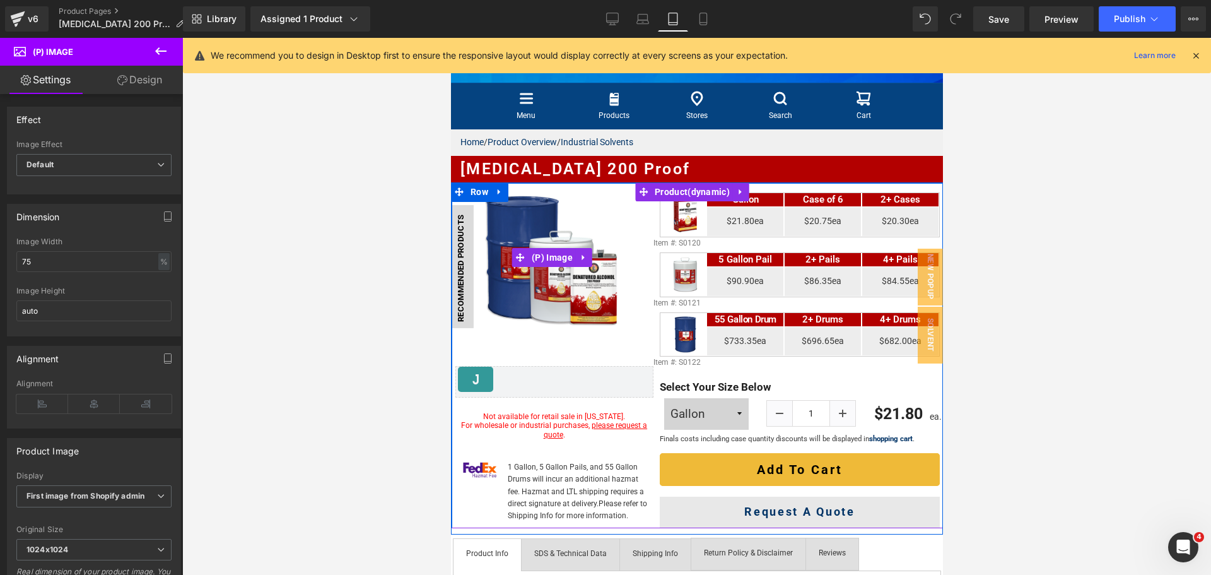
click at [544, 233] on img at bounding box center [553, 257] width 149 height 149
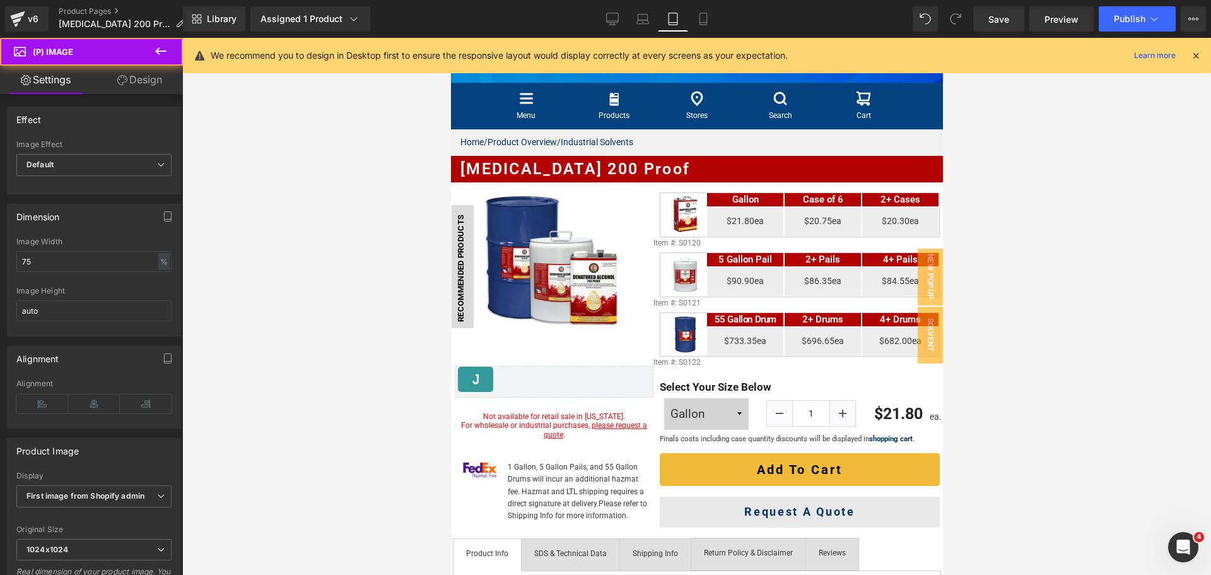
click at [145, 86] on link "Design" at bounding box center [139, 80] width 91 height 28
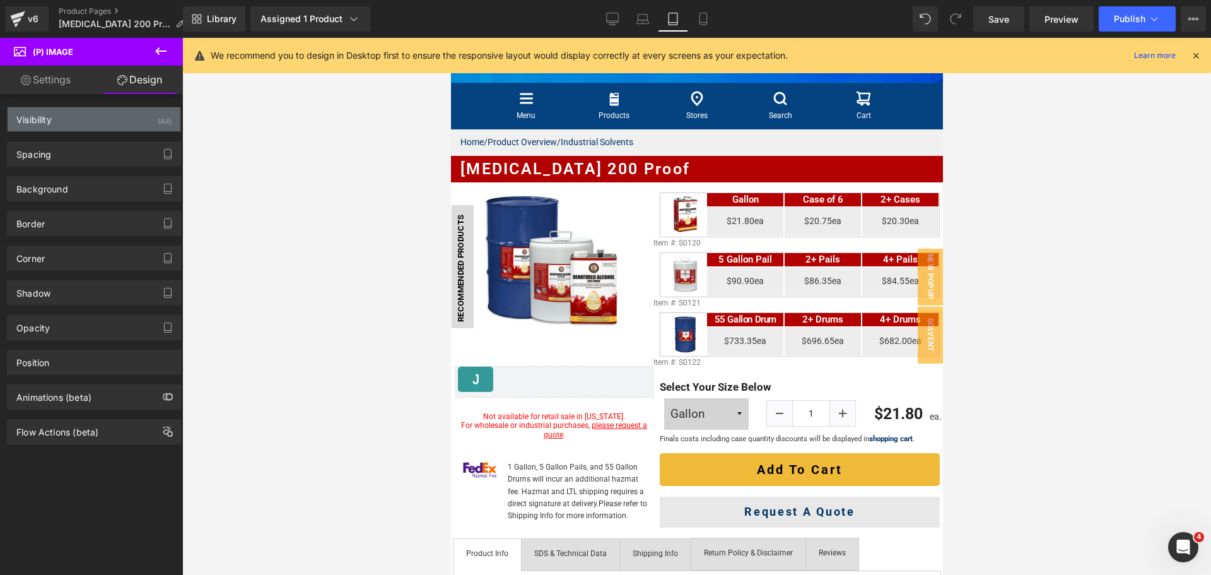
click at [118, 127] on div "Visibility (All)" at bounding box center [94, 119] width 173 height 24
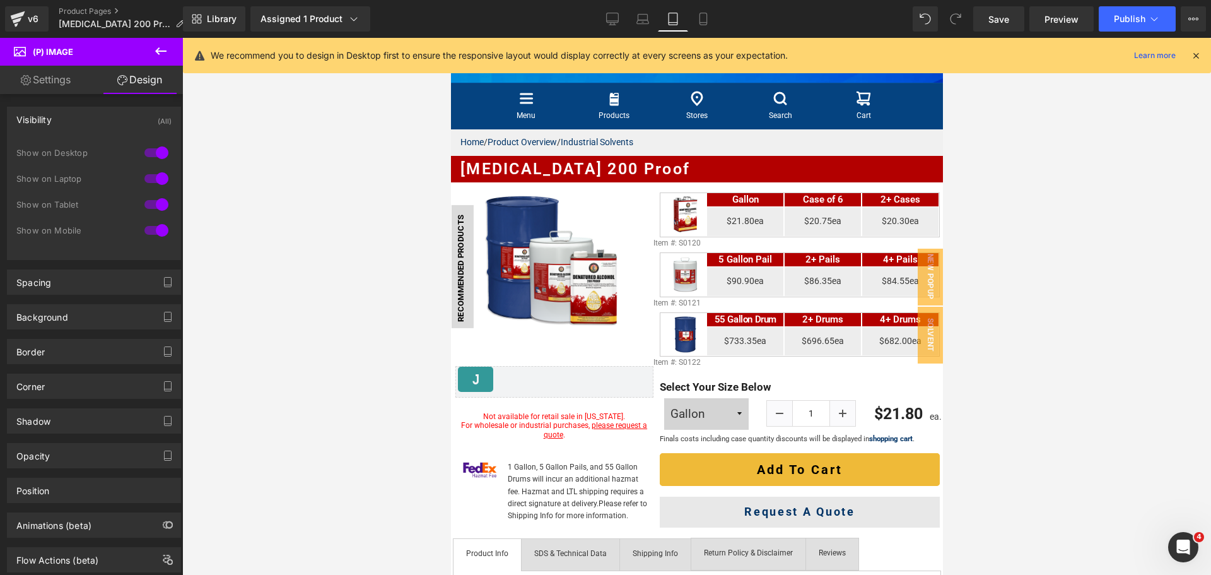
click at [119, 120] on div "Visibility (All)" at bounding box center [94, 119] width 173 height 24
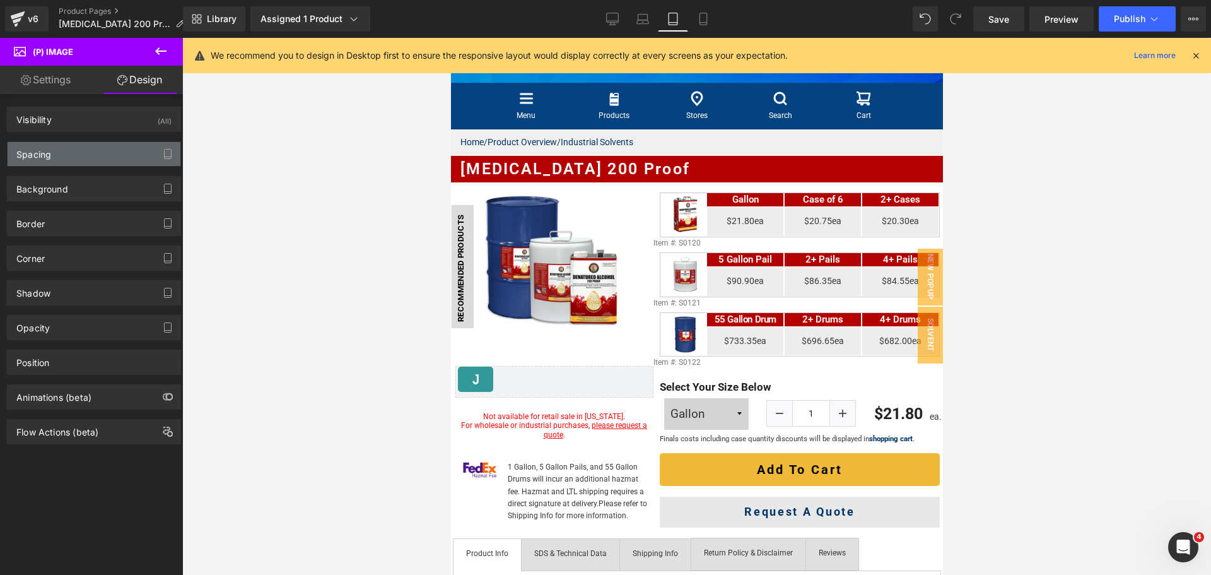
click at [83, 158] on div "Spacing" at bounding box center [94, 154] width 173 height 24
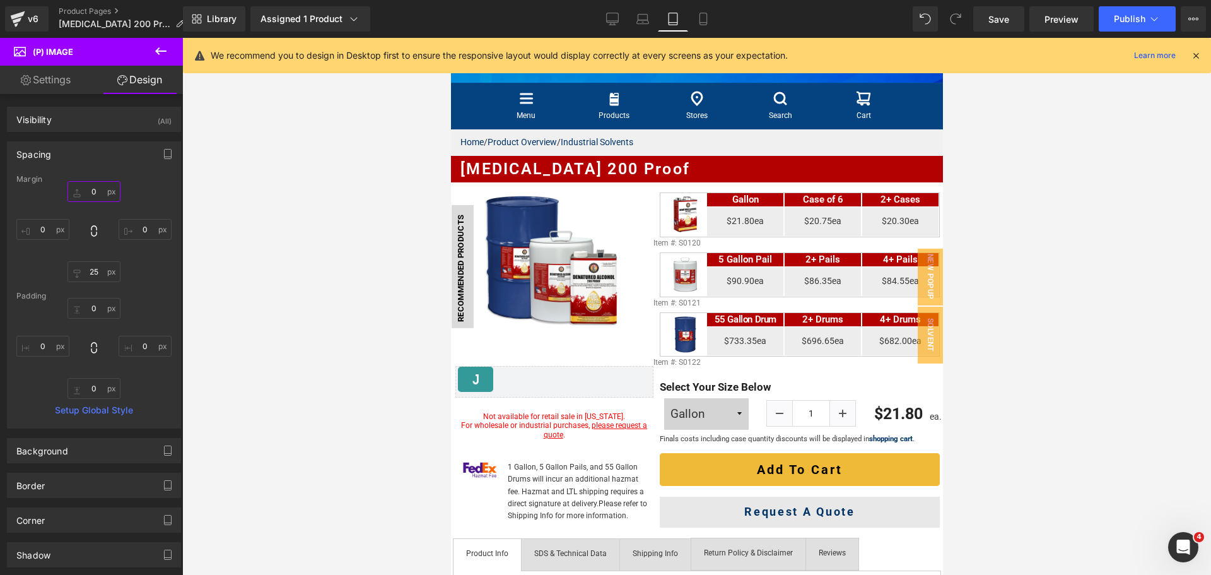
click at [96, 190] on input "0" at bounding box center [93, 191] width 53 height 21
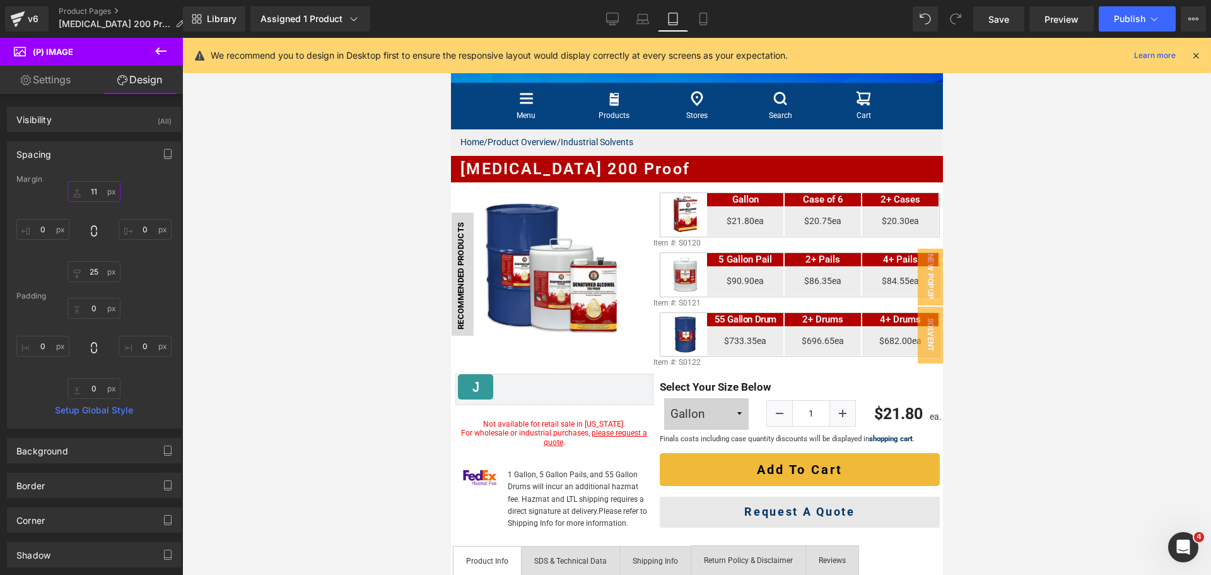
type input "12"
click at [92, 274] on input "25" at bounding box center [93, 271] width 53 height 21
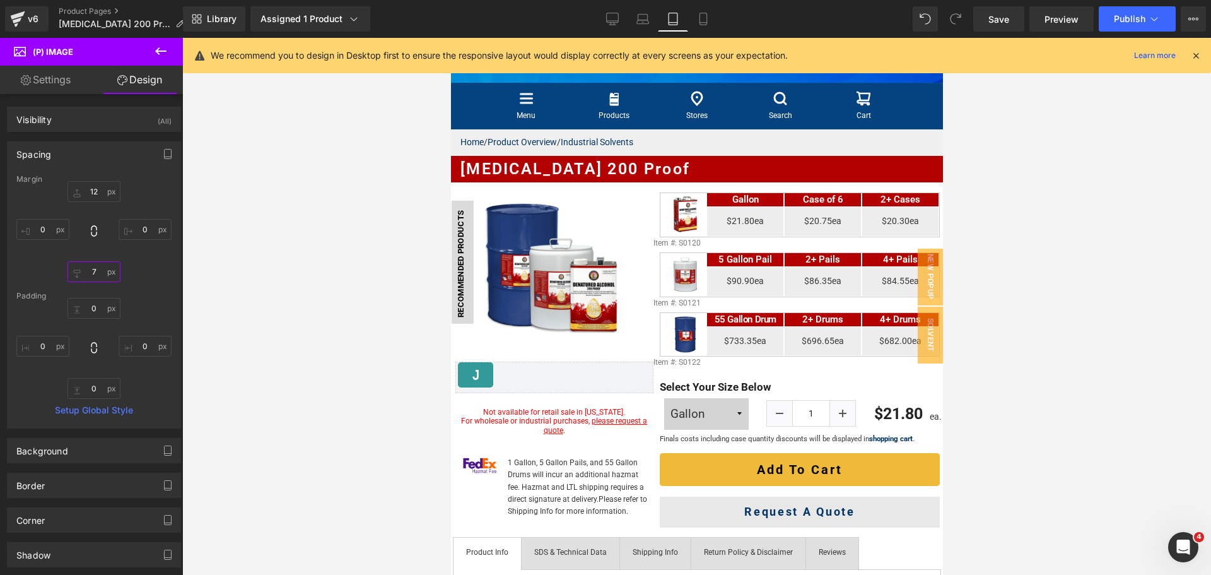
type input "8"
click at [709, 16] on icon at bounding box center [703, 19] width 13 height 13
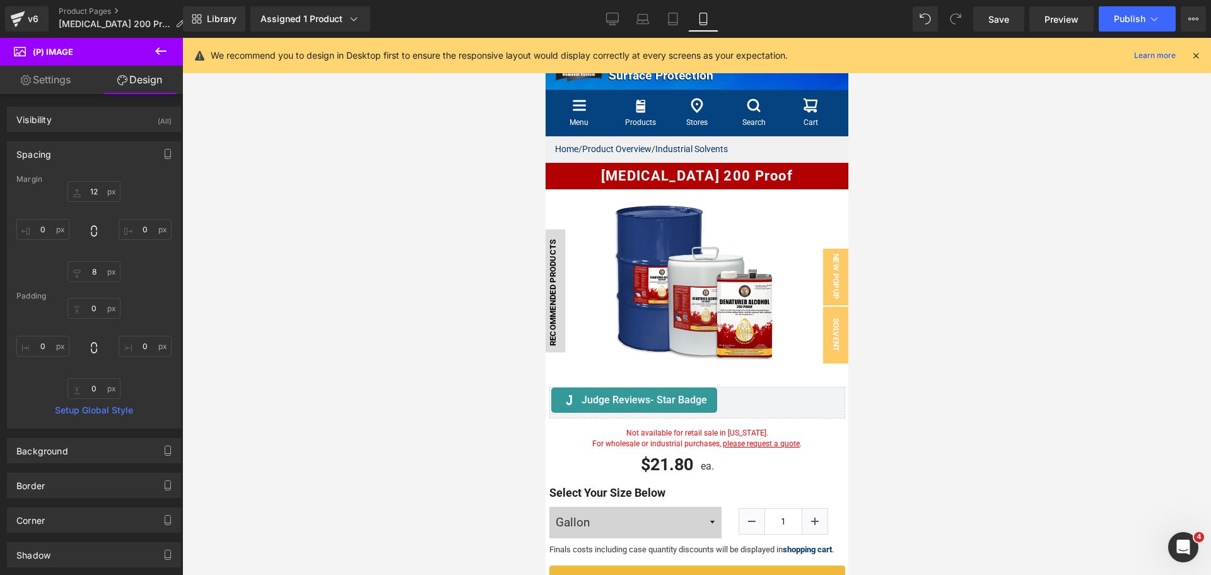
scroll to position [33, 0]
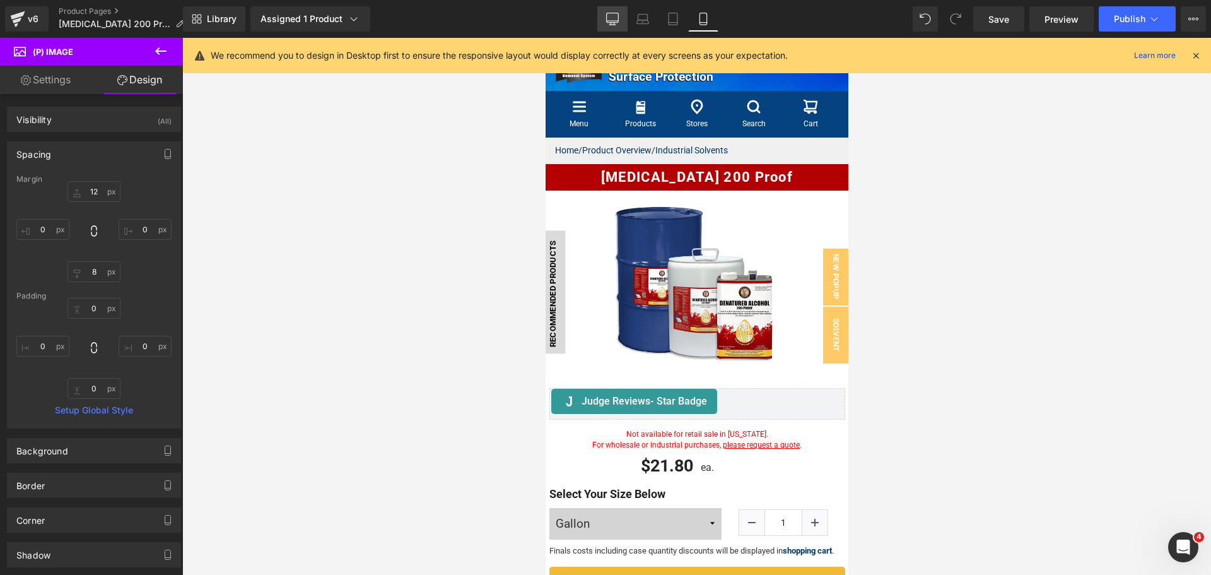
click at [610, 23] on icon at bounding box center [613, 17] width 12 height 9
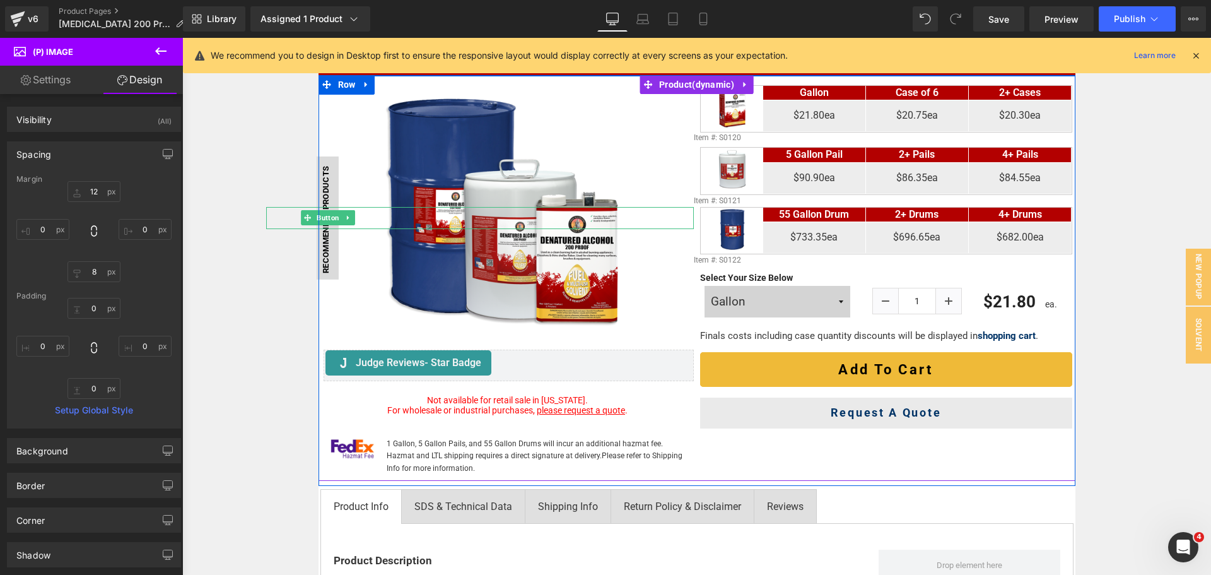
scroll to position [216, 0]
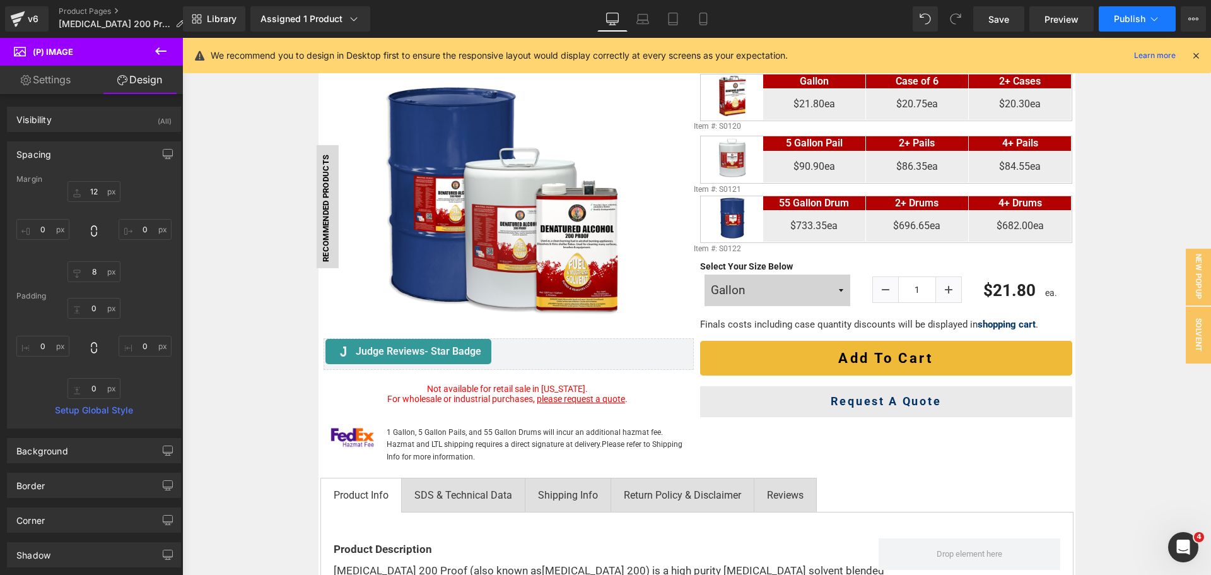
click at [1102, 28] on button "Publish" at bounding box center [1137, 18] width 77 height 25
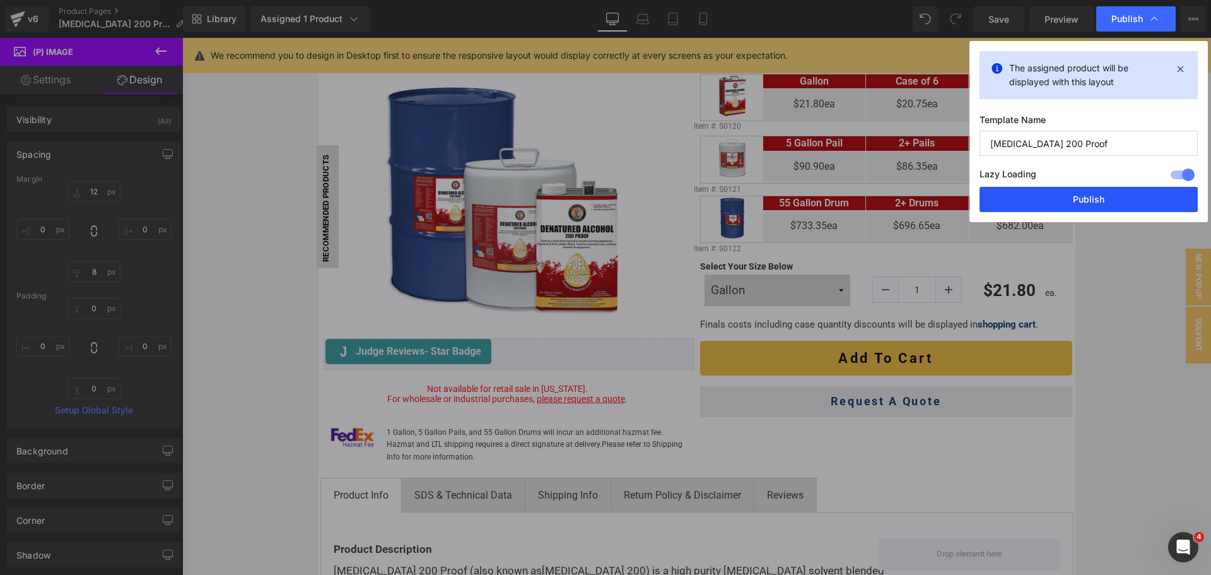
click at [1124, 206] on button "Publish" at bounding box center [1088, 199] width 218 height 25
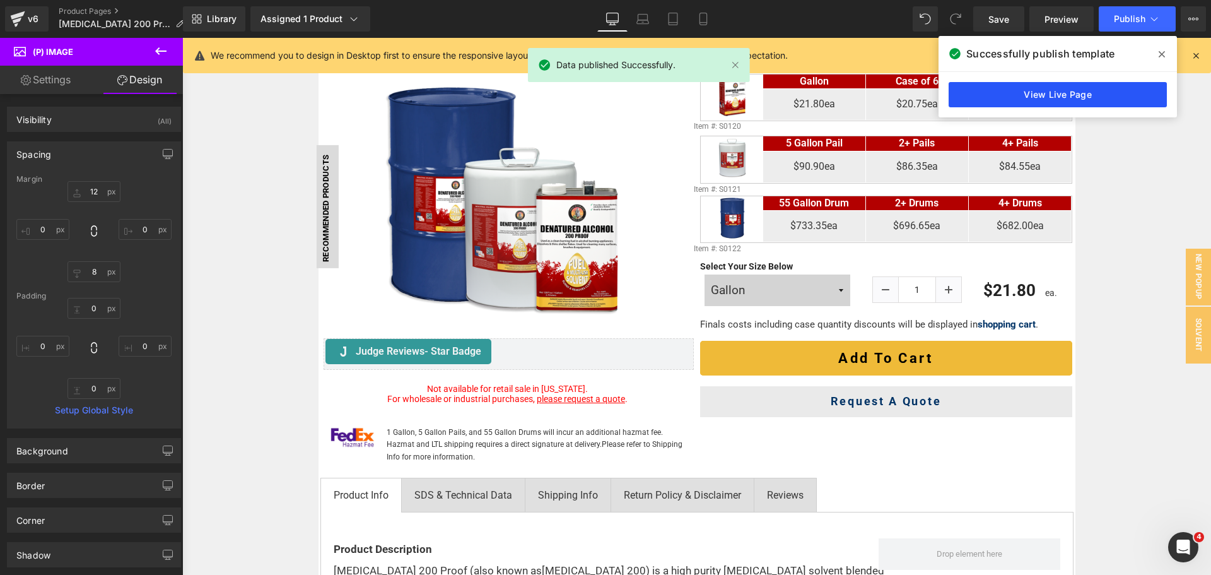
click at [1049, 88] on link "View Live Page" at bounding box center [1057, 94] width 218 height 25
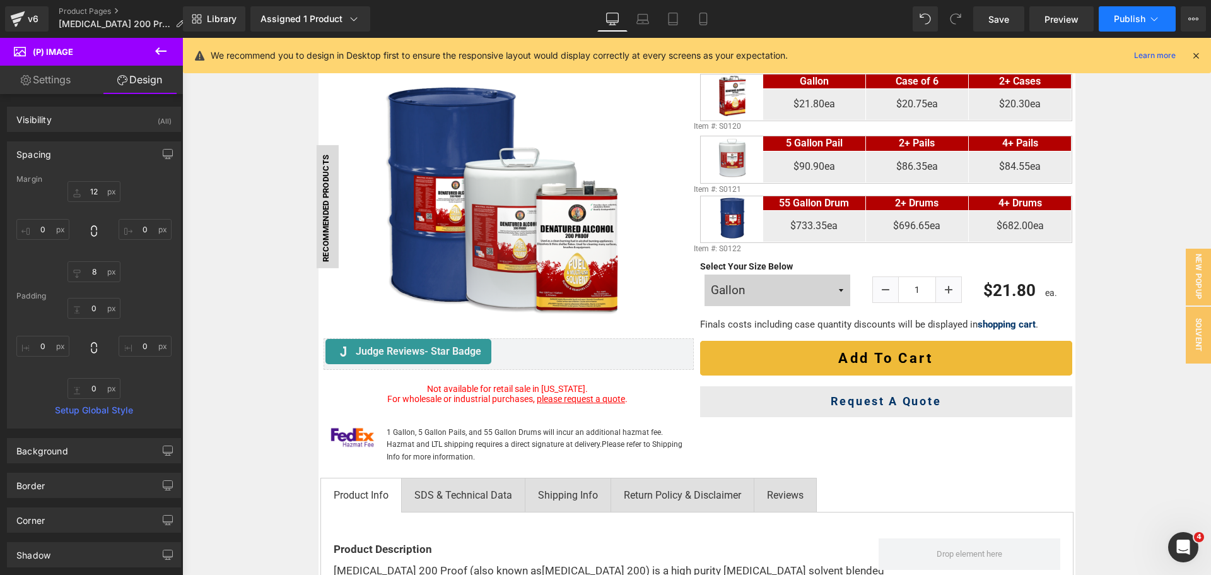
click at [1106, 18] on button "Publish" at bounding box center [1137, 18] width 77 height 25
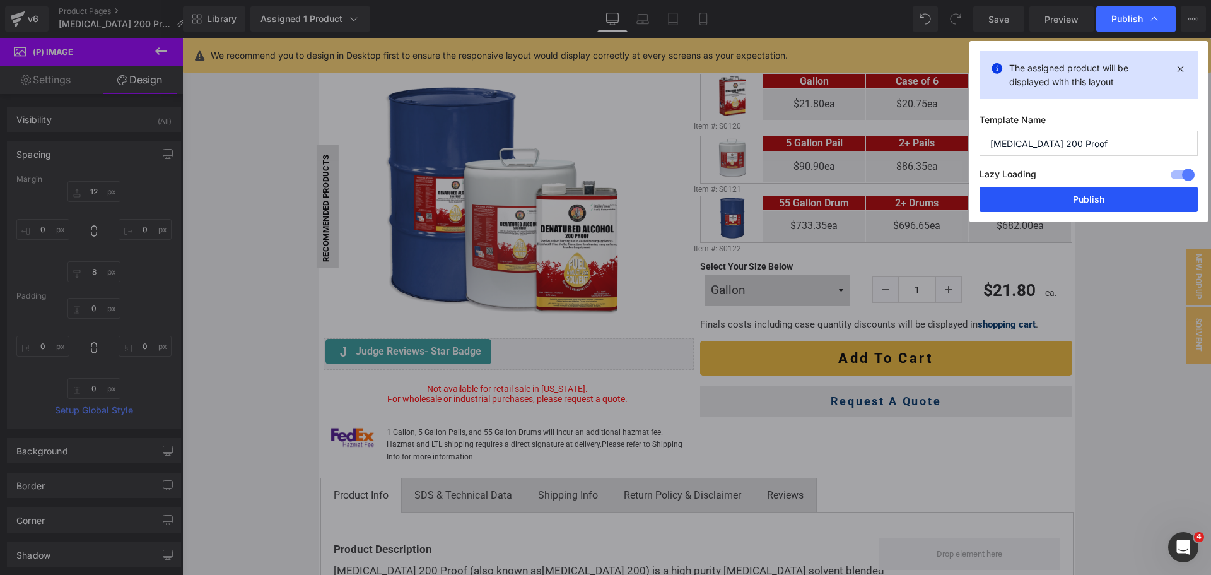
click at [1060, 202] on button "Publish" at bounding box center [1088, 199] width 218 height 25
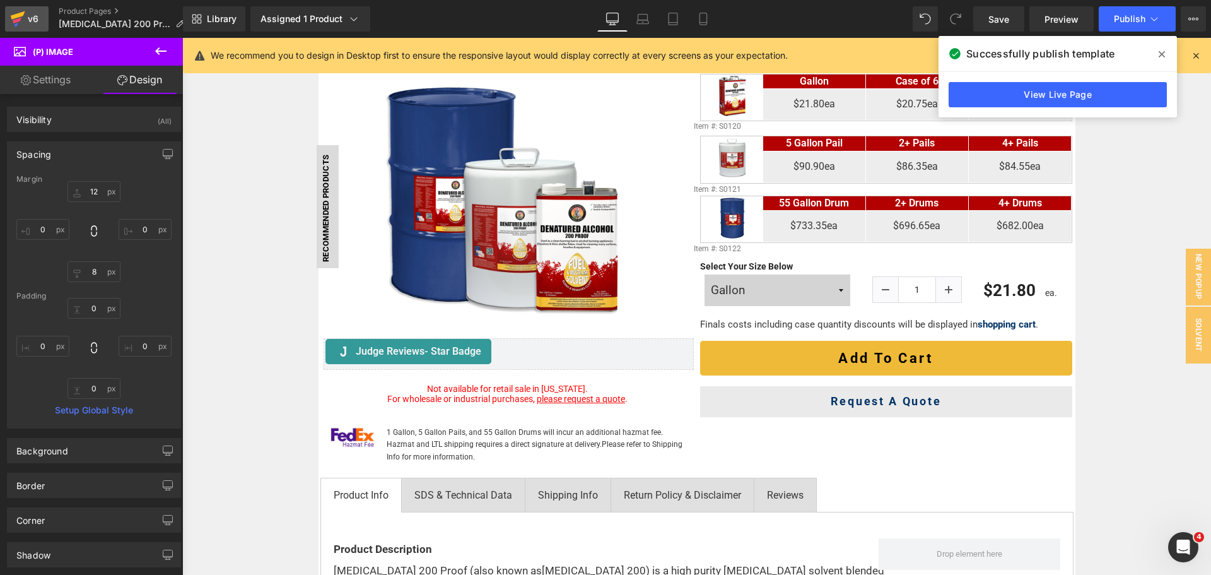
drag, startPoint x: 21, startPoint y: 12, endPoint x: 32, endPoint y: 9, distance: 11.0
click at [21, 12] on icon at bounding box center [17, 19] width 15 height 32
